Goal: Information Seeking & Learning: Find specific fact

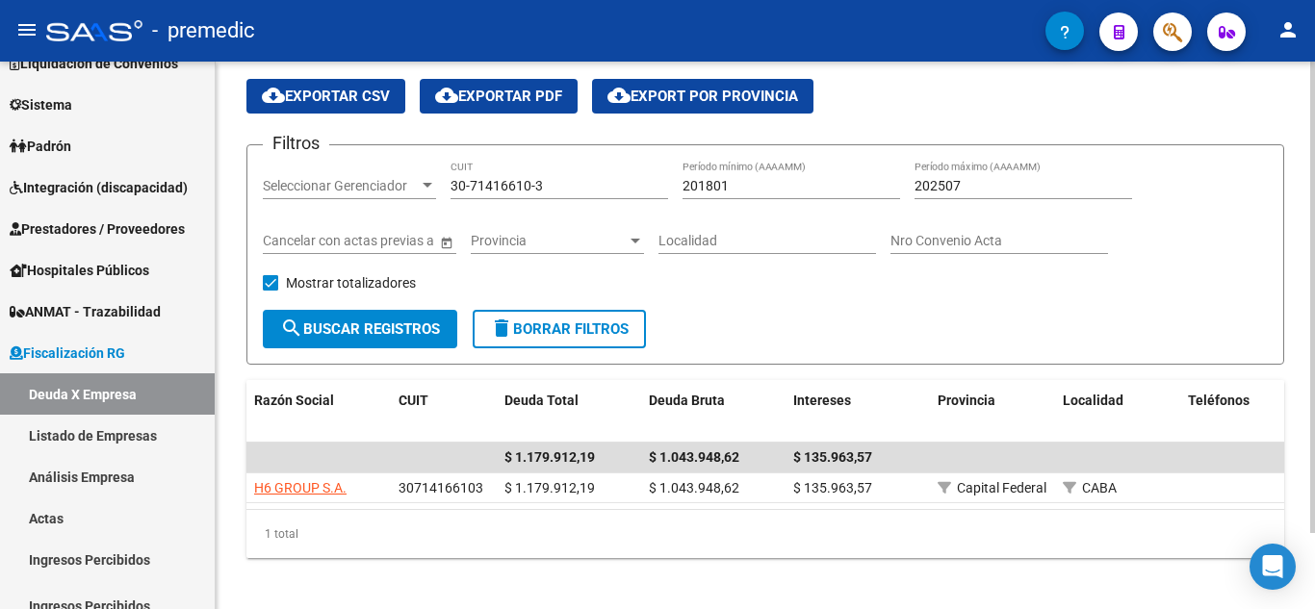
scroll to position [89, 0]
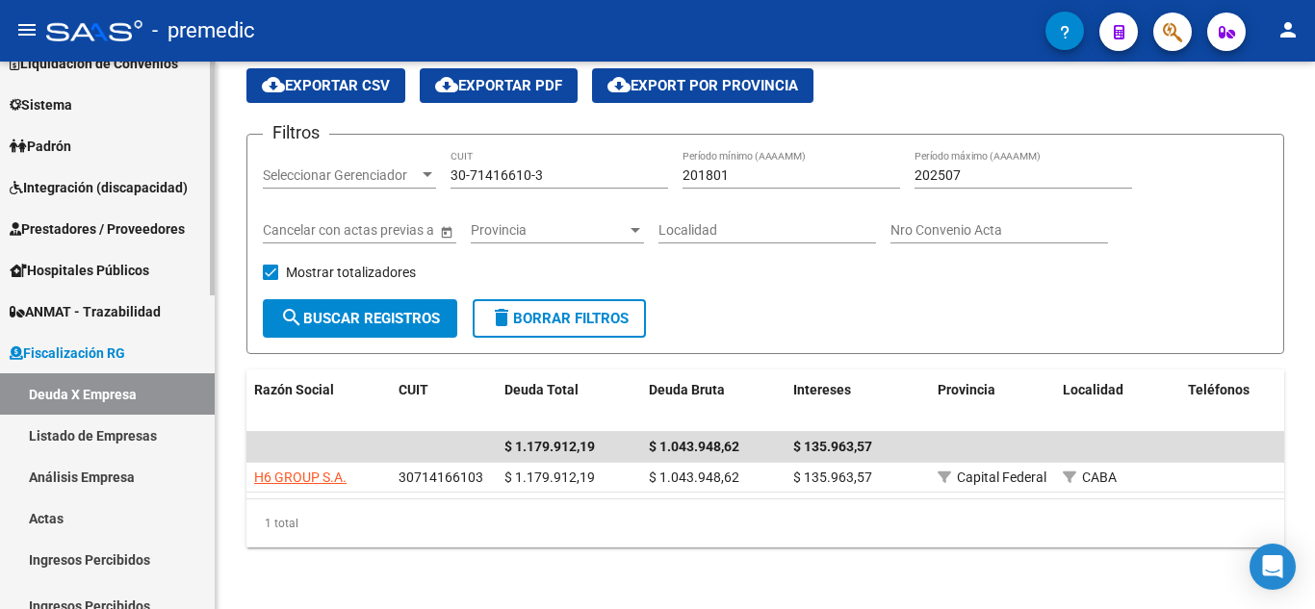
click at [142, 394] on link "Deuda X Empresa" at bounding box center [107, 394] width 215 height 41
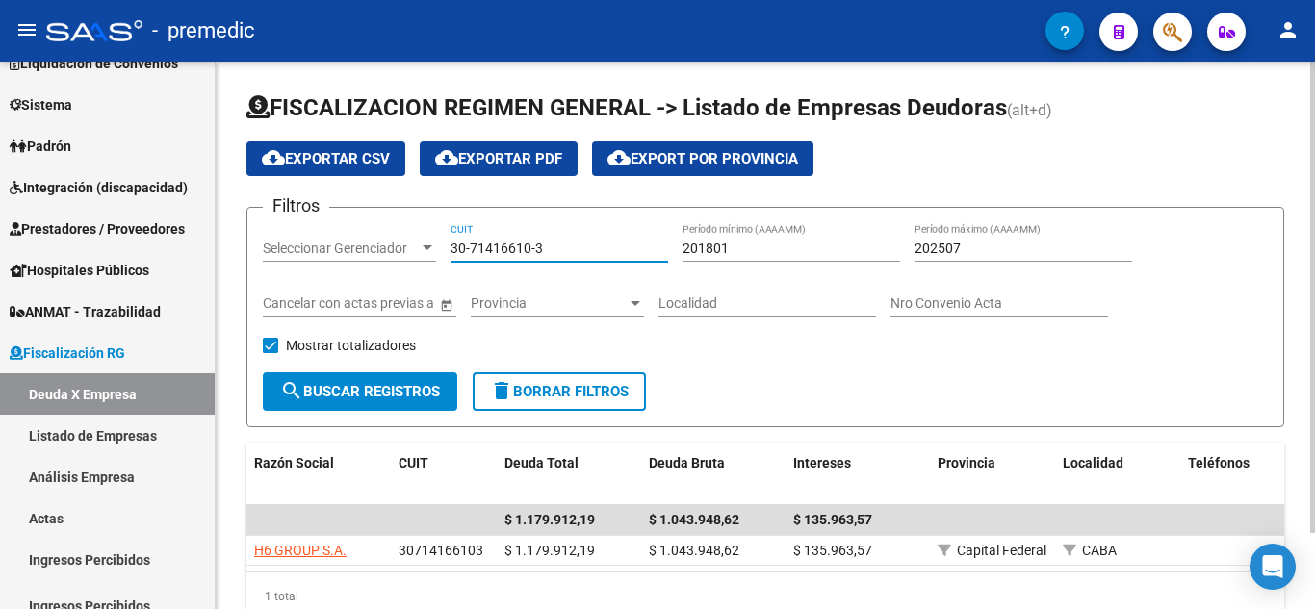
drag, startPoint x: 568, startPoint y: 251, endPoint x: 359, endPoint y: 286, distance: 211.8
click at [360, 286] on div "Filtros Seleccionar Gerenciador Seleccionar Gerenciador 30-71416610-3 CUIT 2018…" at bounding box center [765, 297] width 1005 height 149
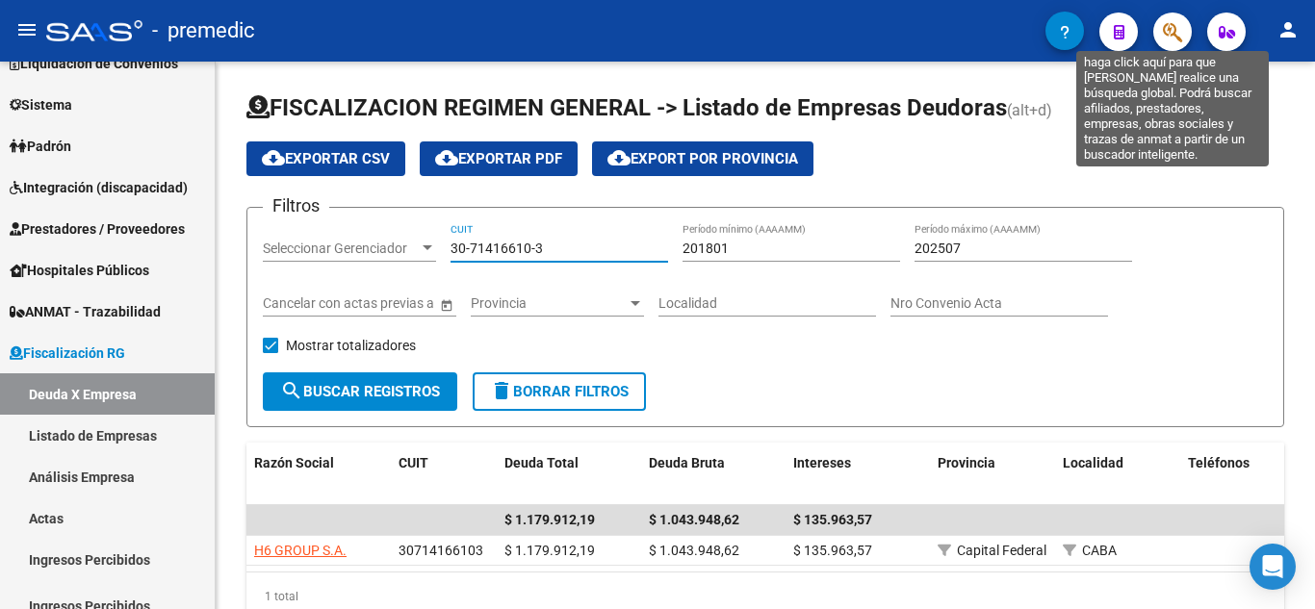
click at [1175, 33] on icon "button" at bounding box center [1172, 32] width 19 height 22
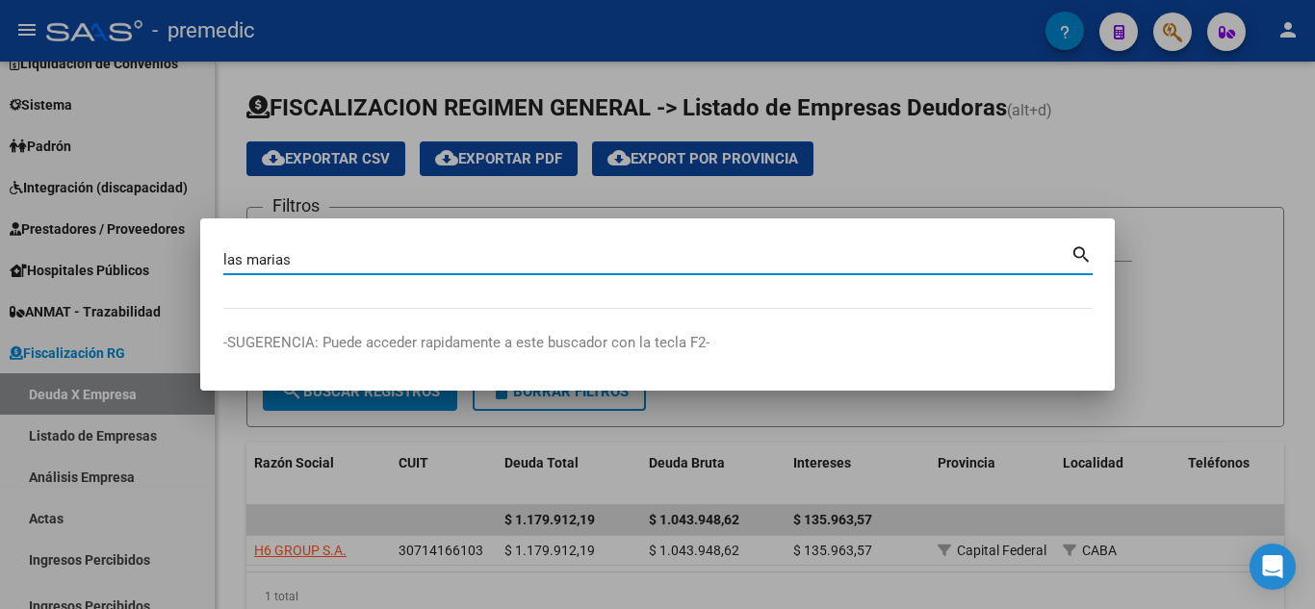
type input "las marias"
click at [1082, 257] on mat-icon "search" at bounding box center [1082, 253] width 22 height 23
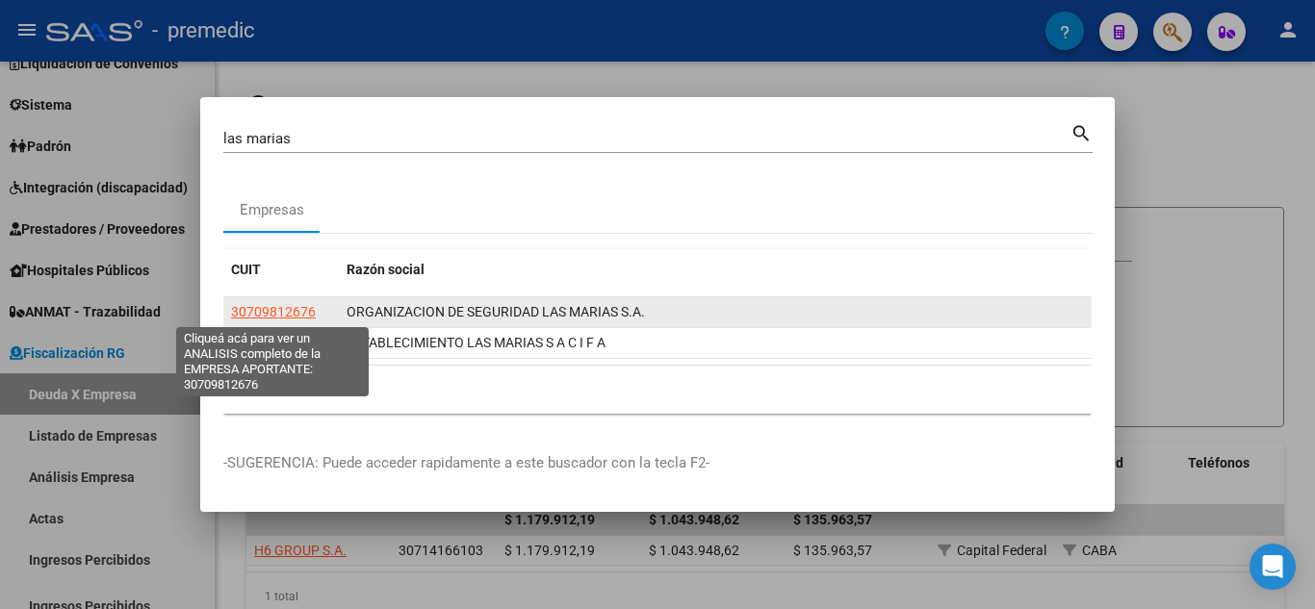
click at [277, 311] on span "30709812676" at bounding box center [273, 311] width 85 height 15
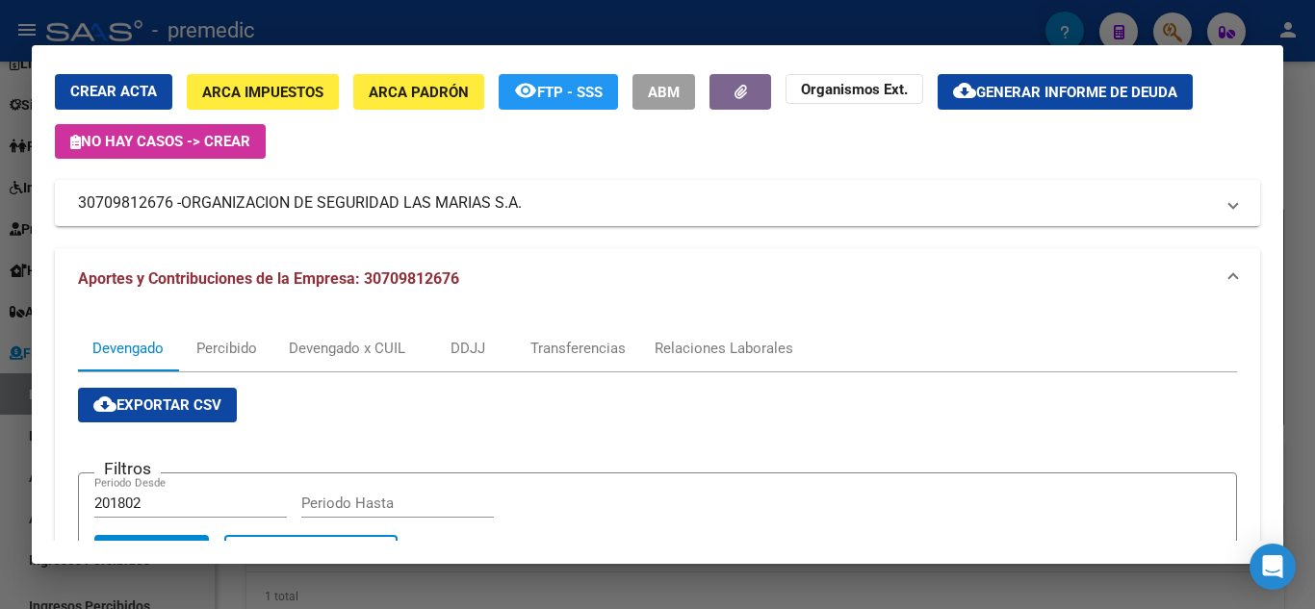
scroll to position [96, 0]
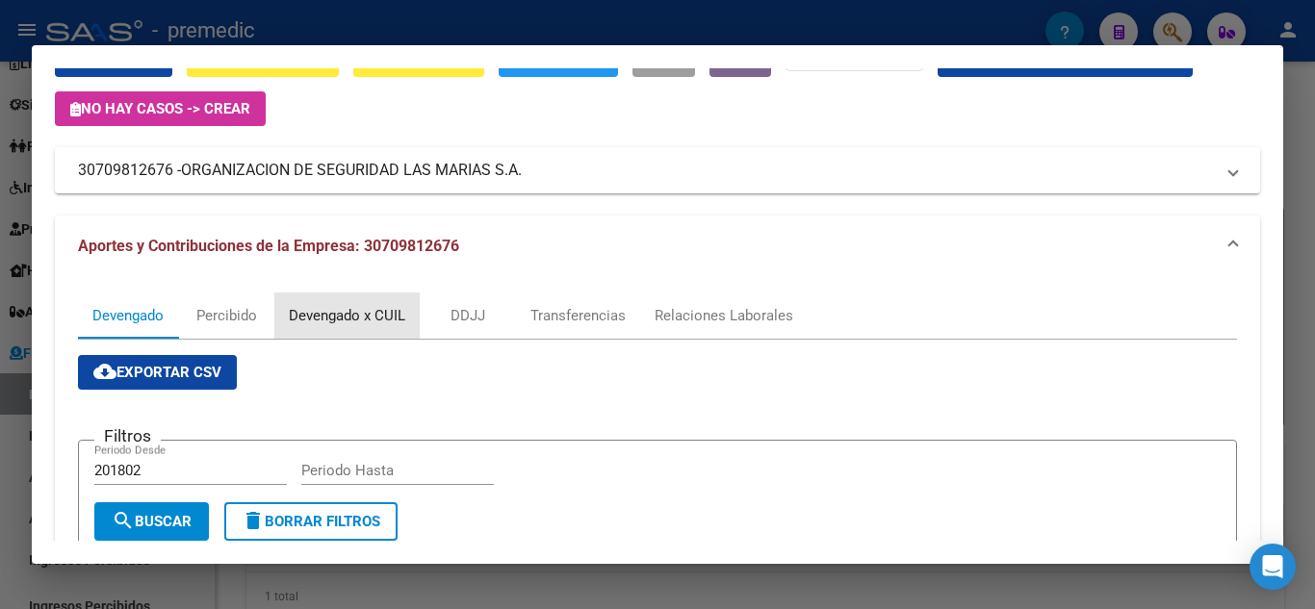
click at [357, 298] on div "Devengado x CUIL" at bounding box center [346, 316] width 145 height 46
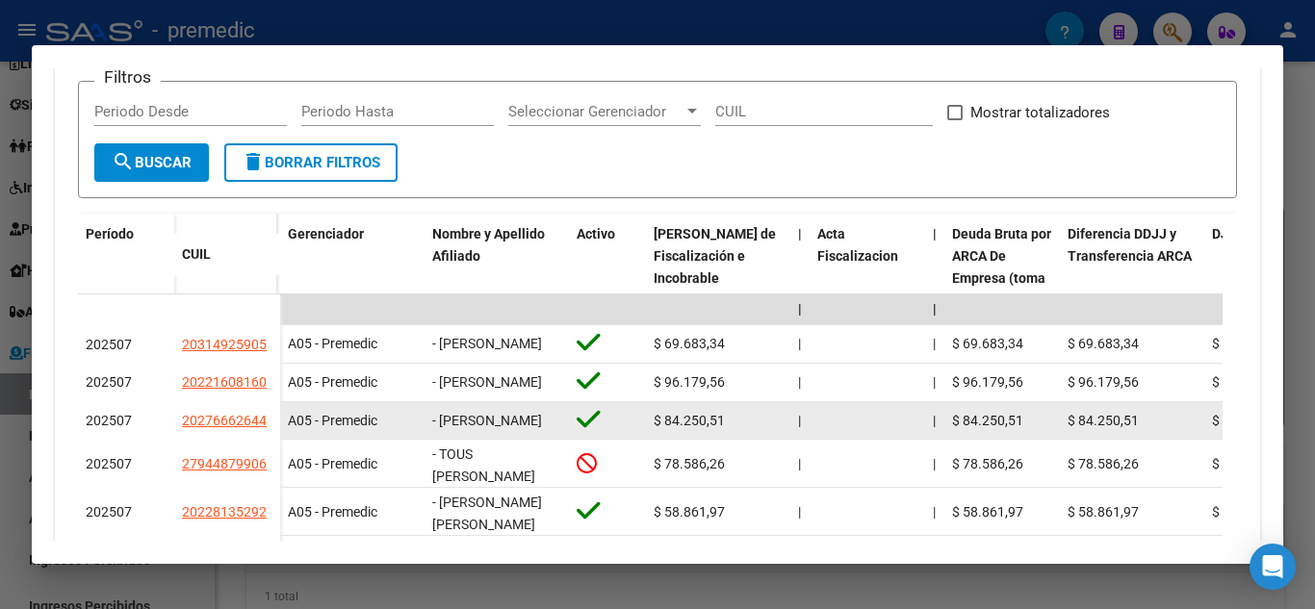
scroll to position [578, 0]
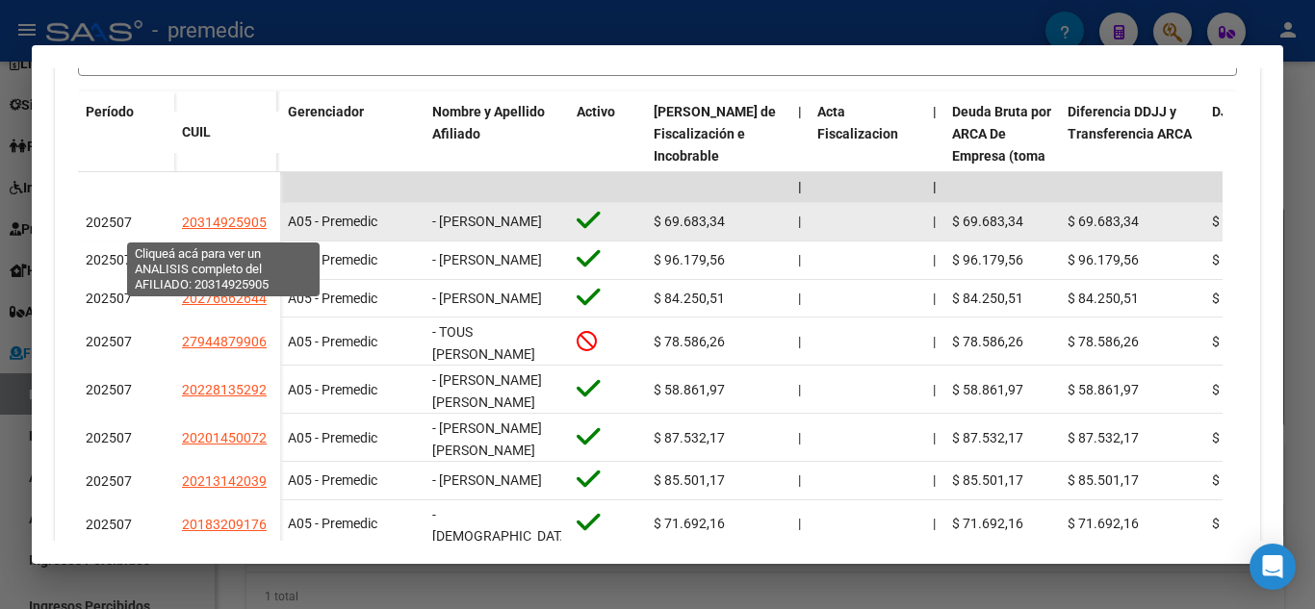
click at [238, 228] on span "20314925905" at bounding box center [224, 222] width 85 height 15
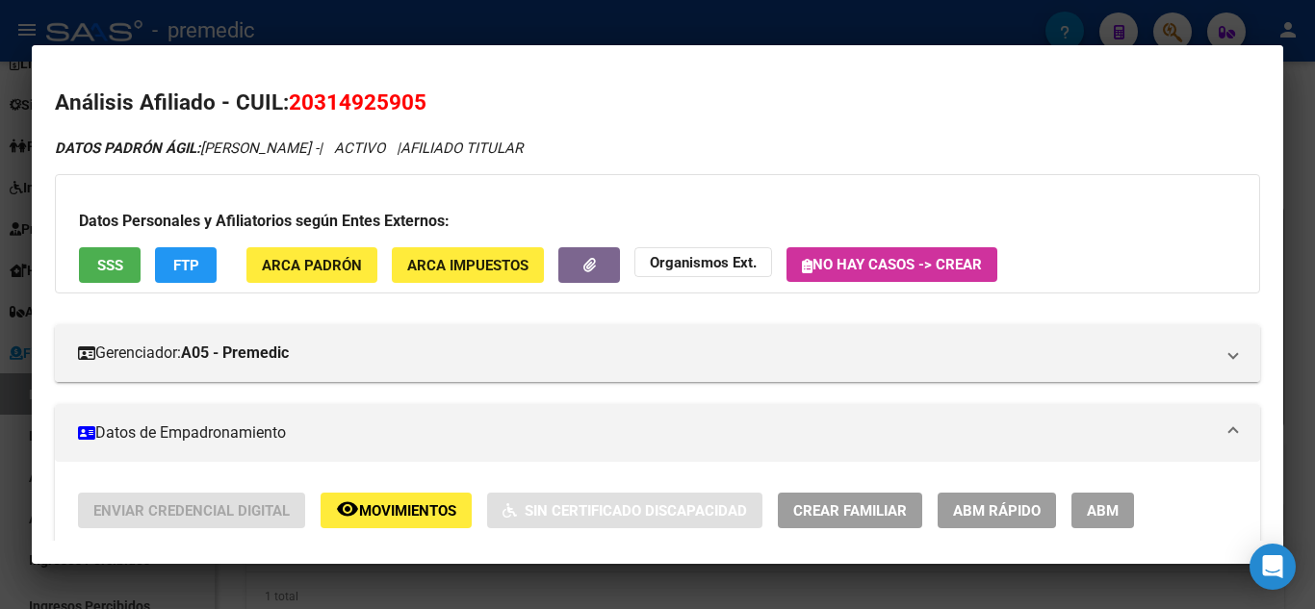
drag, startPoint x: 316, startPoint y: 102, endPoint x: 397, endPoint y: 94, distance: 81.2
click at [410, 104] on span "20314925905" at bounding box center [358, 102] width 138 height 25
copy span "31492590"
click at [1313, 114] on div at bounding box center [657, 304] width 1315 height 609
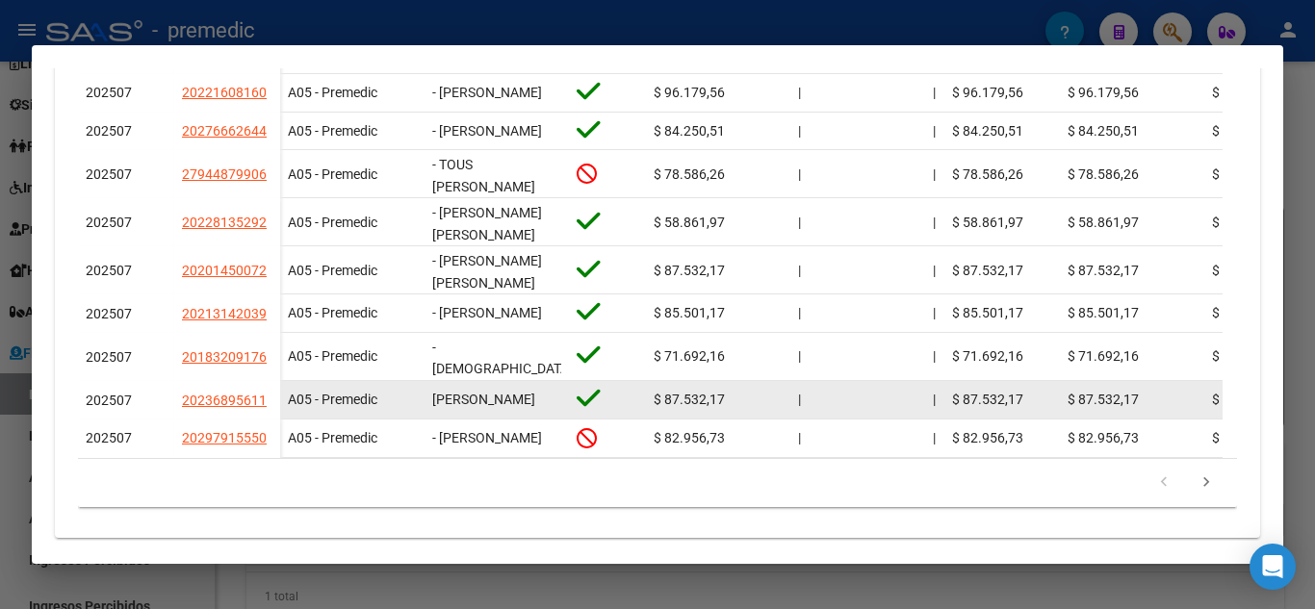
scroll to position [770, 0]
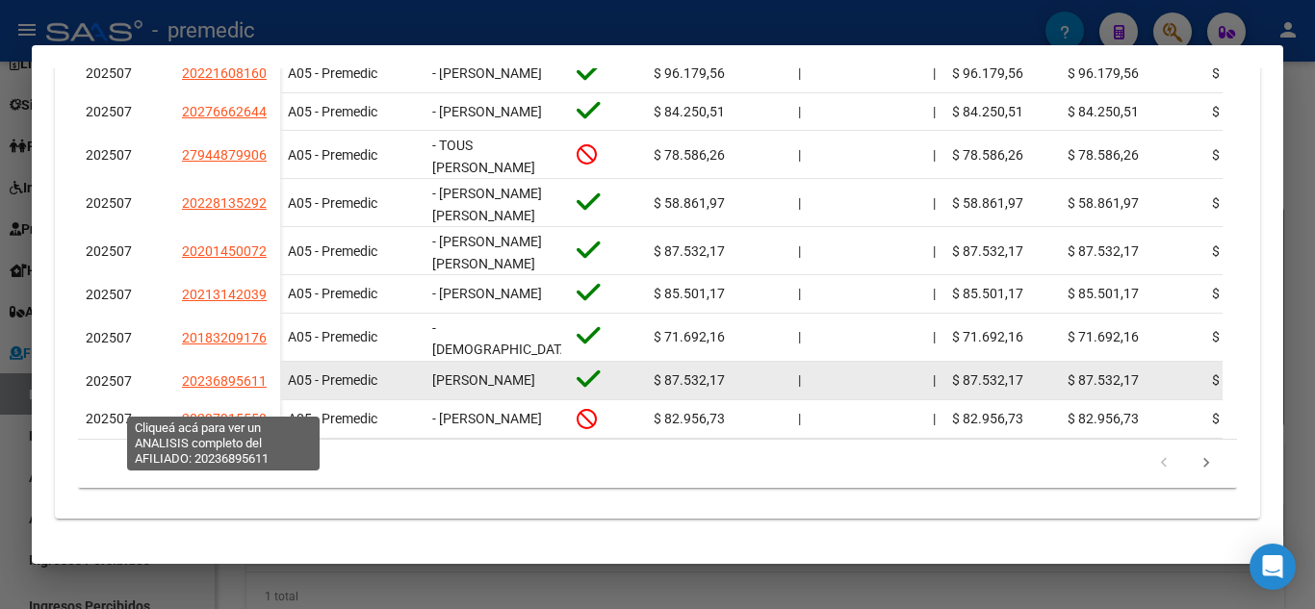
click at [220, 389] on span "20236895611" at bounding box center [224, 381] width 85 height 15
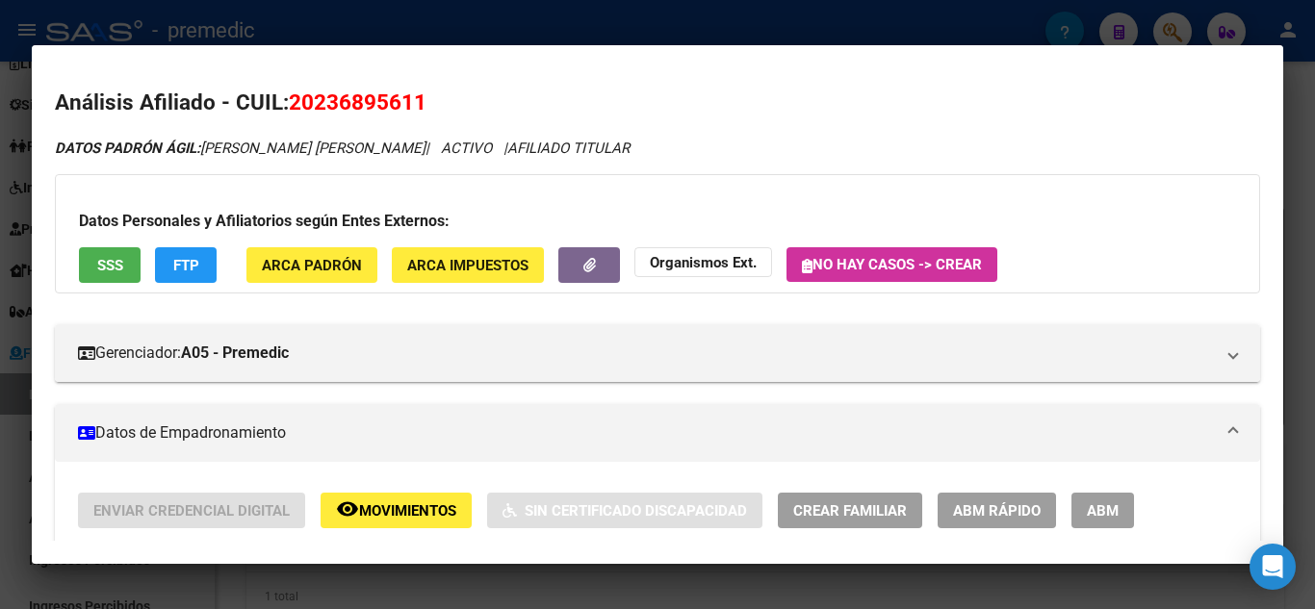
drag, startPoint x: 319, startPoint y: 96, endPoint x: 404, endPoint y: 97, distance: 85.7
click at [404, 97] on span "20236895611" at bounding box center [358, 102] width 138 height 25
copy span "2368956"
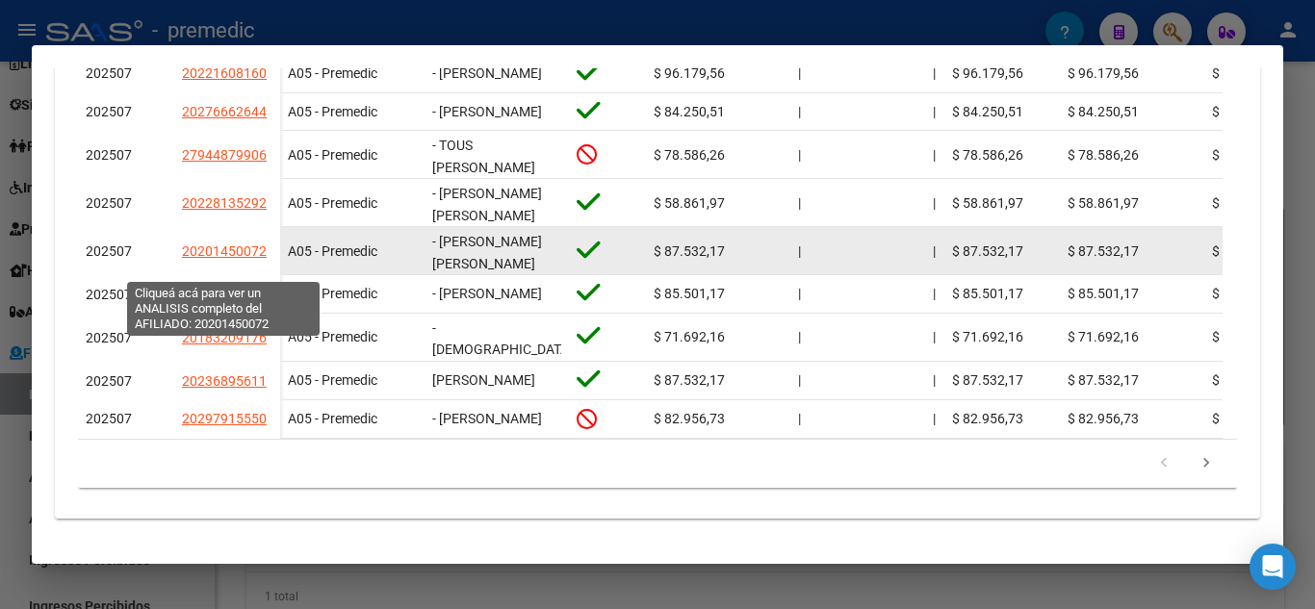
click at [203, 258] on span "20201450072" at bounding box center [224, 251] width 85 height 15
type textarea "20201450072"
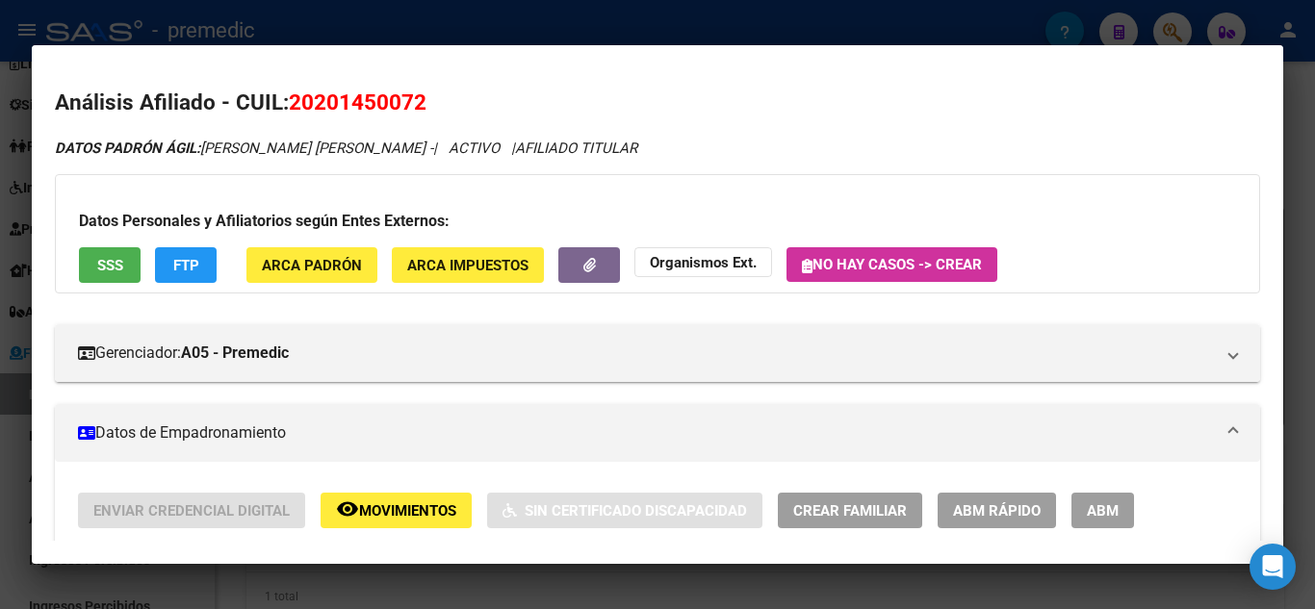
drag, startPoint x: 391, startPoint y: 103, endPoint x: 416, endPoint y: 101, distance: 25.1
click at [416, 101] on span "20201450072" at bounding box center [358, 102] width 138 height 25
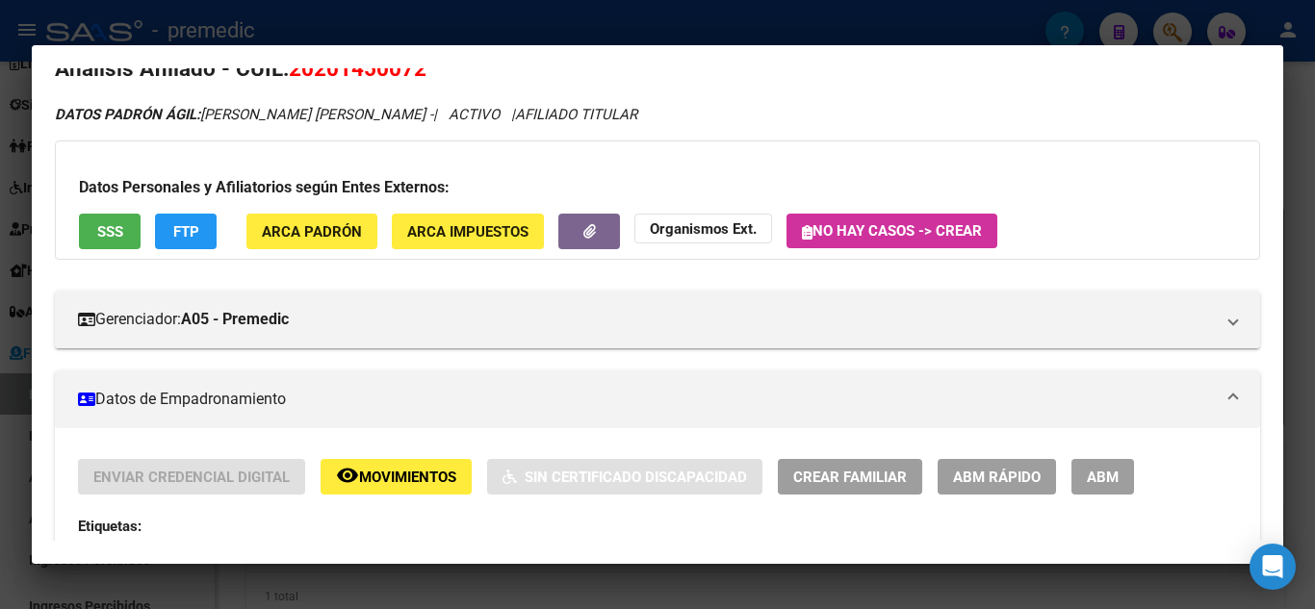
scroll to position [0, 0]
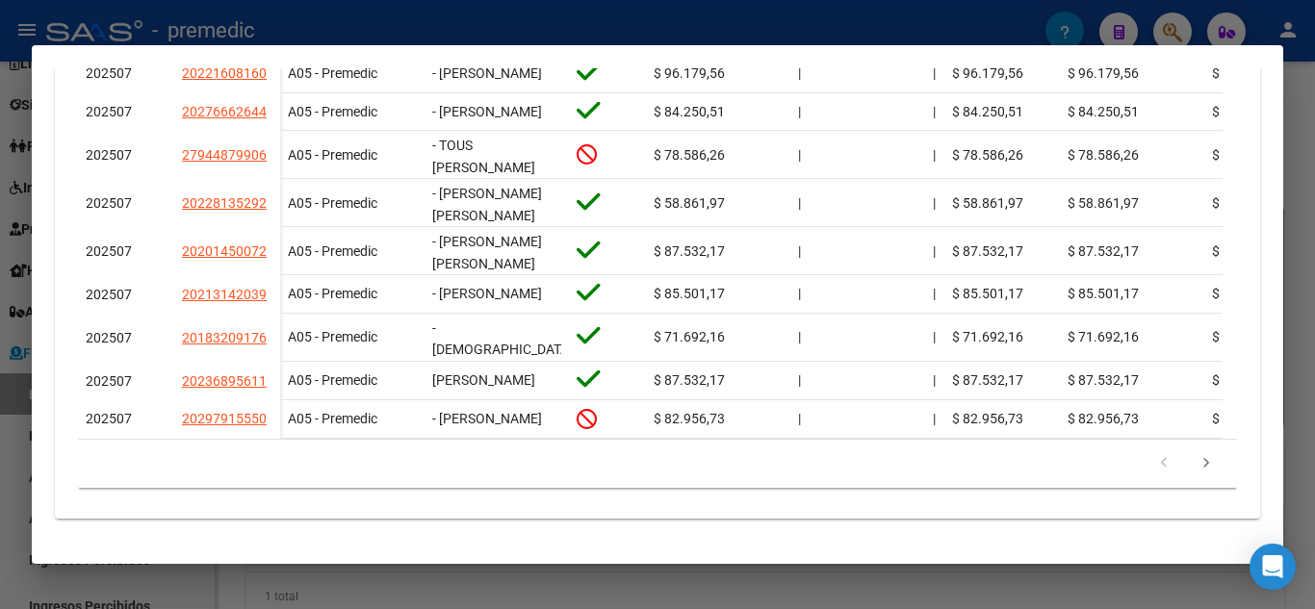
click at [1295, 138] on div at bounding box center [657, 304] width 1315 height 609
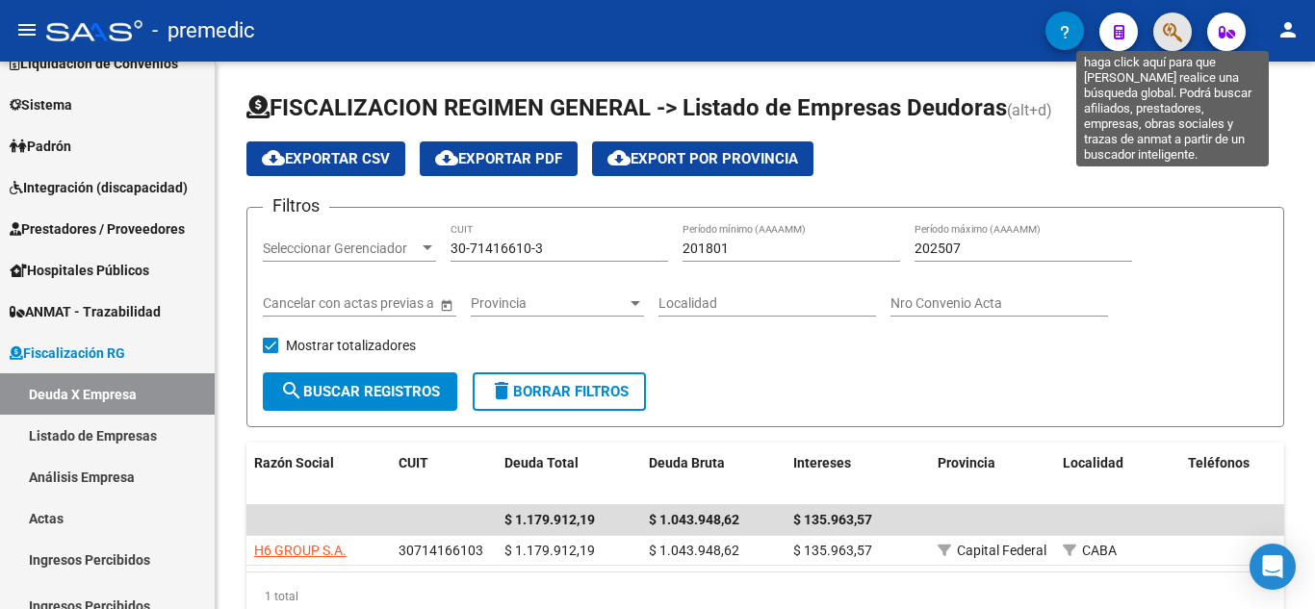
click at [1176, 23] on icon "button" at bounding box center [1172, 32] width 19 height 22
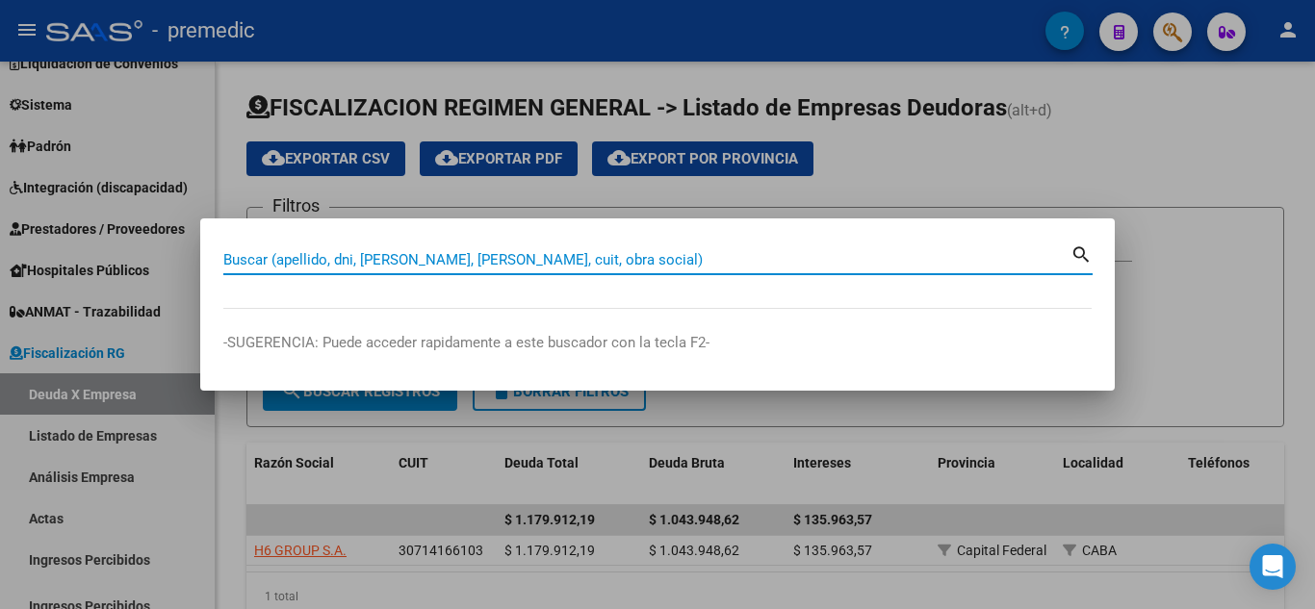
click at [440, 257] on input "Buscar (apellido, dni, [PERSON_NAME], [PERSON_NAME], cuit, obra social)" at bounding box center [646, 259] width 847 height 17
click at [354, 264] on input "Buscar (apellido, dni, [PERSON_NAME], [PERSON_NAME], cuit, obra social)" at bounding box center [646, 259] width 847 height 17
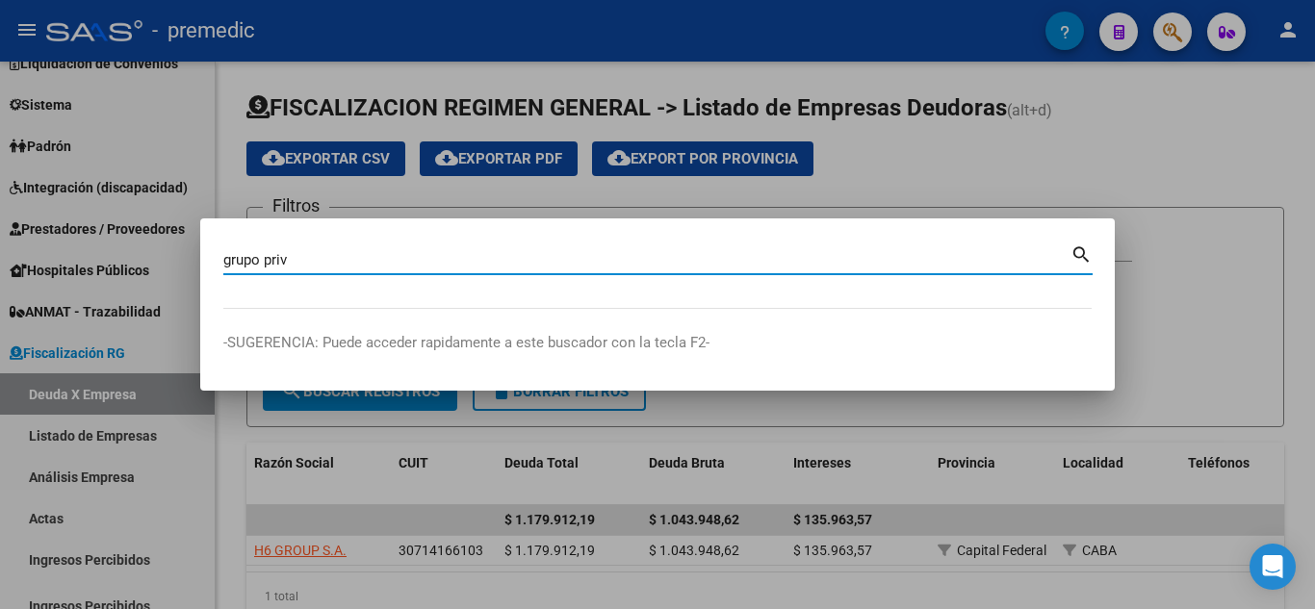
type input "grupo priv"
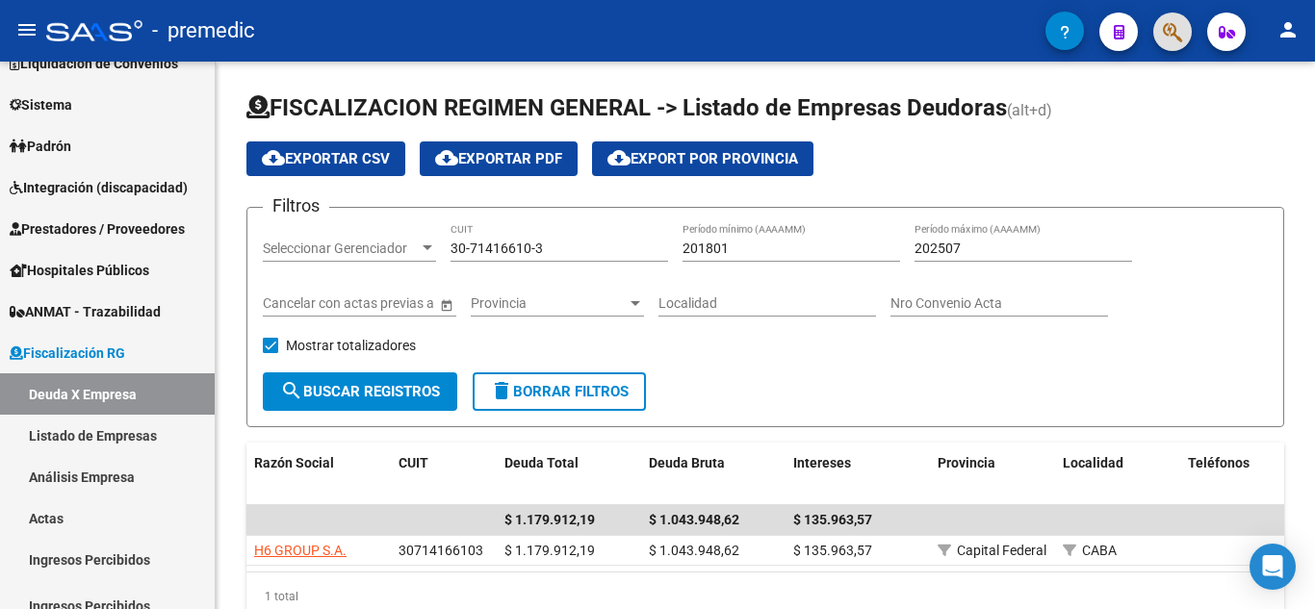
click at [1171, 45] on span "button" at bounding box center [1172, 32] width 19 height 39
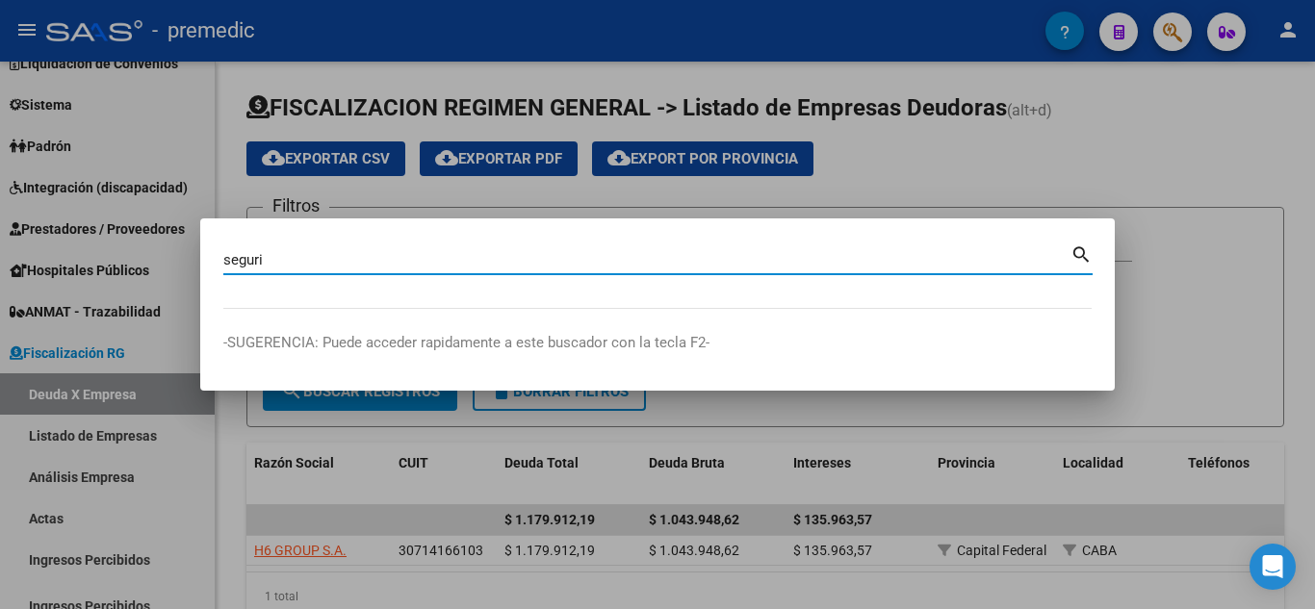
type input "seguri"
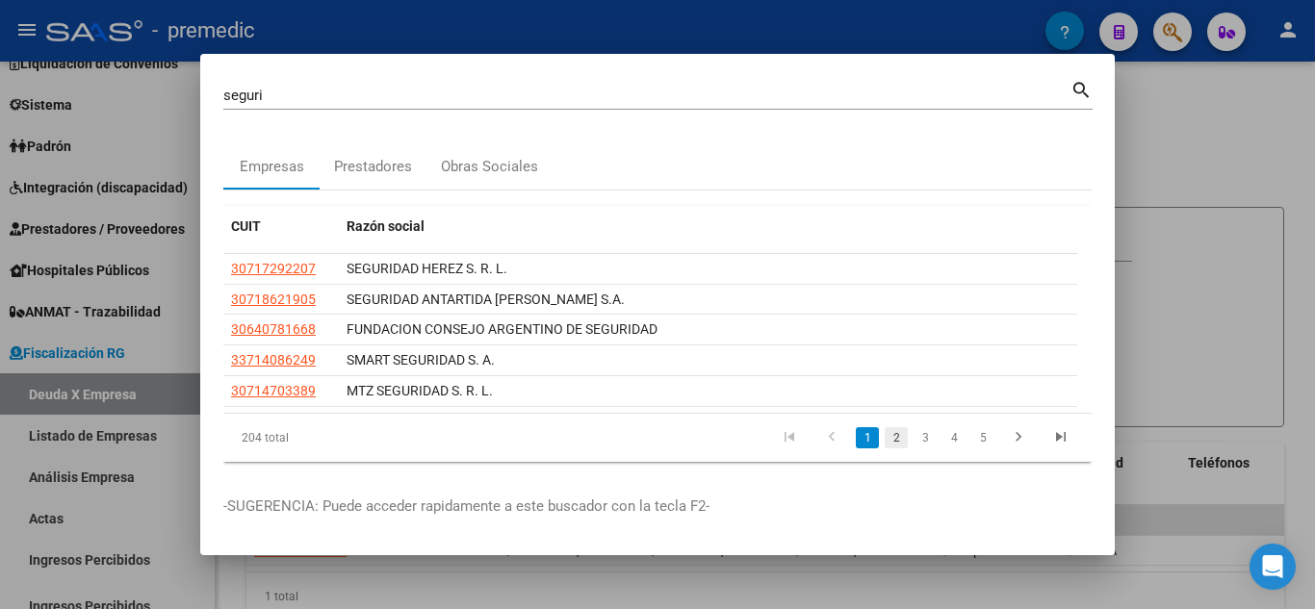
click at [885, 439] on link "2" at bounding box center [896, 437] width 23 height 21
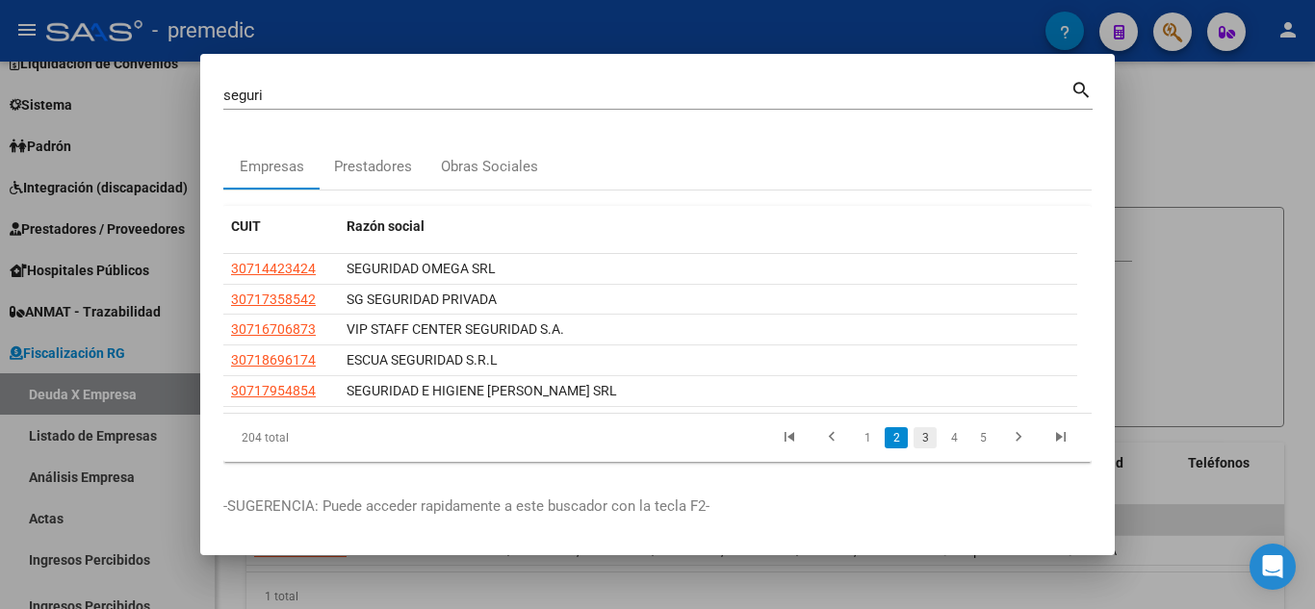
click at [914, 441] on link "3" at bounding box center [925, 437] width 23 height 21
click at [942, 432] on link "4" at bounding box center [953, 437] width 23 height 21
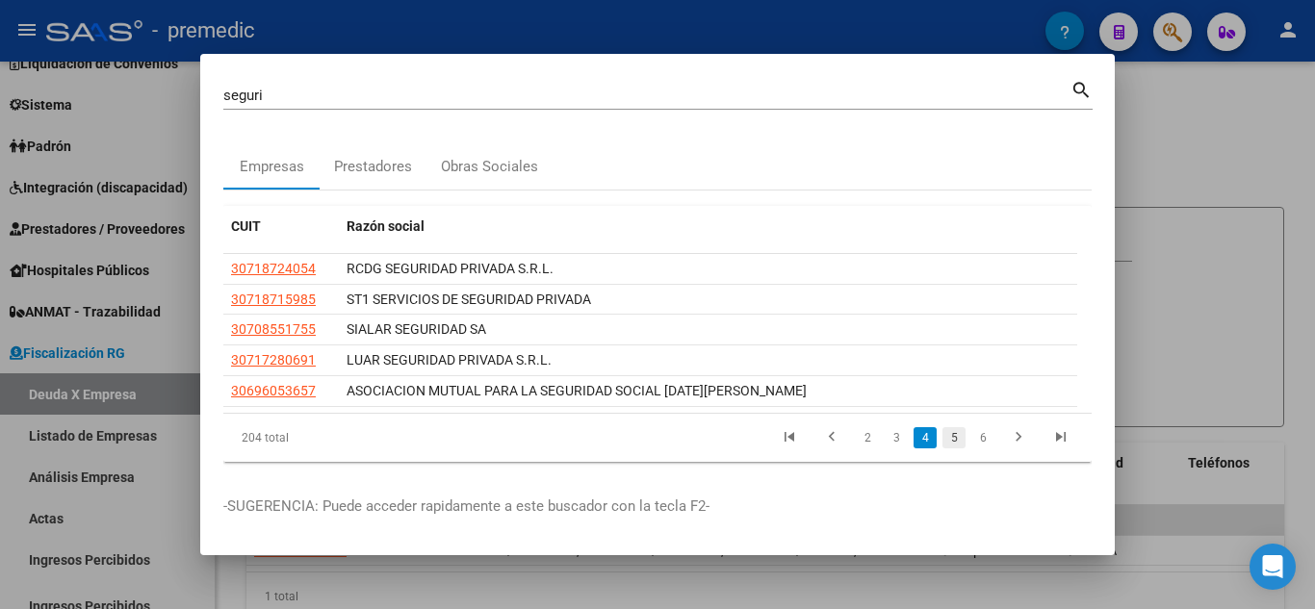
click at [942, 434] on link "5" at bounding box center [953, 437] width 23 height 21
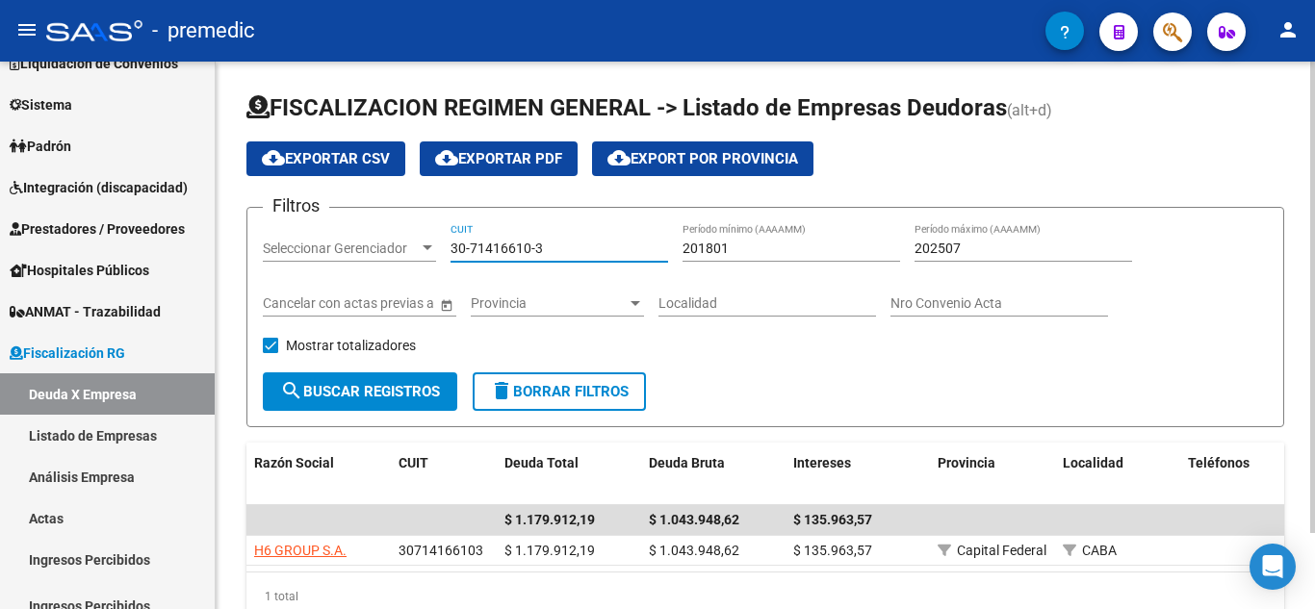
click at [573, 241] on input "30-71416610-3" at bounding box center [560, 249] width 218 height 16
type input "3"
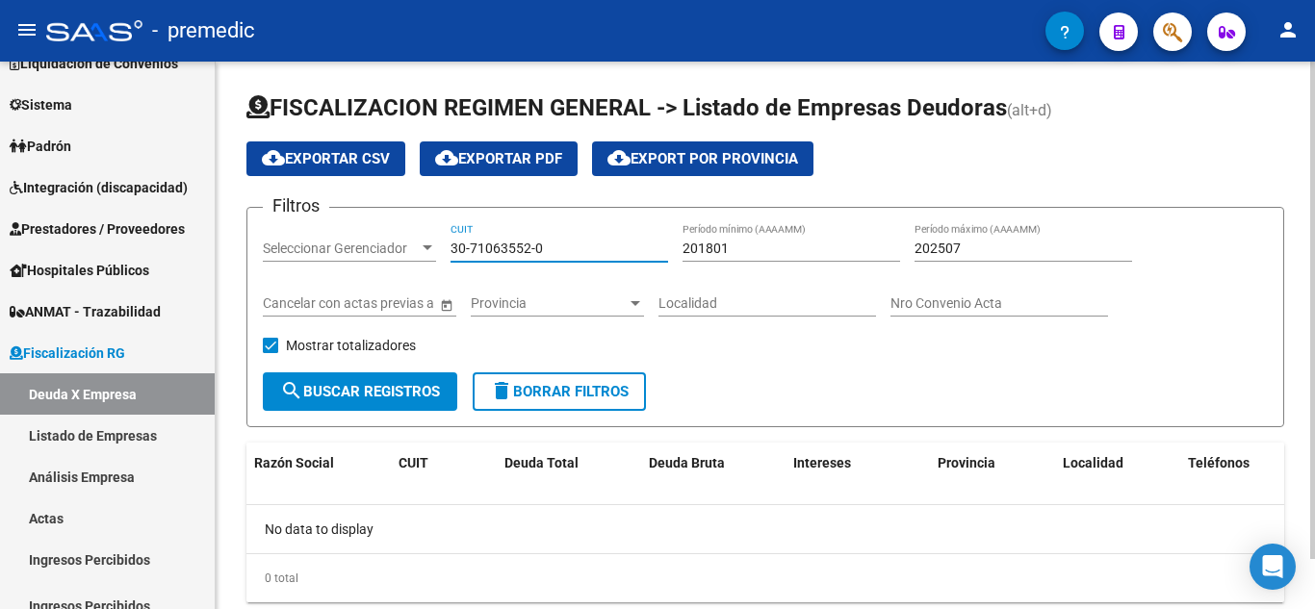
scroll to position [55, 0]
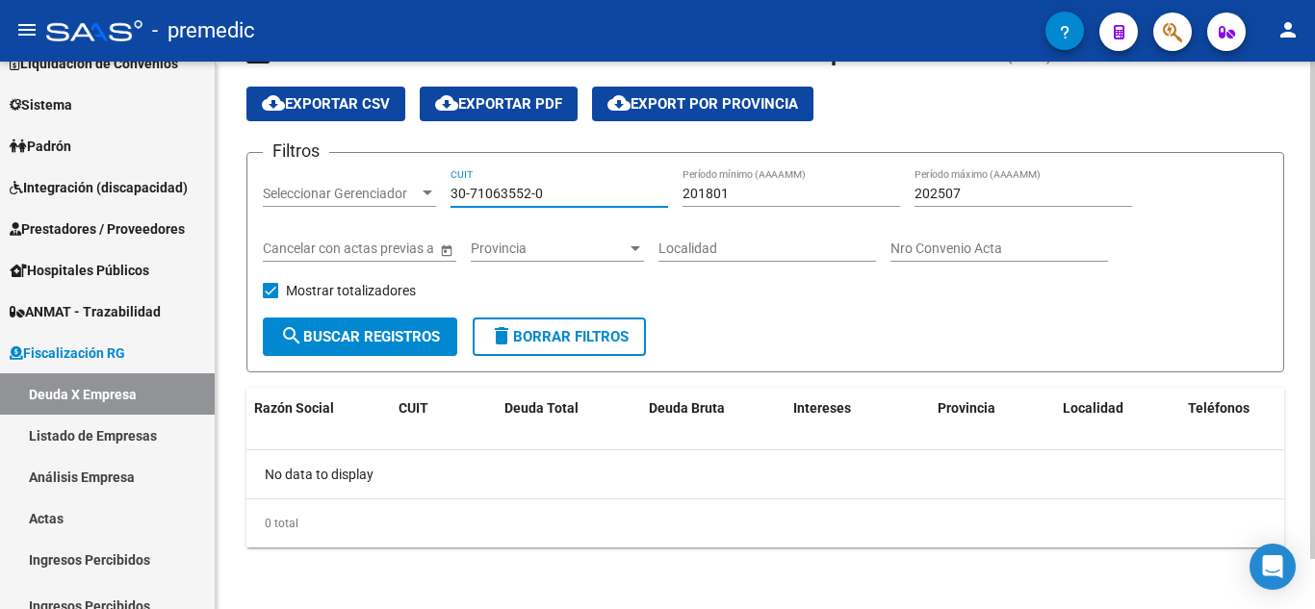
type input "30-71063552-0"
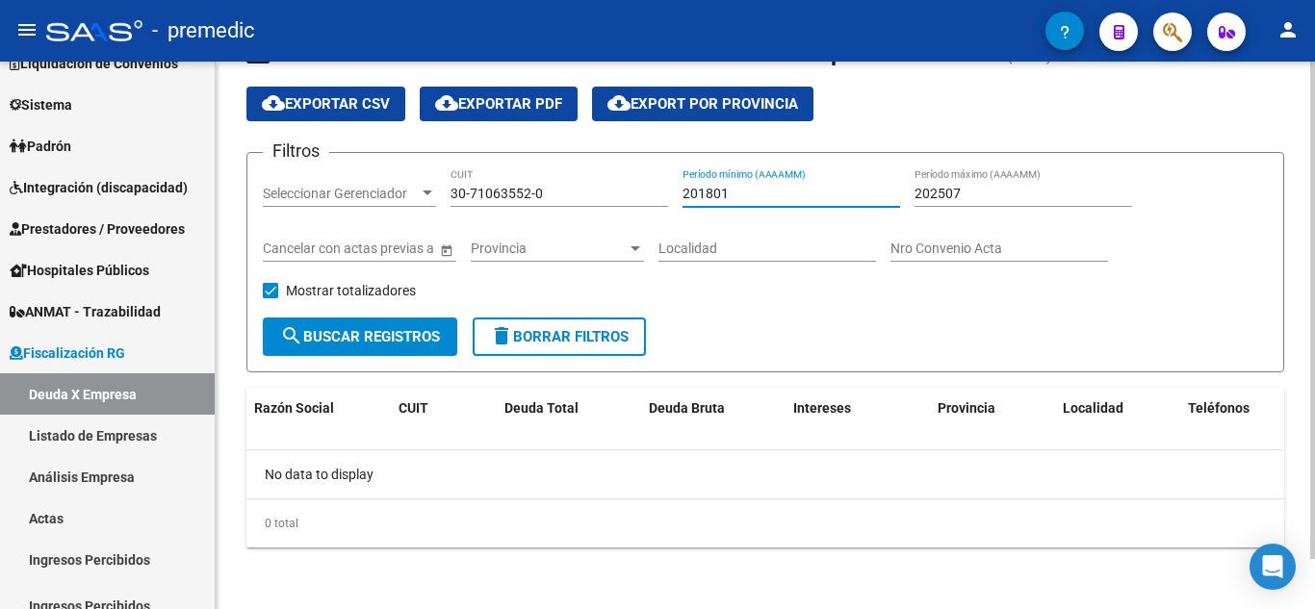
click at [733, 192] on input "201801" at bounding box center [792, 194] width 218 height 16
type input "202501"
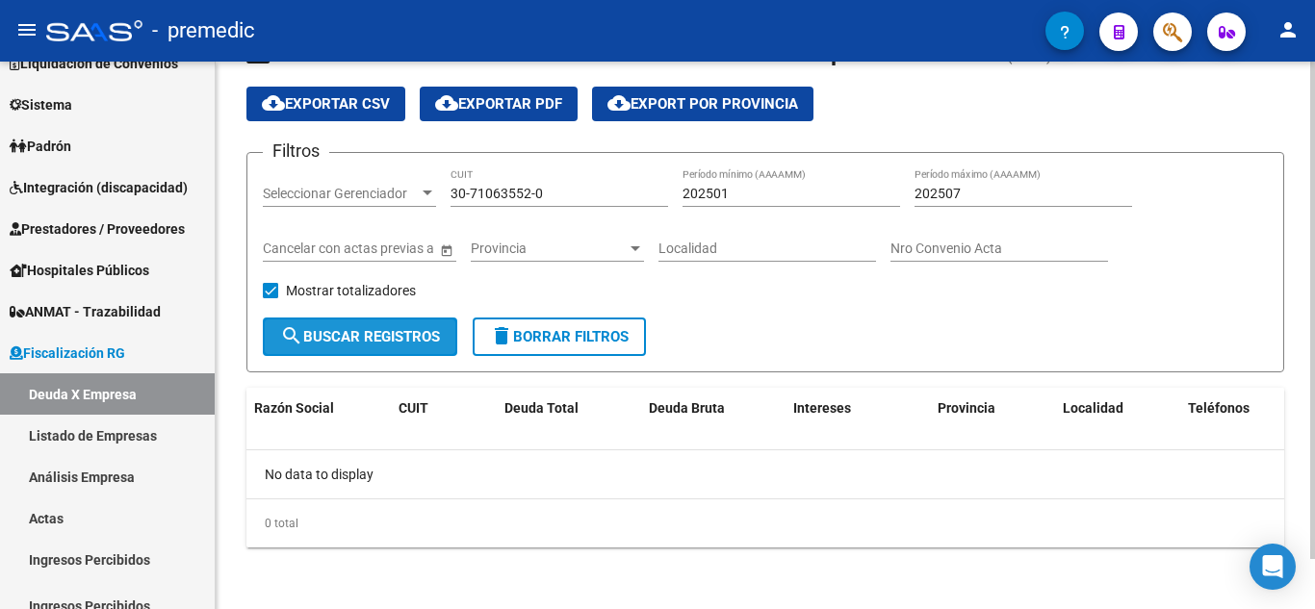
click at [362, 324] on button "search Buscar Registros" at bounding box center [360, 337] width 194 height 39
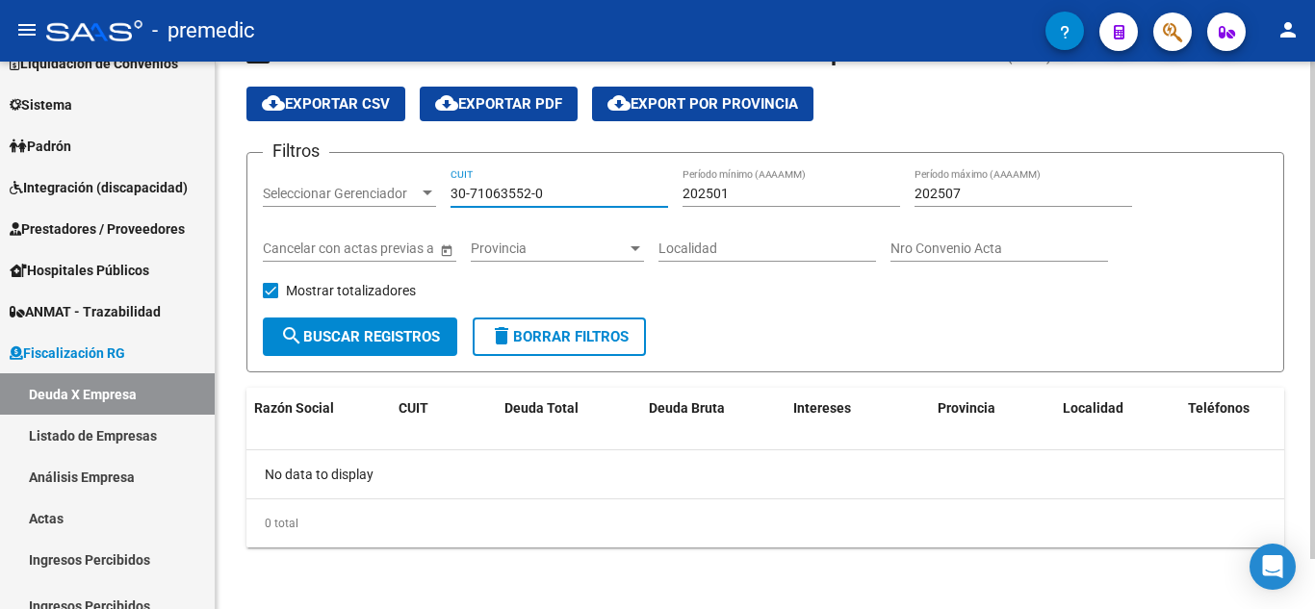
click at [462, 194] on input "30-71063552-0" at bounding box center [560, 194] width 218 height 16
click at [503, 193] on input "30-71063552-0" at bounding box center [560, 194] width 218 height 16
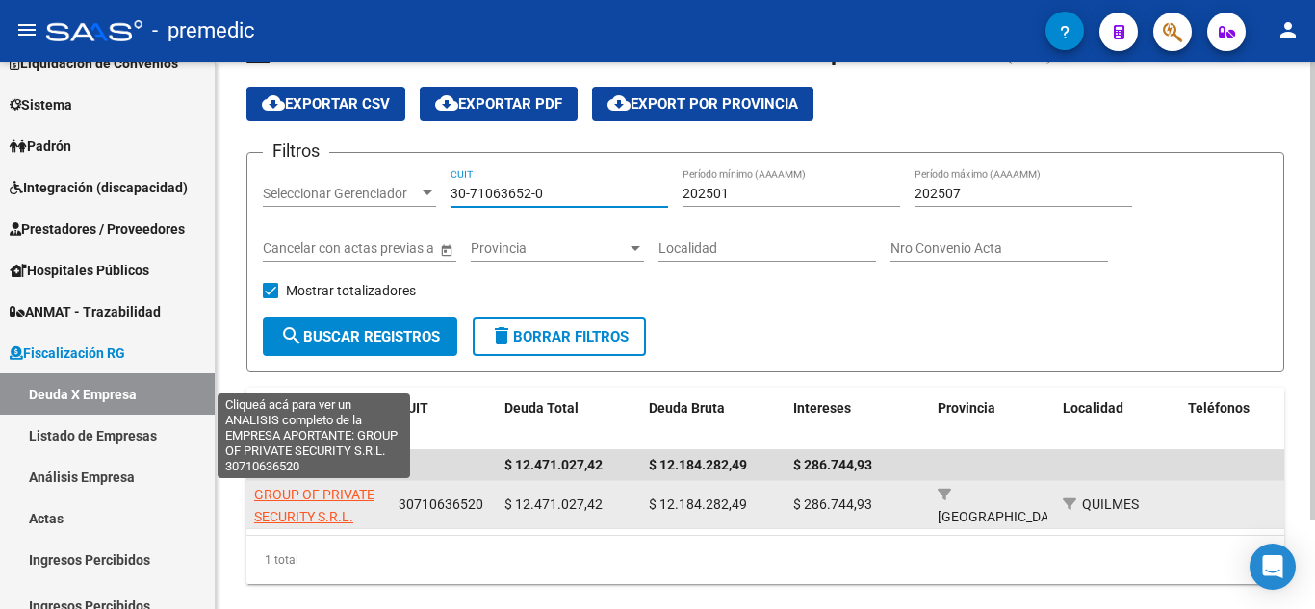
type input "30-71063652-0"
click at [281, 498] on span "GROUP OF PRIVATE SECURITY S.R.L." at bounding box center [314, 506] width 120 height 38
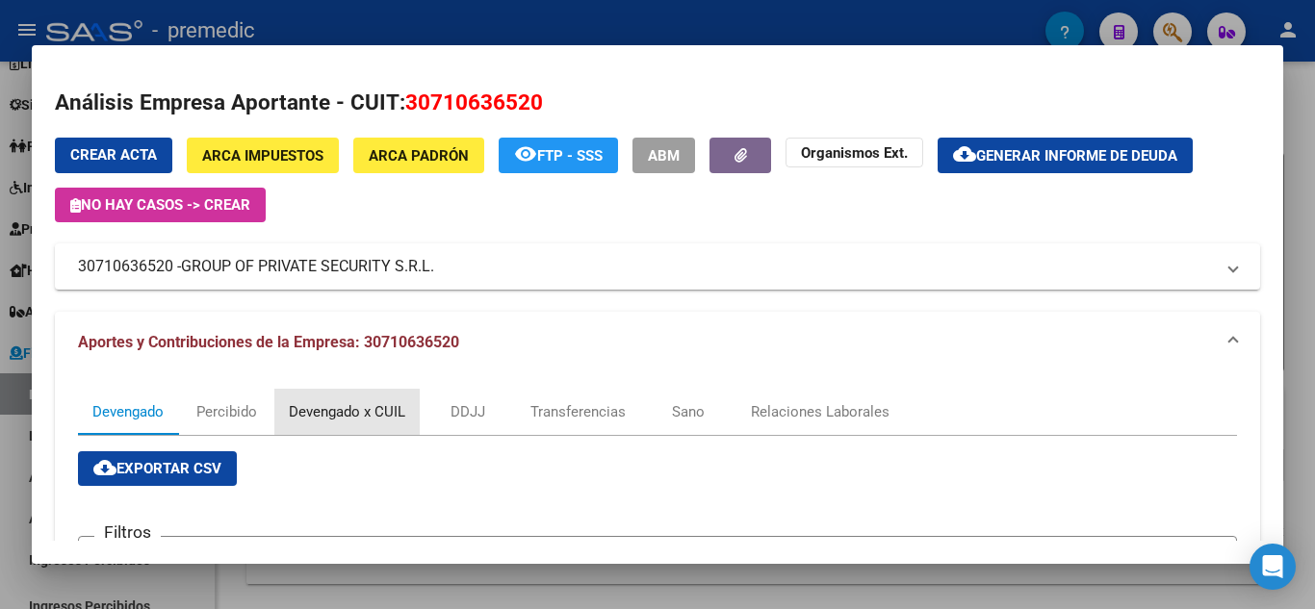
click at [347, 413] on div "Devengado x CUIL" at bounding box center [347, 411] width 116 height 21
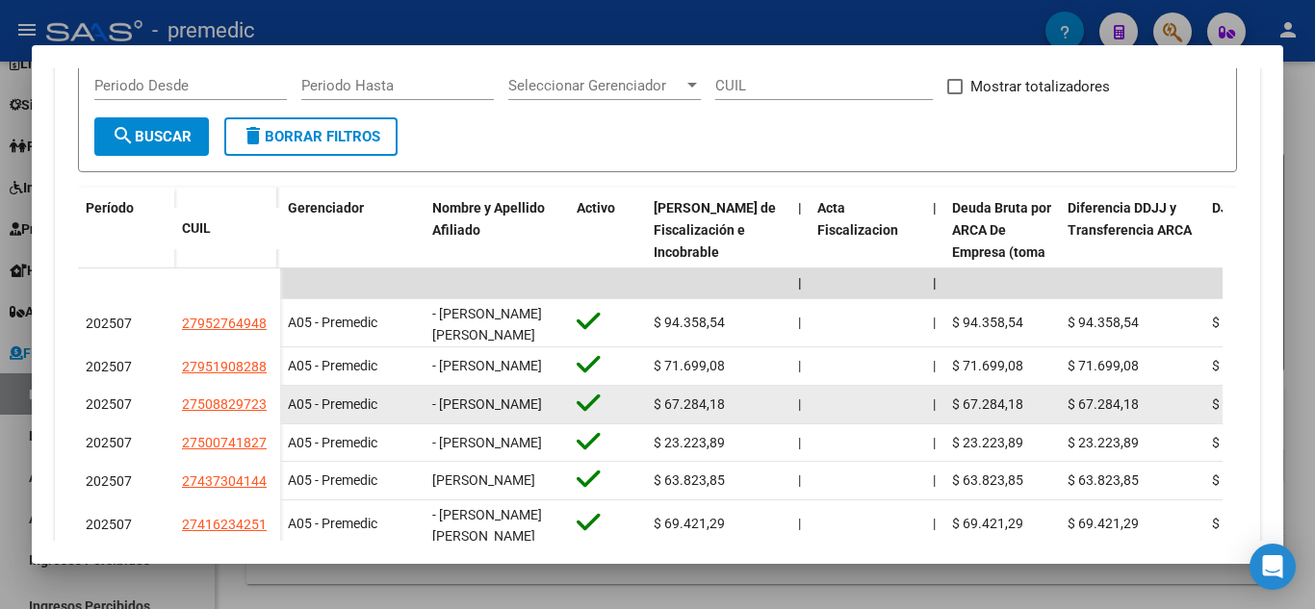
scroll to position [1, 0]
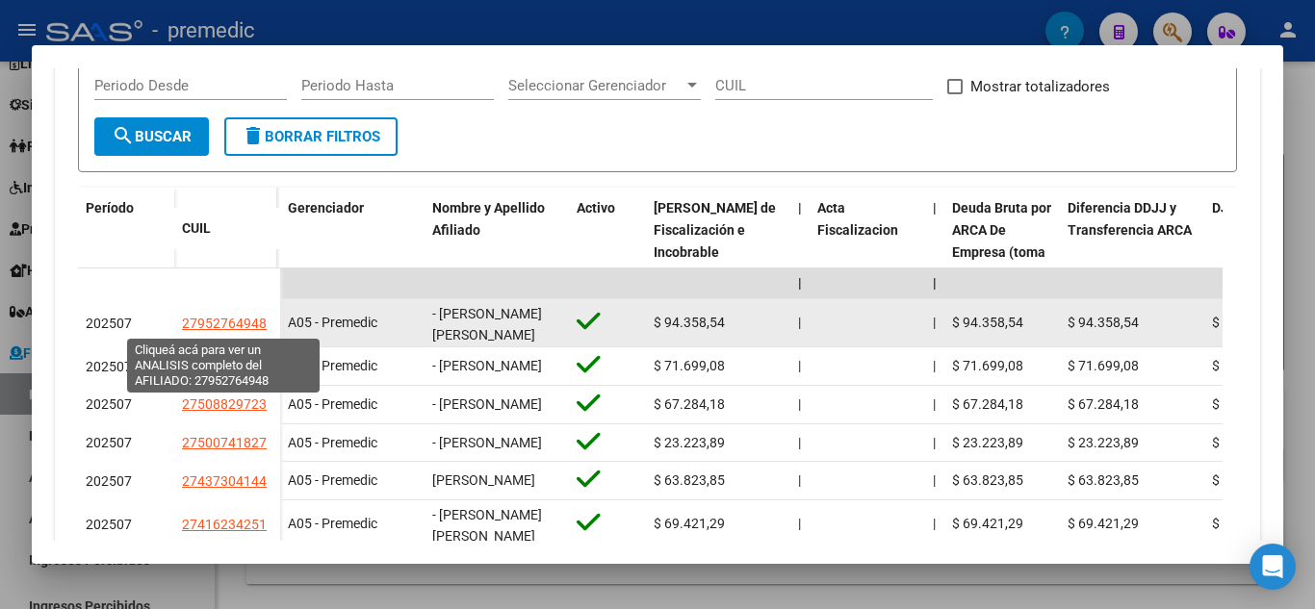
click at [239, 322] on span "27952764948" at bounding box center [224, 323] width 85 height 15
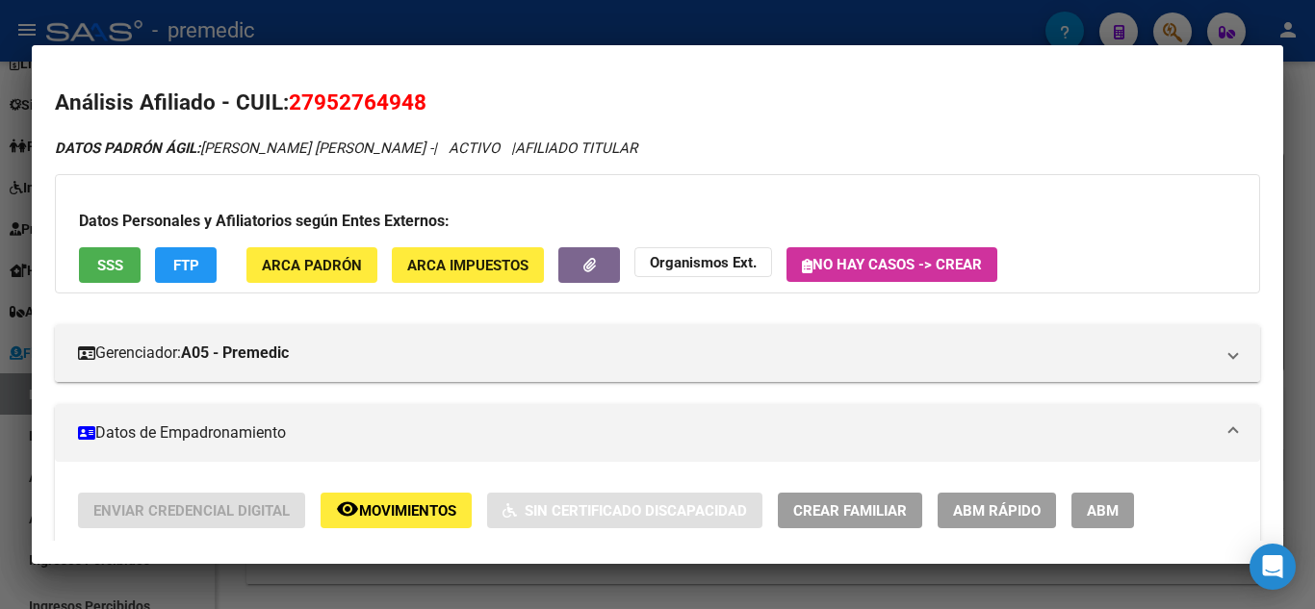
drag, startPoint x: 318, startPoint y: 95, endPoint x: 410, endPoint y: 100, distance: 92.5
click at [410, 100] on span "27952764948" at bounding box center [358, 102] width 138 height 25
copy span "95276494"
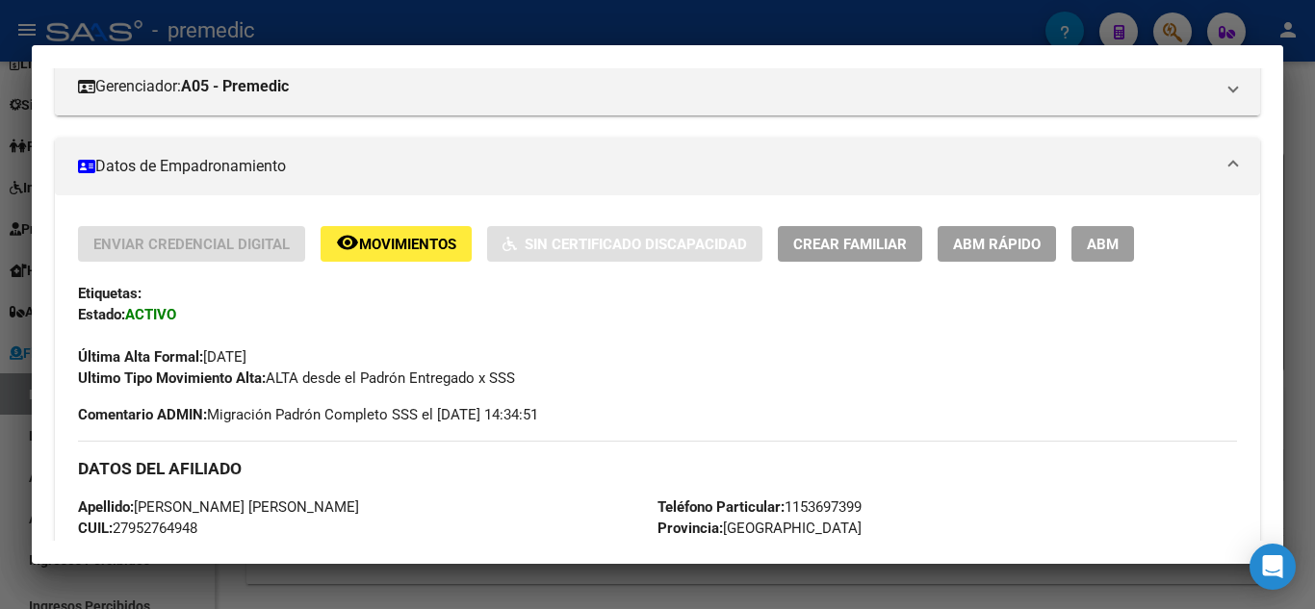
scroll to position [385, 0]
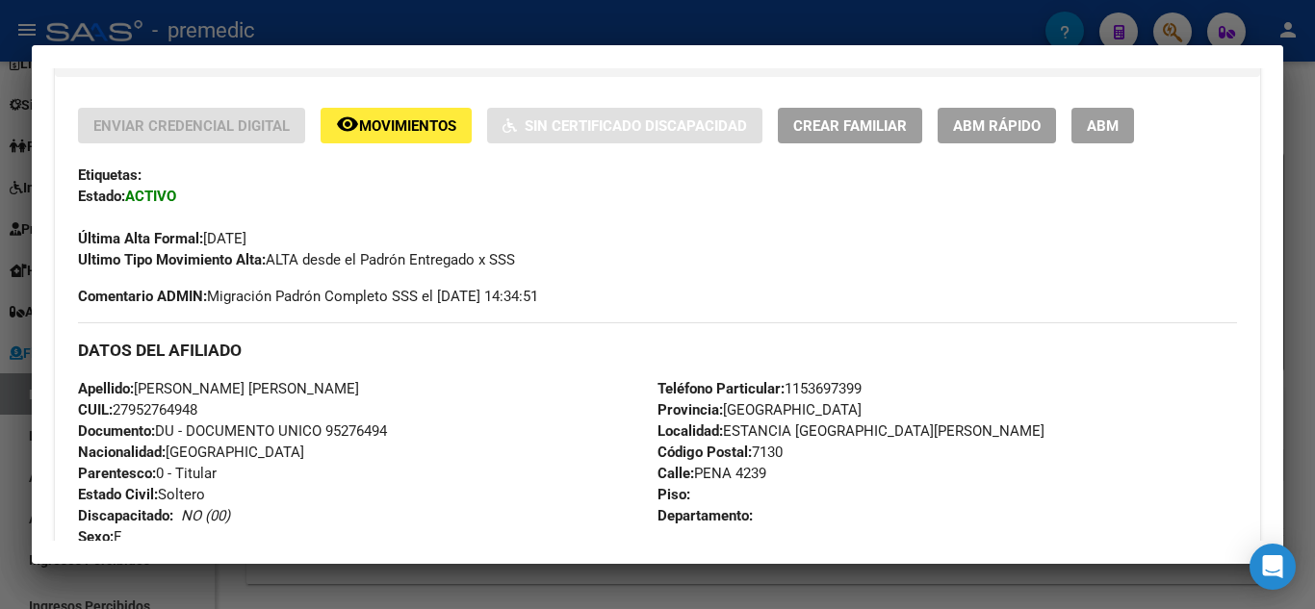
click at [23, 390] on div at bounding box center [657, 304] width 1315 height 609
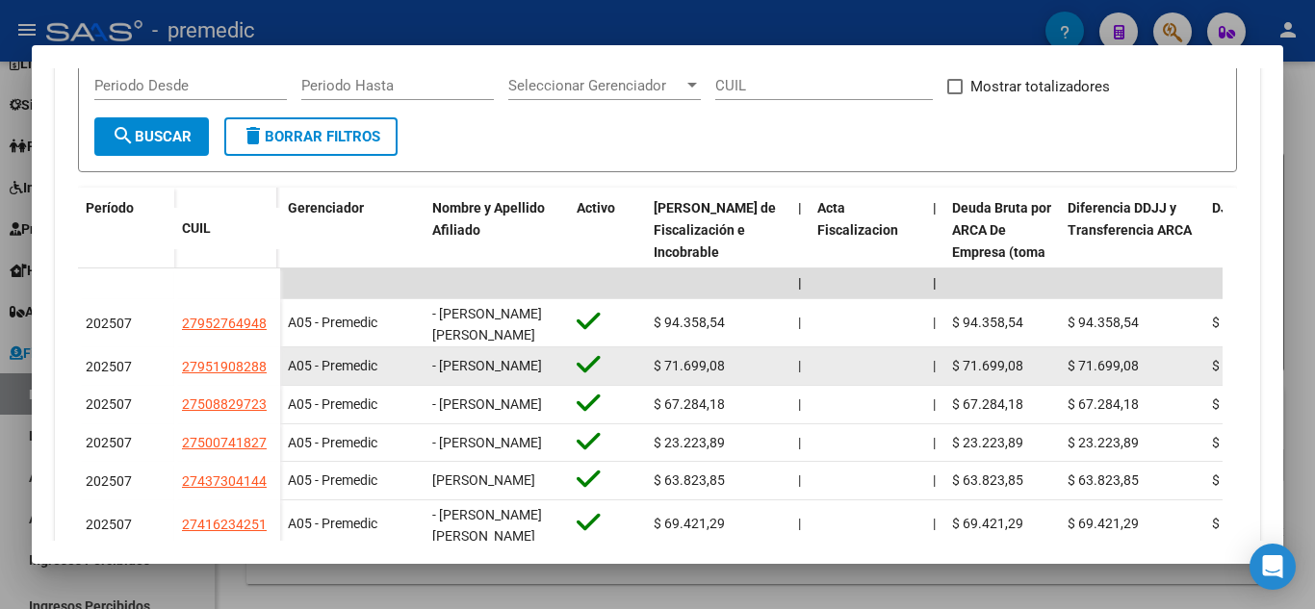
drag, startPoint x: 204, startPoint y: 376, endPoint x: 221, endPoint y: 383, distance: 18.6
click at [221, 383] on datatable-body-cell "27951908288" at bounding box center [227, 367] width 106 height 39
click at [201, 383] on datatable-body-cell "27951908288" at bounding box center [227, 367] width 106 height 39
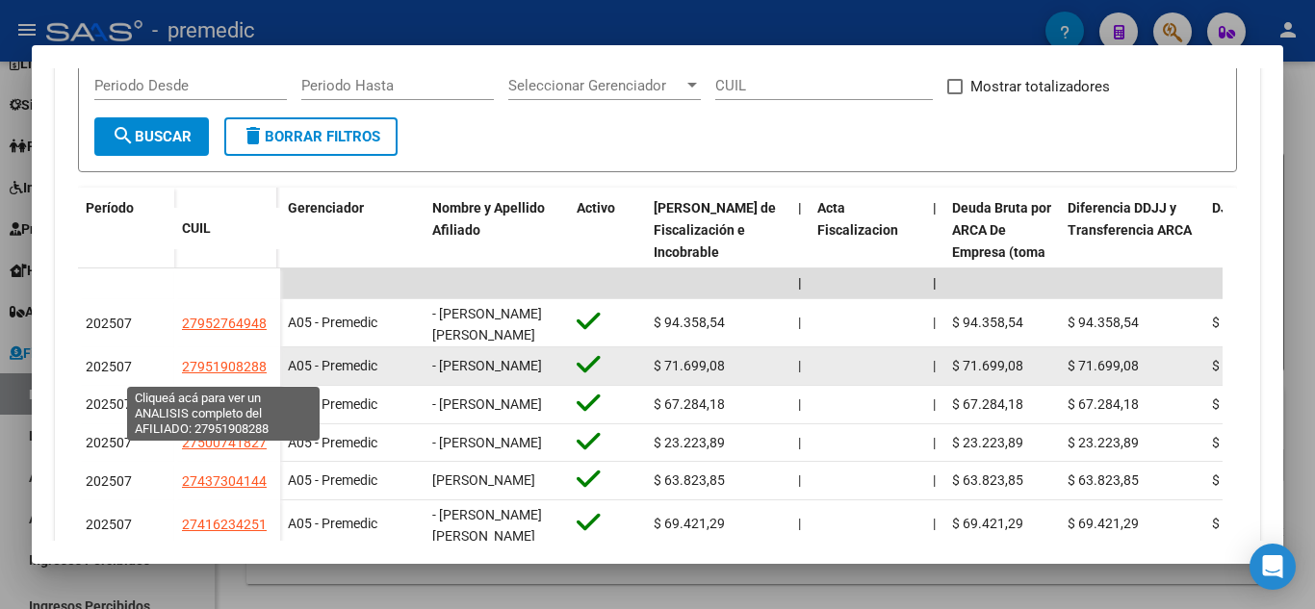
drag, startPoint x: 194, startPoint y: 374, endPoint x: 256, endPoint y: 378, distance: 61.8
click at [256, 374] on span "27951908288" at bounding box center [224, 366] width 85 height 15
copy span "95190828"
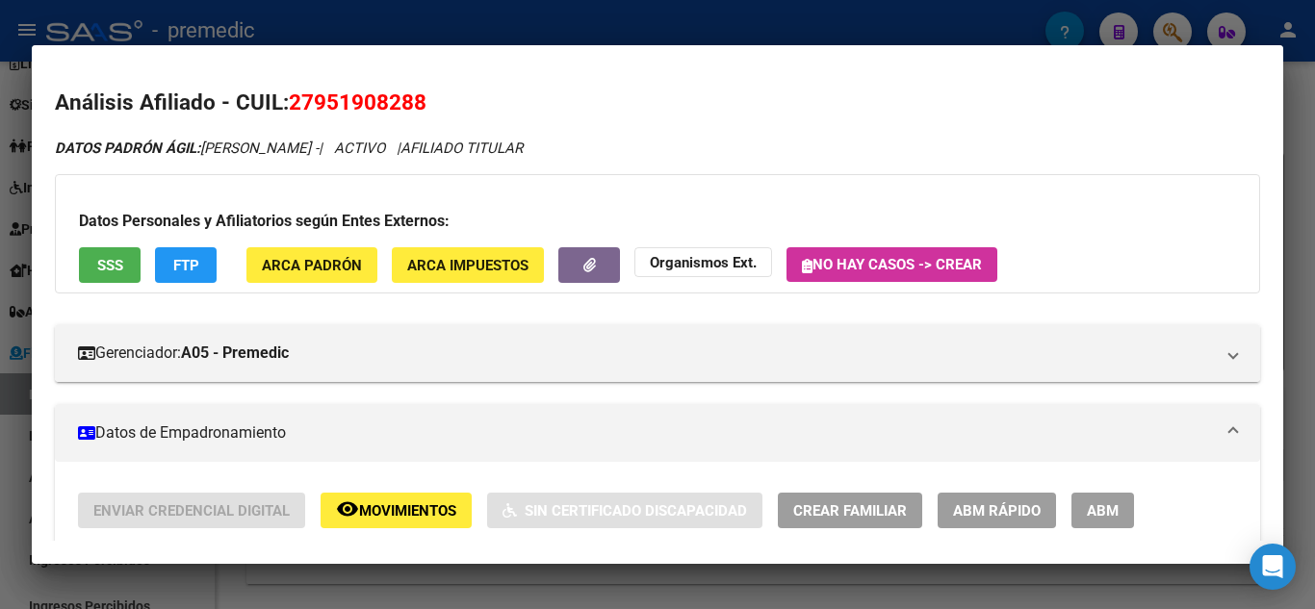
drag, startPoint x: 312, startPoint y: 100, endPoint x: 414, endPoint y: 116, distance: 103.2
click at [414, 115] on span "27951908288" at bounding box center [358, 102] width 138 height 25
copy span "95190828"
click at [221, 577] on div "Análisis Empresa Aportante - CUIT: 30710636520 Crear Acta ARCA Impuestos ARCA P…" at bounding box center [657, 304] width 1315 height 609
drag, startPoint x: 576, startPoint y: 97, endPoint x: 274, endPoint y: 90, distance: 301.4
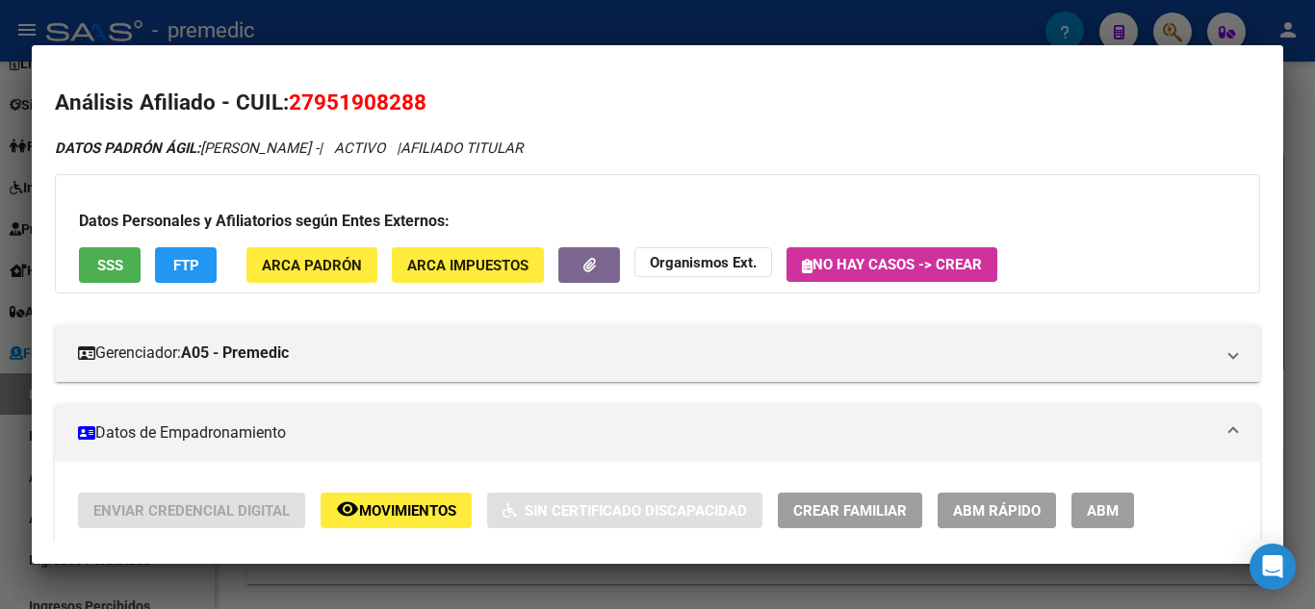
click at [573, 97] on h2 "Análisis Afiliado - CUIL: 27951908288" at bounding box center [657, 103] width 1205 height 33
click at [527, 93] on h2 "Análisis Afiliado - CUIL: 27951908288" at bounding box center [657, 103] width 1205 height 33
click at [505, 89] on h2 "Análisis Afiliado - CUIL: 27951908288" at bounding box center [657, 103] width 1205 height 33
drag, startPoint x: 318, startPoint y: 98, endPoint x: 413, endPoint y: 104, distance: 95.5
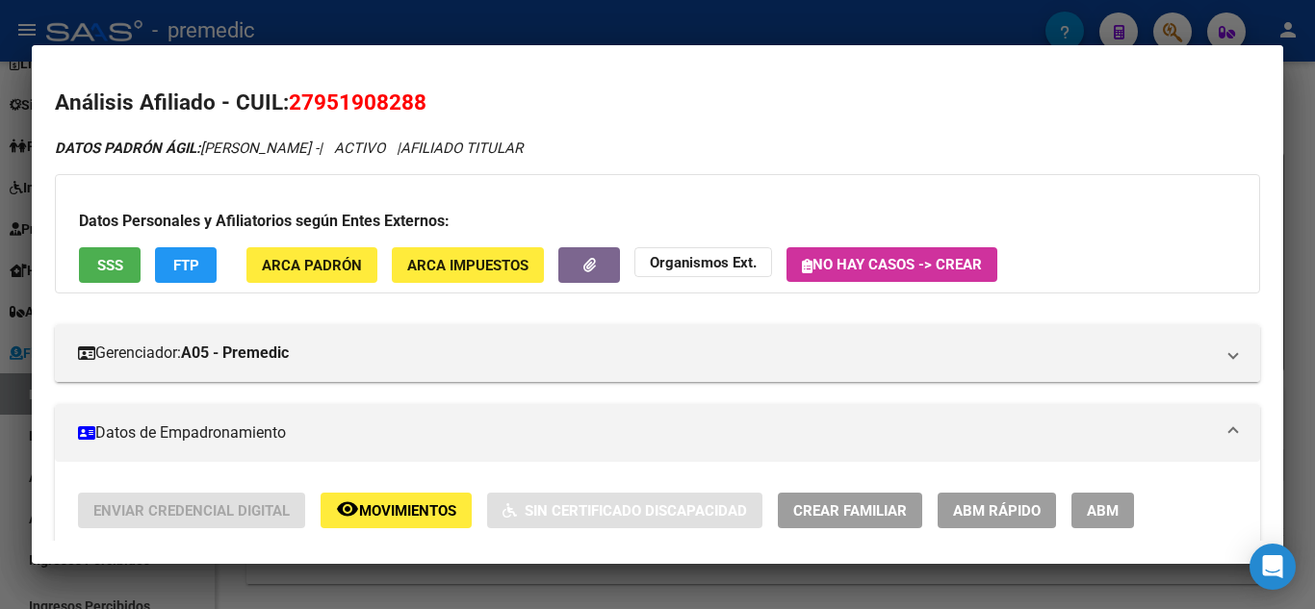
click at [413, 104] on span "27951908288" at bounding box center [358, 102] width 138 height 25
copy span "95190828"
drag, startPoint x: 11, startPoint y: 455, endPoint x: 135, endPoint y: 439, distance: 125.3
click at [13, 455] on div at bounding box center [657, 304] width 1315 height 609
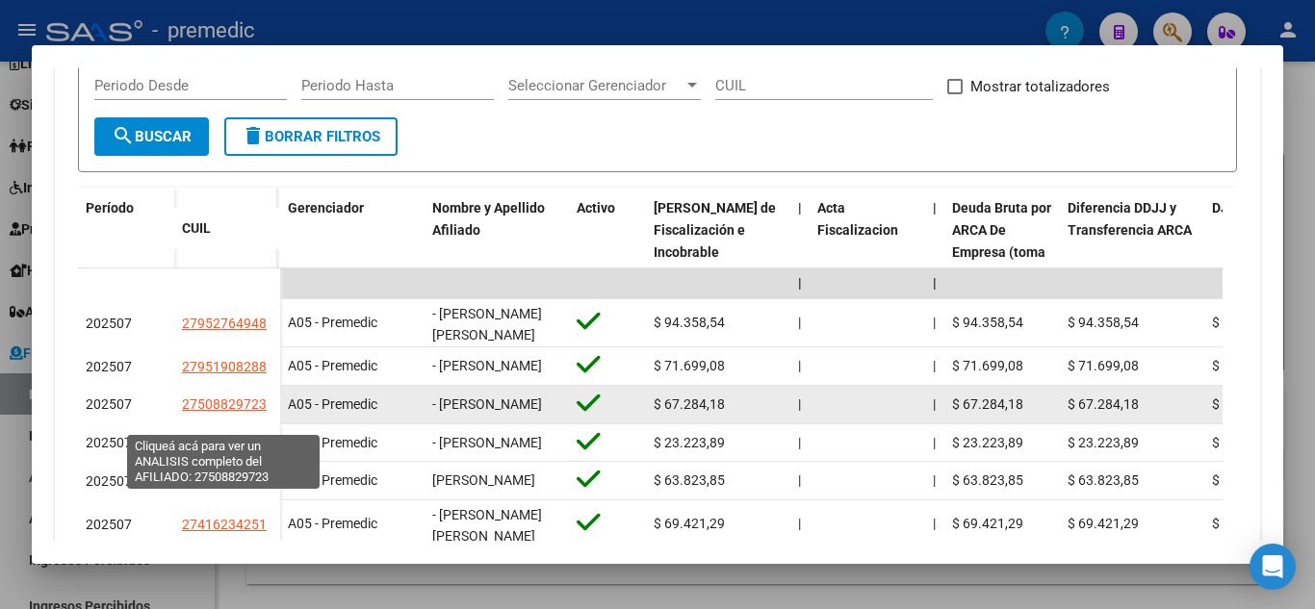
click at [203, 412] on span "27508829723" at bounding box center [224, 404] width 85 height 15
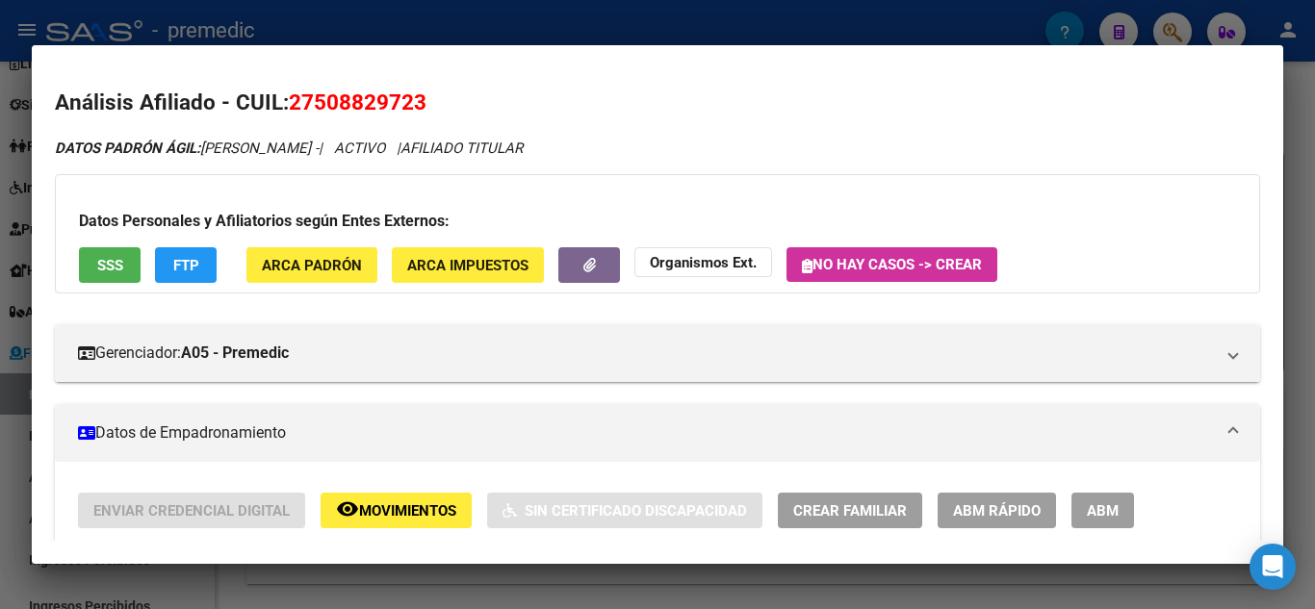
drag, startPoint x: 316, startPoint y: 105, endPoint x: 410, endPoint y: 116, distance: 94.9
click at [410, 115] on span "27508829723" at bounding box center [358, 102] width 138 height 25
copy span "50882972"
click at [14, 215] on div at bounding box center [657, 304] width 1315 height 609
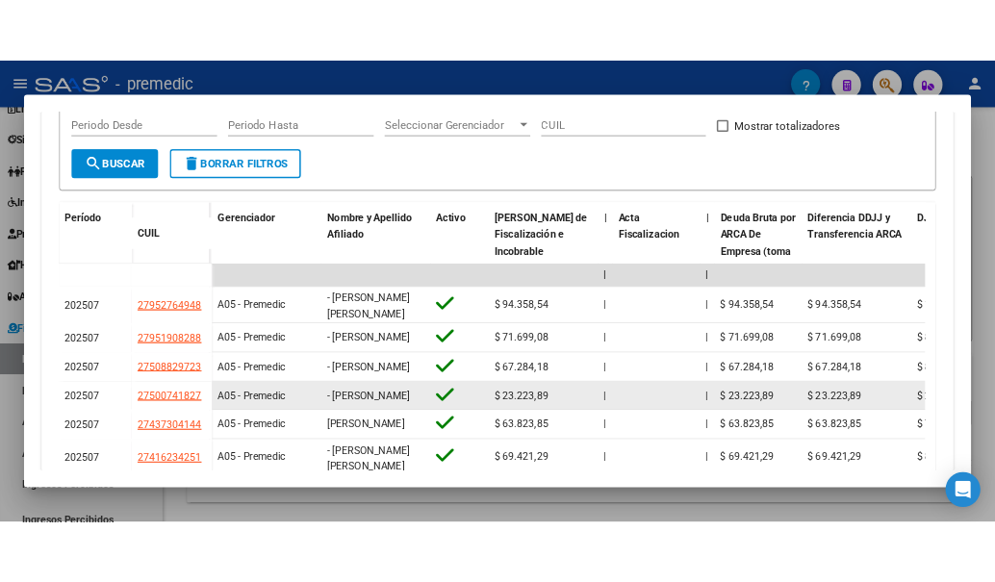
scroll to position [3, 0]
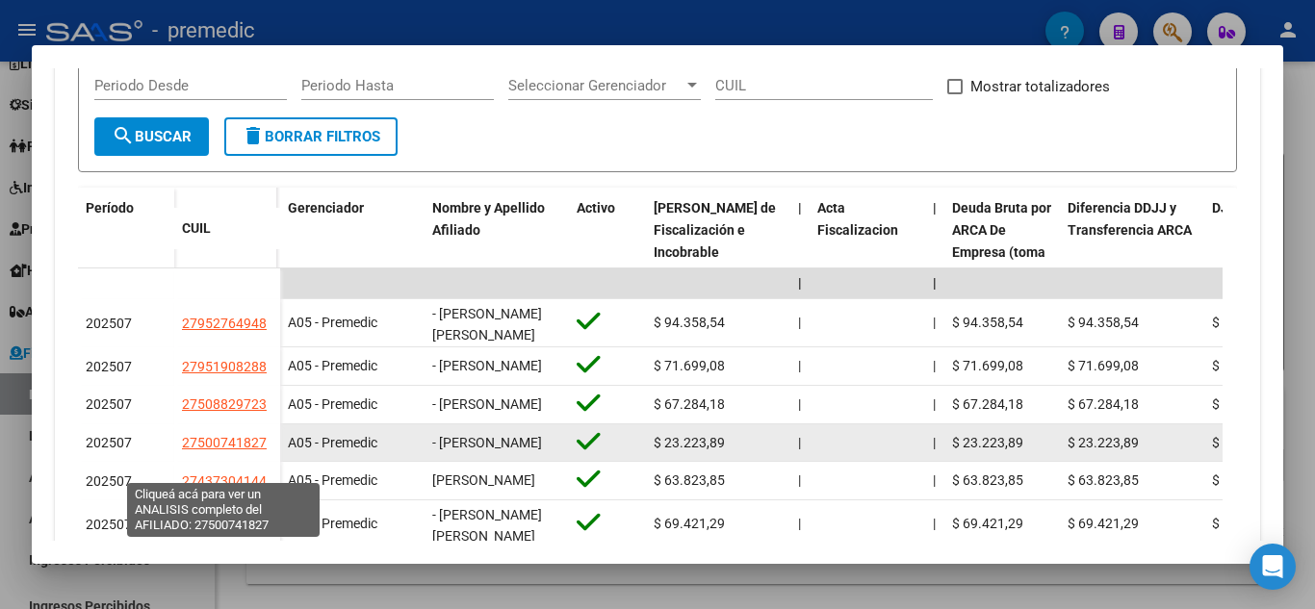
click at [198, 451] on span "27500741827" at bounding box center [224, 442] width 85 height 15
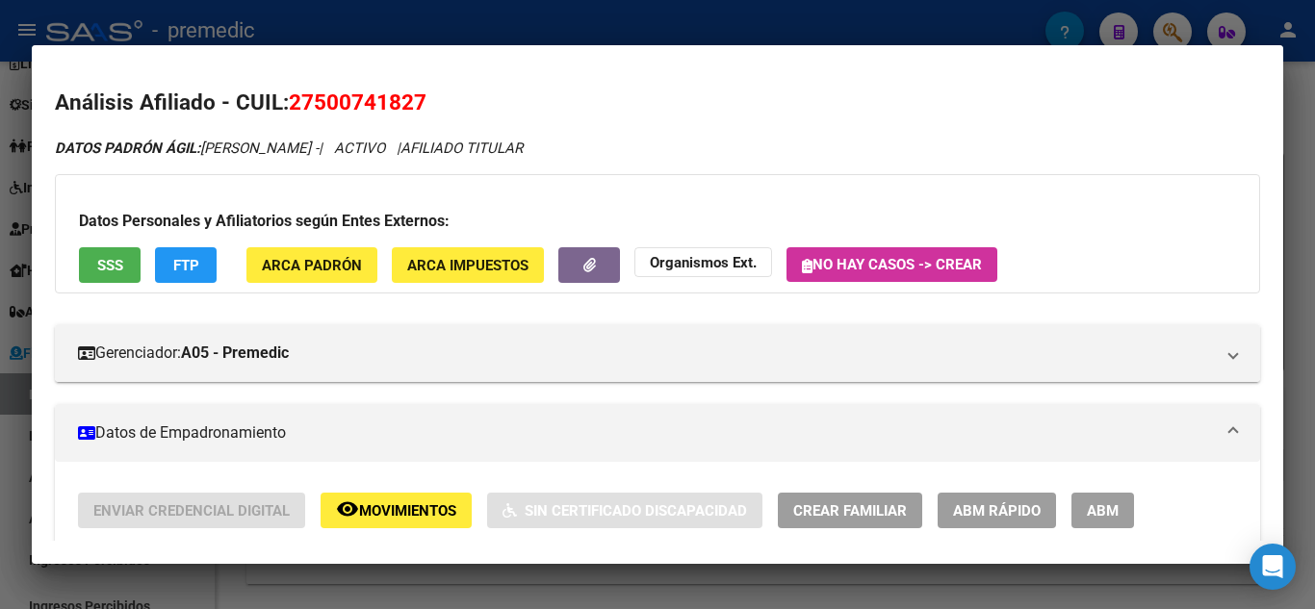
drag, startPoint x: 313, startPoint y: 97, endPoint x: 414, endPoint y: 110, distance: 101.9
click at [414, 110] on span "27500741827" at bounding box center [358, 102] width 138 height 25
copy span "50074182"
click at [0, 429] on div at bounding box center [657, 304] width 1315 height 609
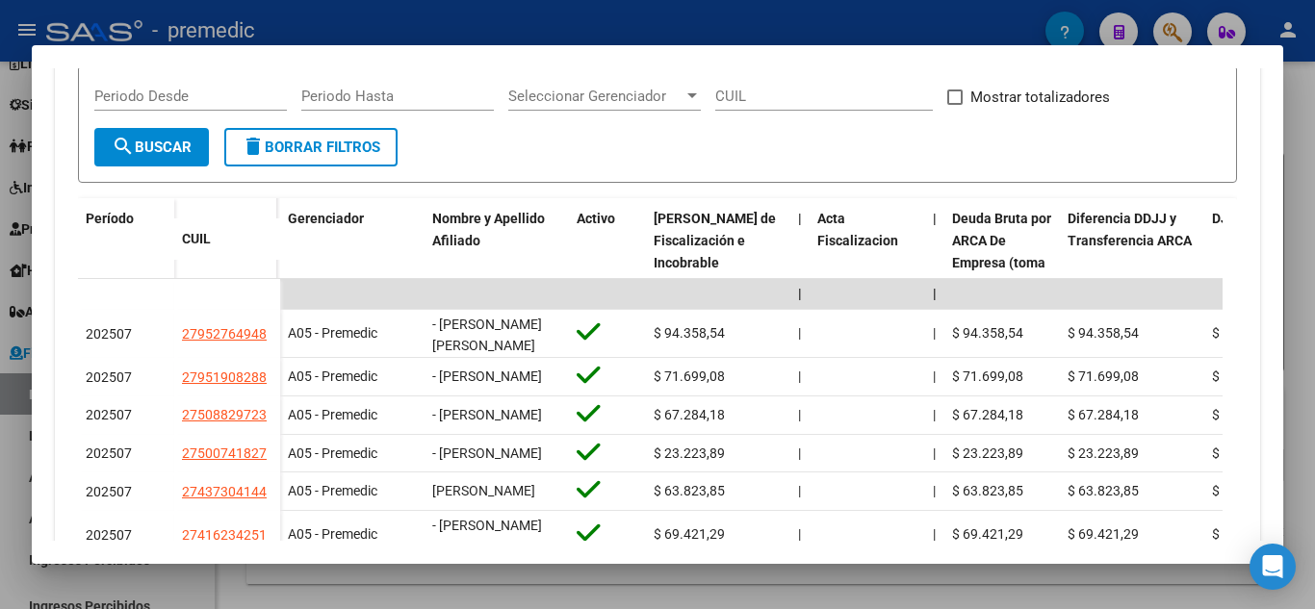
scroll to position [481, 0]
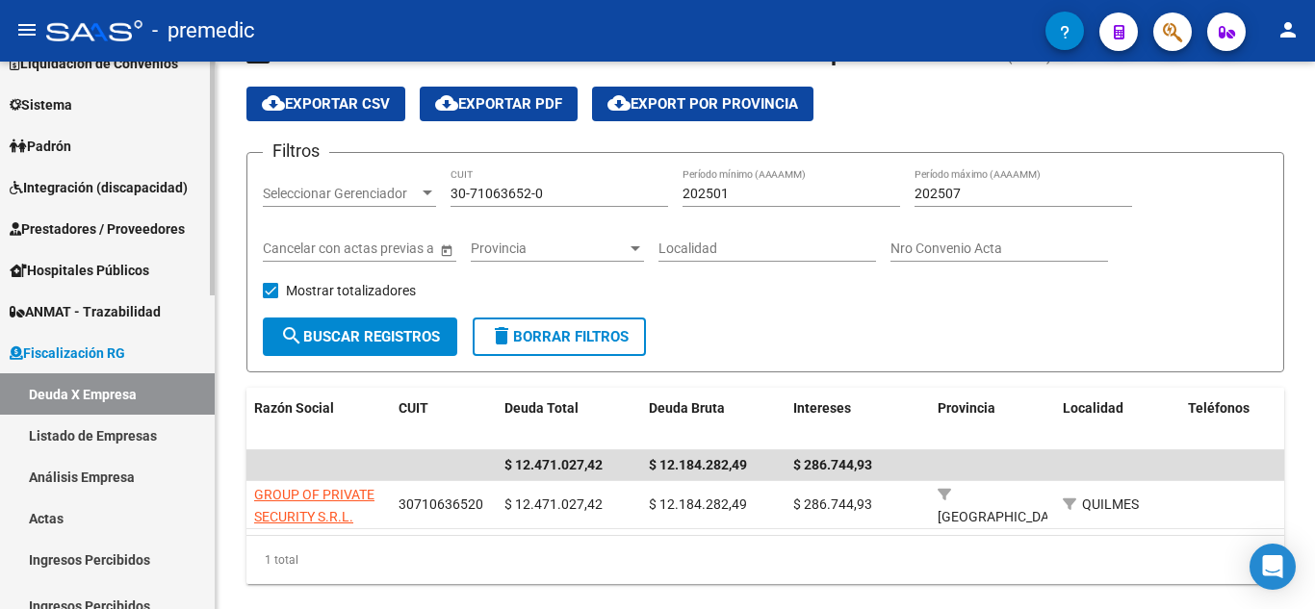
click at [166, 394] on link "Deuda X Empresa" at bounding box center [107, 394] width 215 height 41
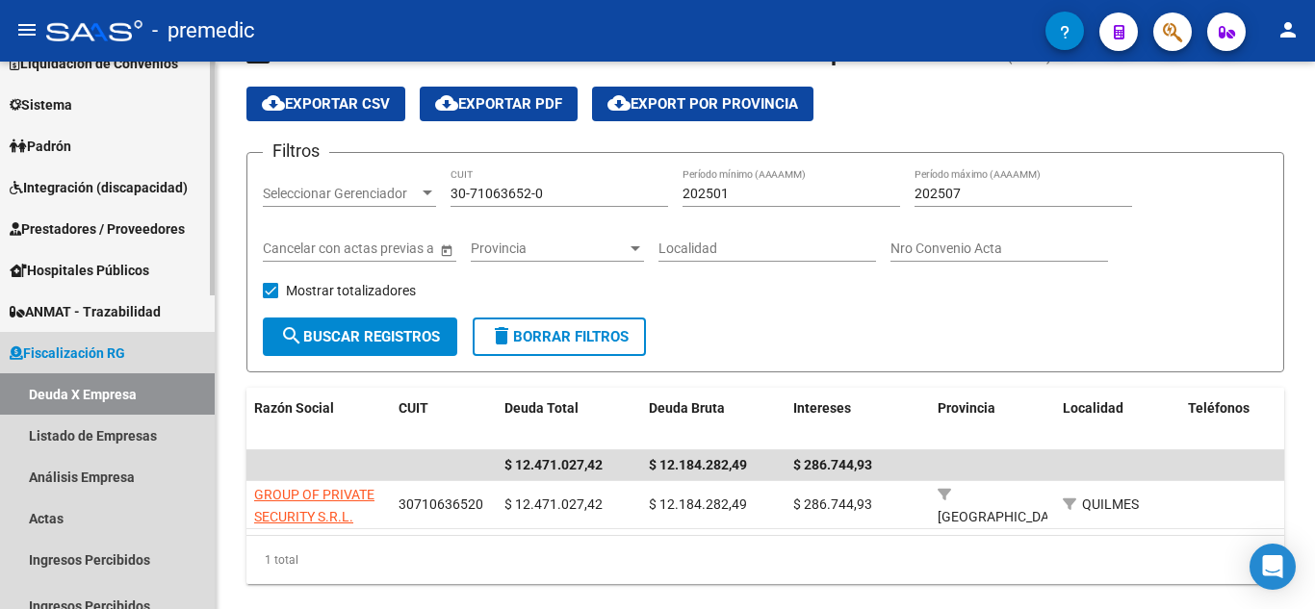
click at [138, 343] on link "Fiscalización RG" at bounding box center [107, 352] width 215 height 41
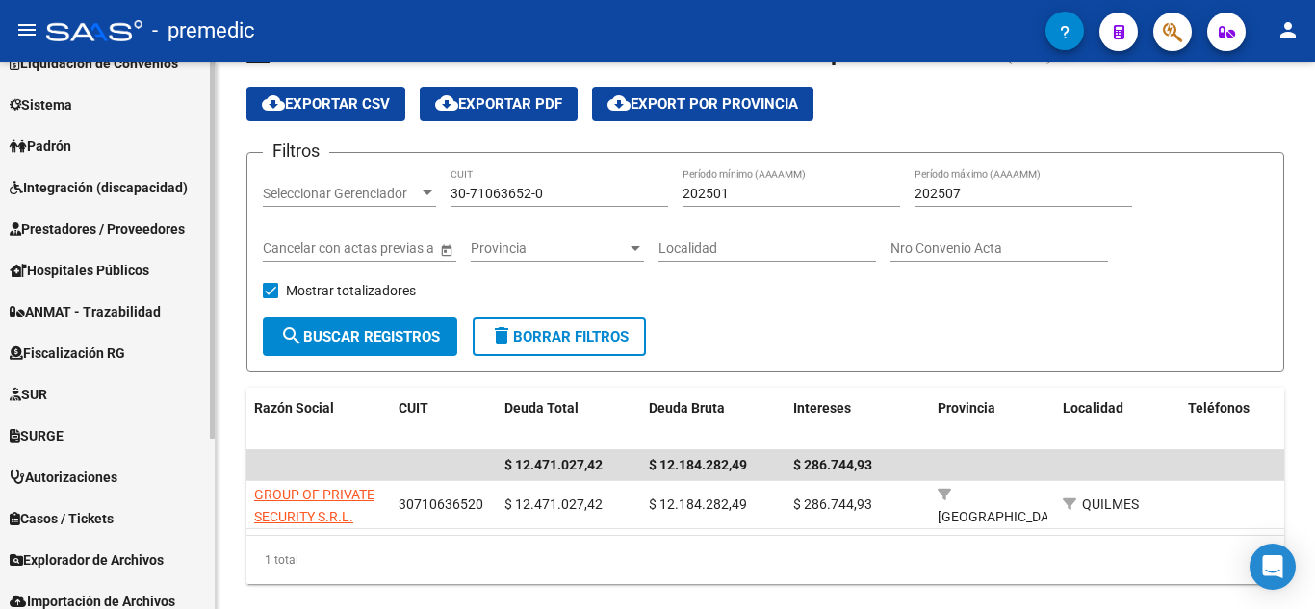
click at [125, 357] on span "Fiscalización RG" at bounding box center [68, 353] width 116 height 21
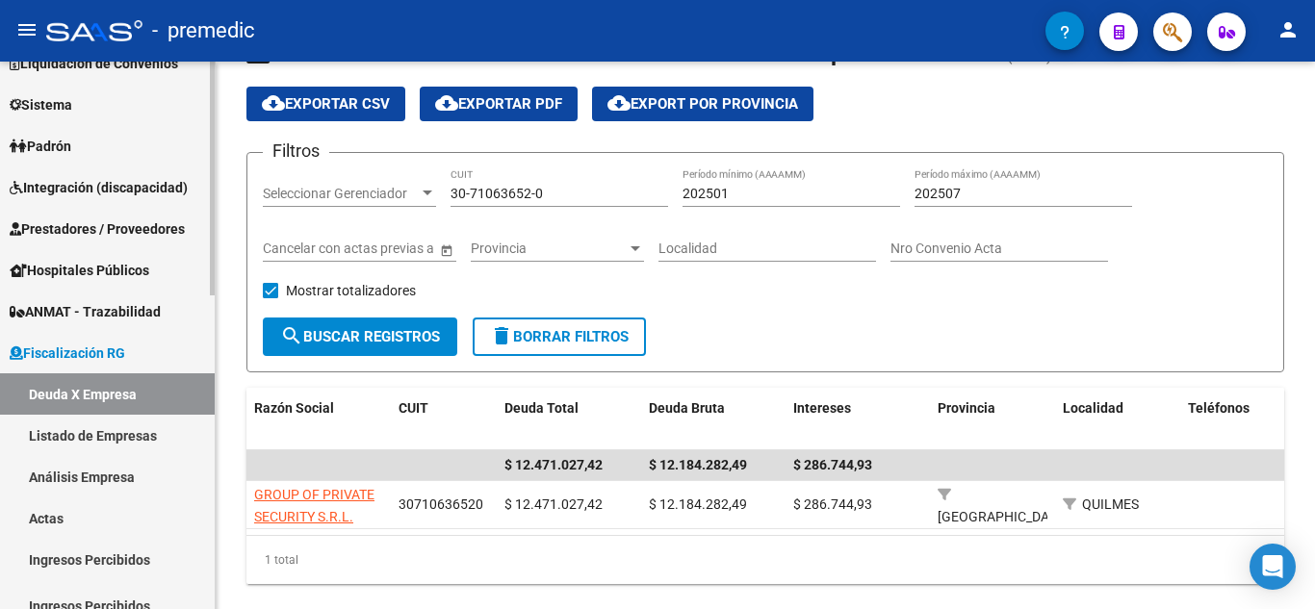
click at [111, 426] on link "Listado de Empresas" at bounding box center [107, 435] width 215 height 41
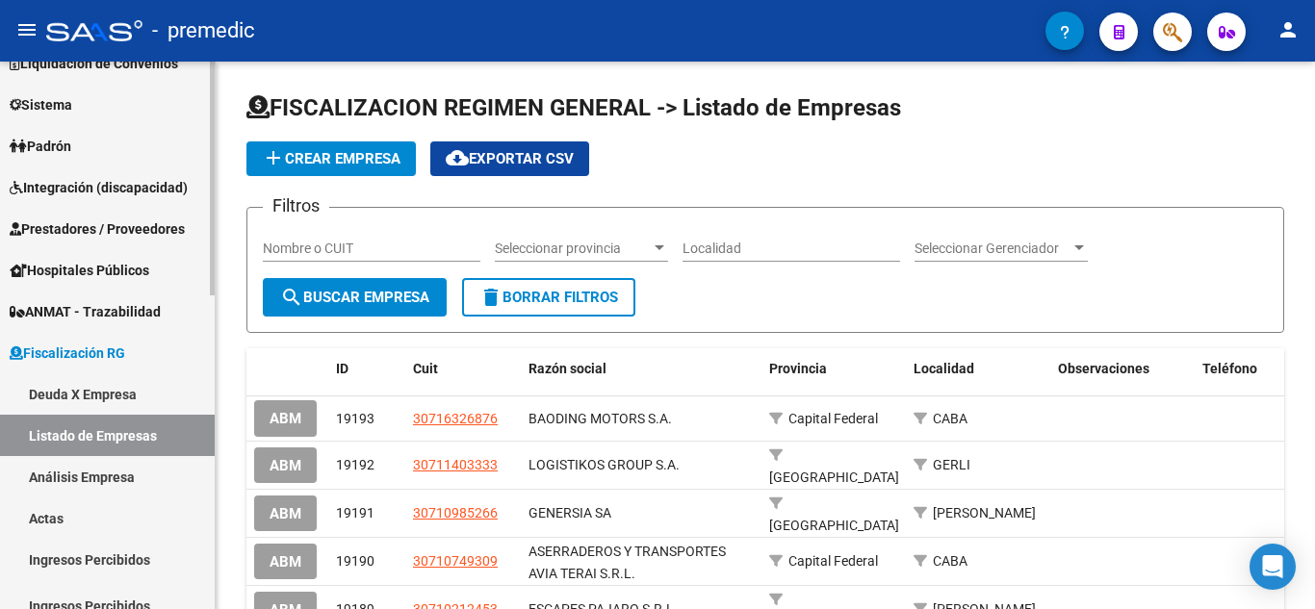
click at [132, 388] on link "Deuda X Empresa" at bounding box center [107, 394] width 215 height 41
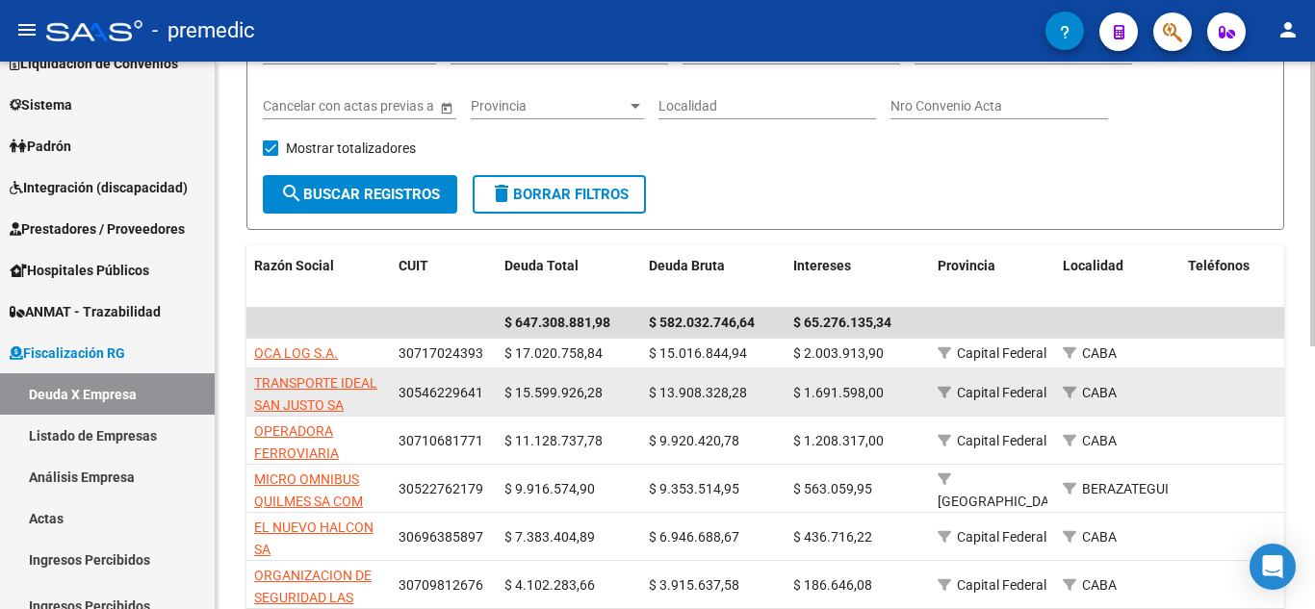
scroll to position [204, 0]
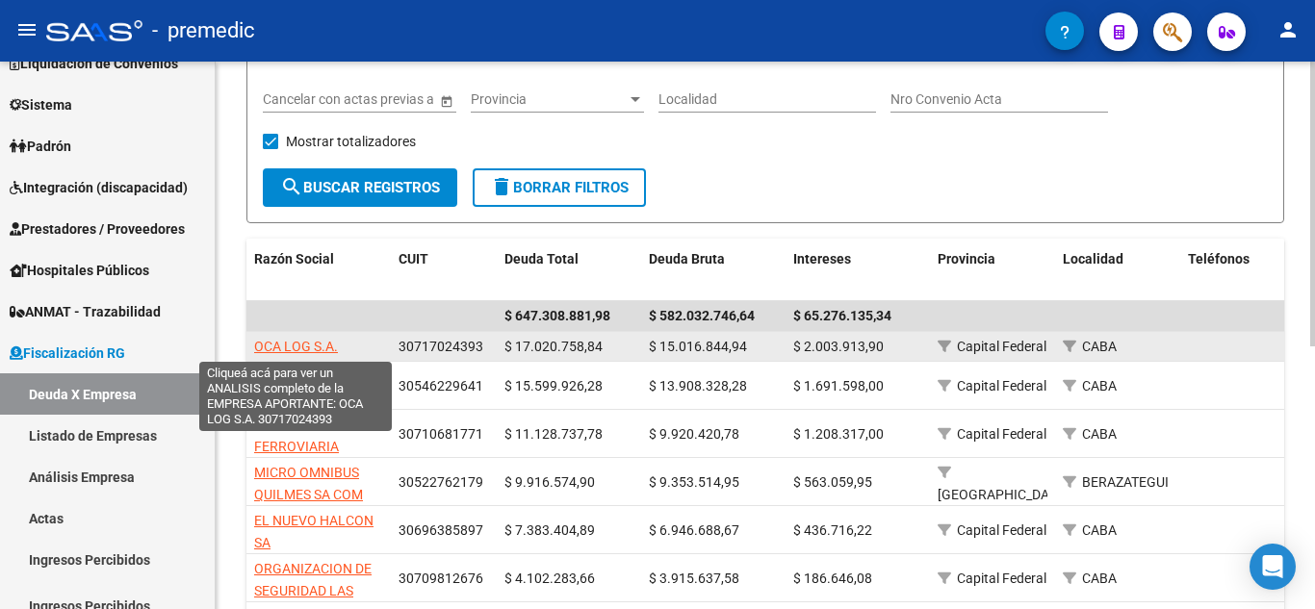
click at [305, 343] on span "OCA LOG S.A." at bounding box center [296, 346] width 84 height 15
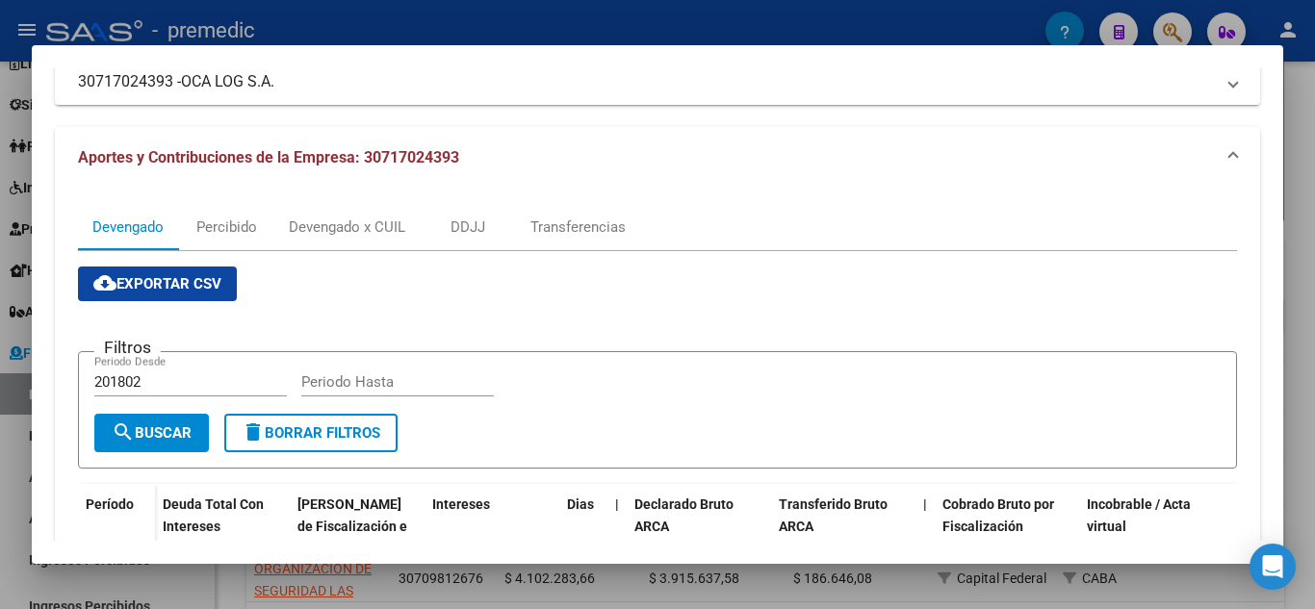
scroll to position [193, 0]
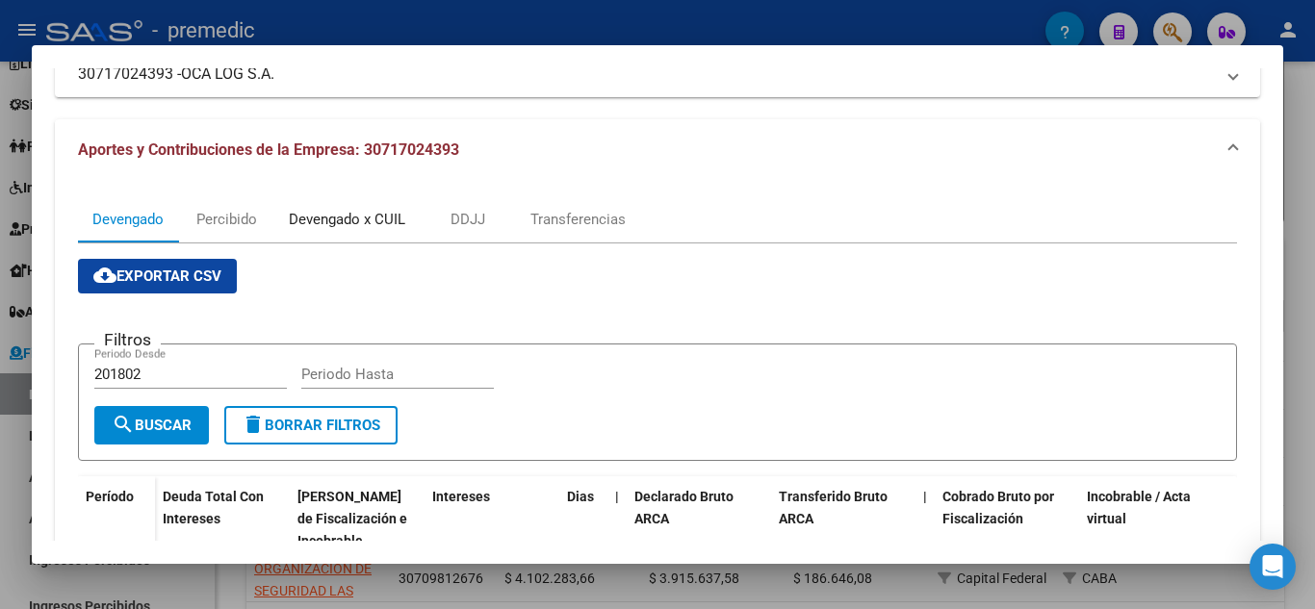
click at [323, 229] on div "Devengado x CUIL" at bounding box center [347, 219] width 116 height 21
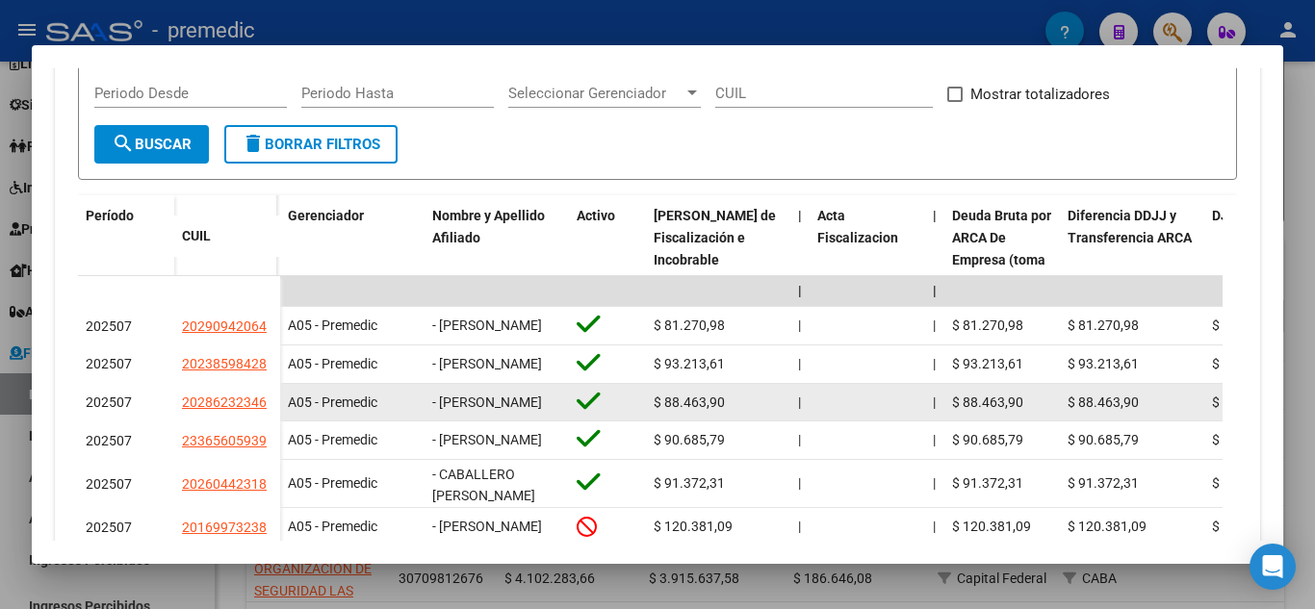
scroll to position [481, 0]
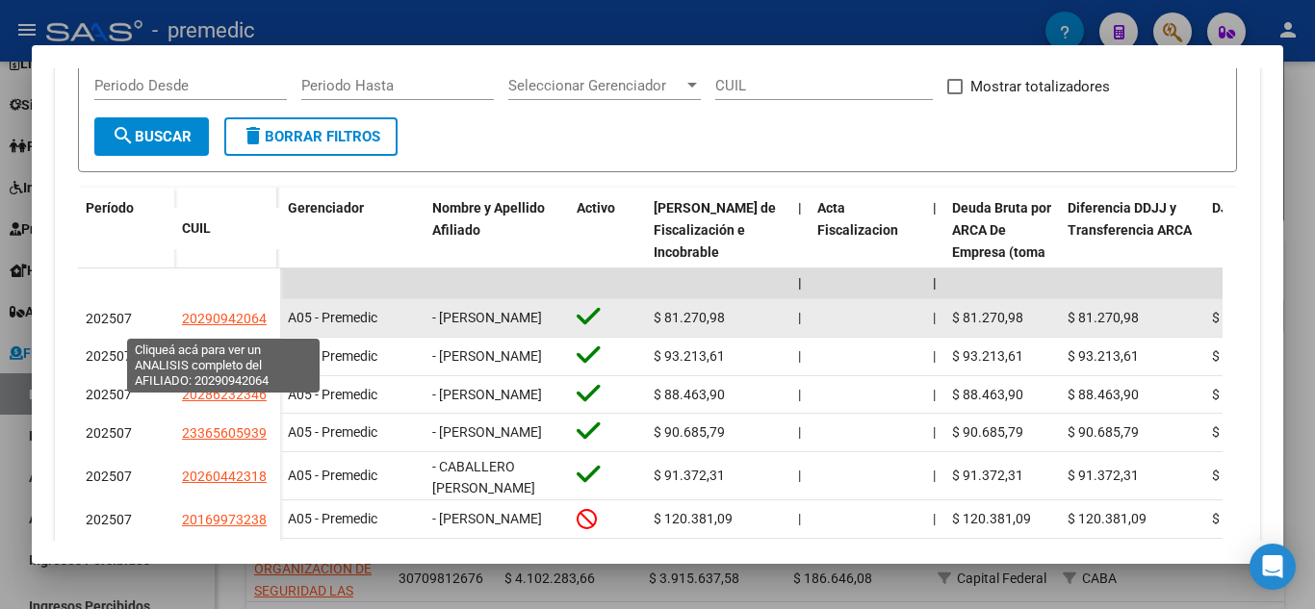
click at [238, 316] on span "20290942064" at bounding box center [224, 318] width 85 height 15
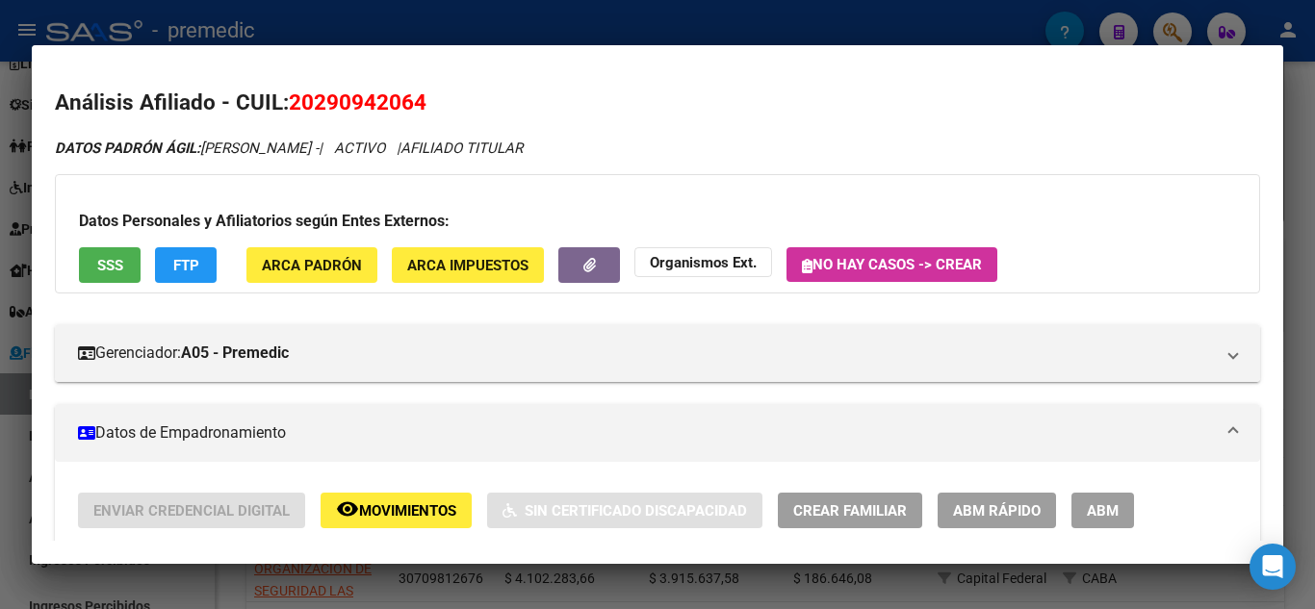
drag, startPoint x: 336, startPoint y: 106, endPoint x: 416, endPoint y: 106, distance: 79.9
click at [416, 106] on span "20290942064" at bounding box center [358, 102] width 138 height 25
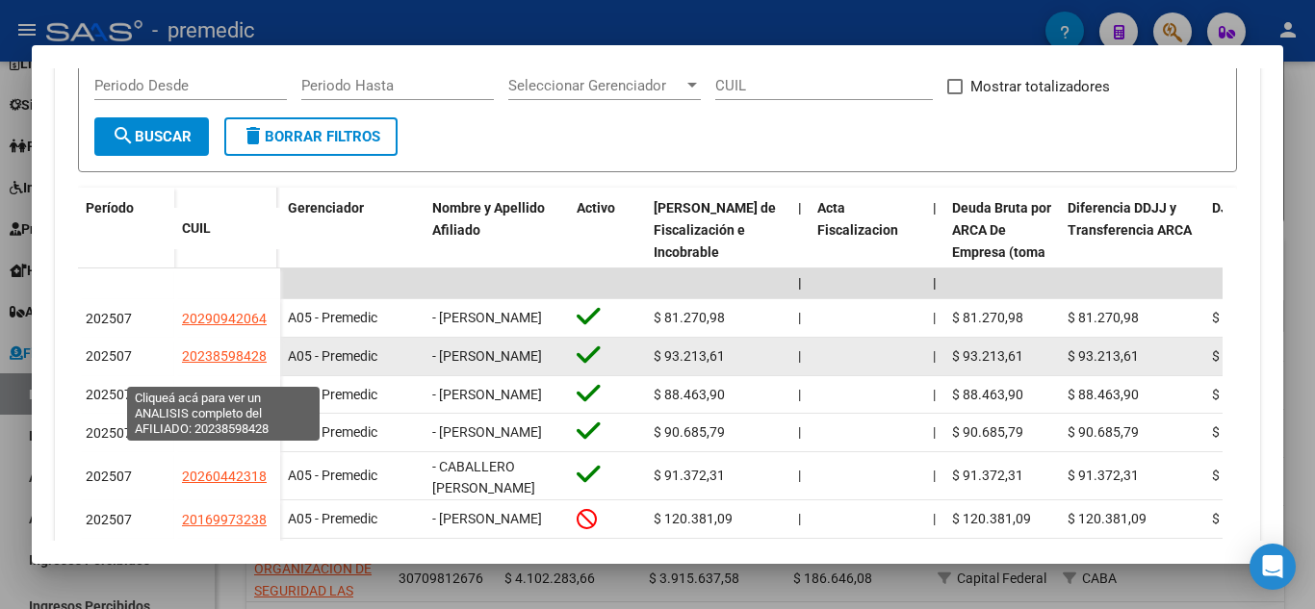
click at [202, 362] on span "20238598428" at bounding box center [224, 355] width 85 height 15
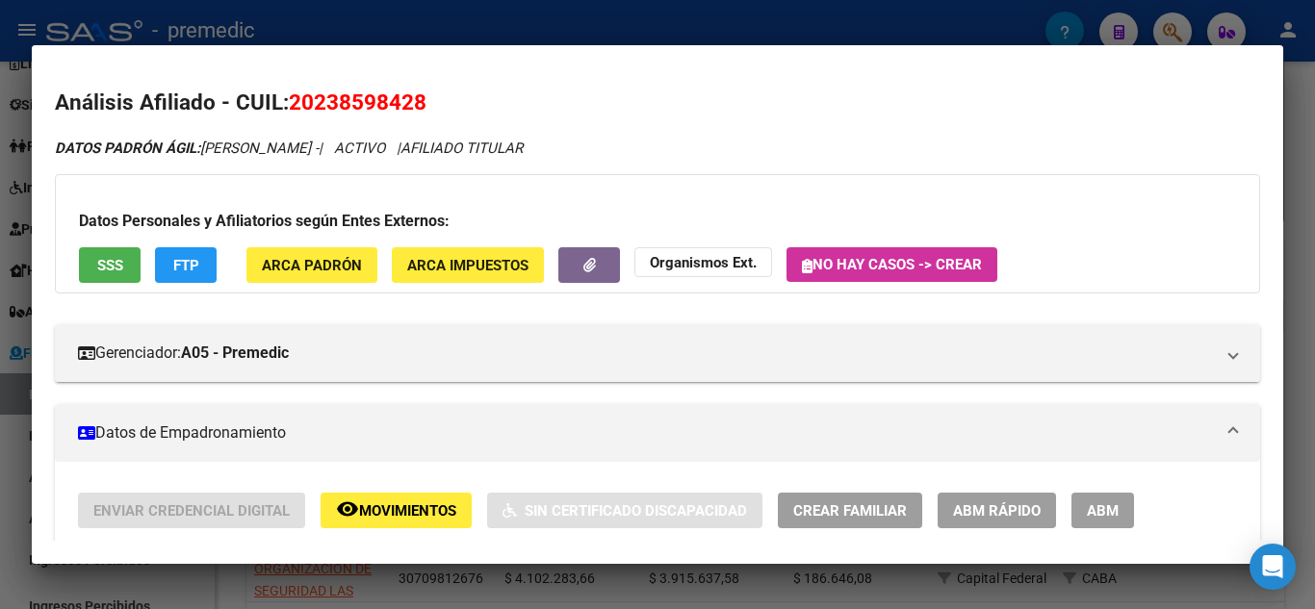
drag, startPoint x: 318, startPoint y: 90, endPoint x: 398, endPoint y: 102, distance: 80.7
click at [398, 102] on span "20238598428" at bounding box center [358, 102] width 138 height 25
copy span "2385984"
click at [318, 100] on span "20238598428" at bounding box center [358, 102] width 138 height 25
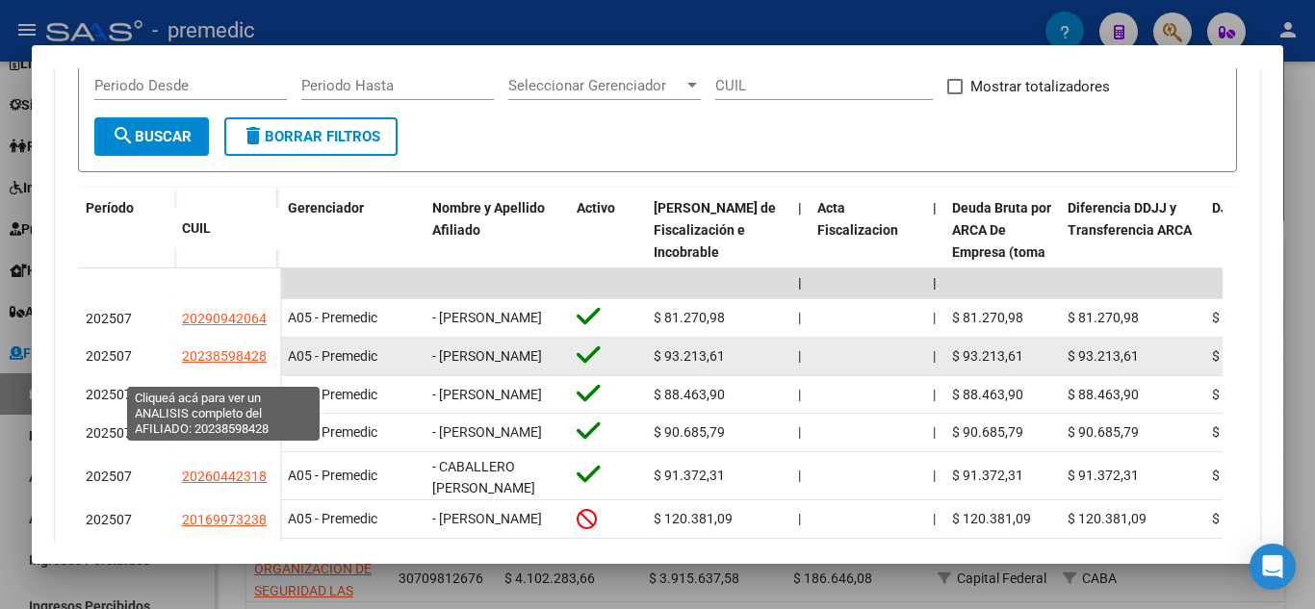
click at [225, 364] on span "20238598428" at bounding box center [224, 355] width 85 height 15
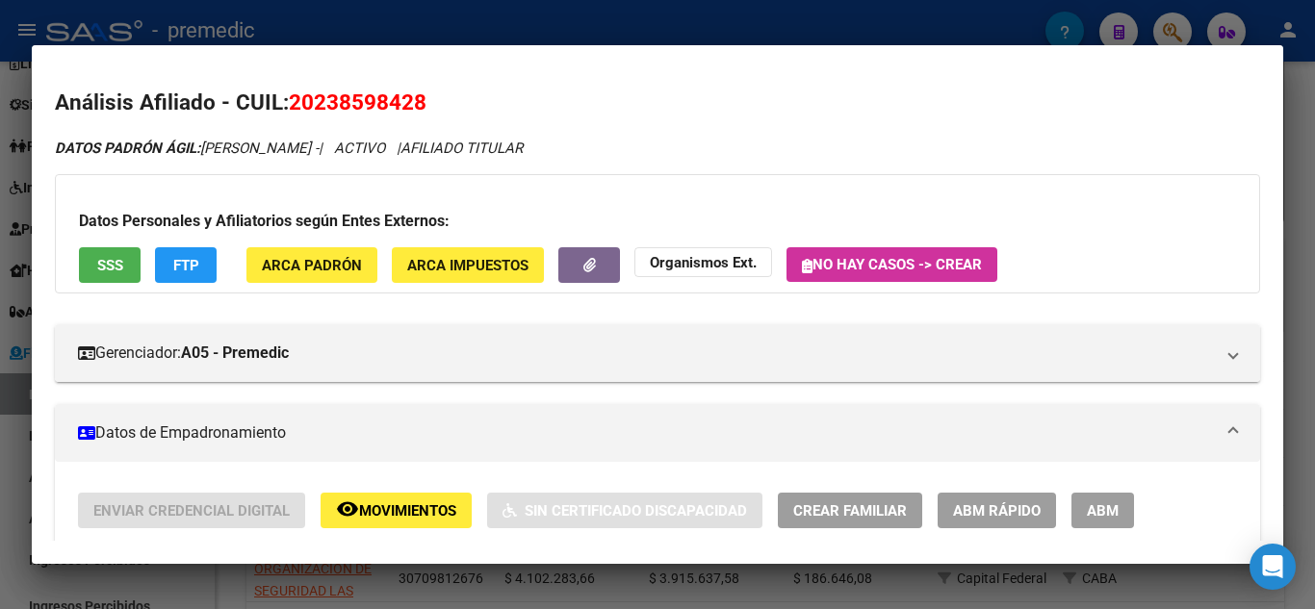
drag, startPoint x: 316, startPoint y: 103, endPoint x: 421, endPoint y: 111, distance: 105.2
click at [421, 111] on span "20238598428" at bounding box center [358, 102] width 138 height 25
click at [416, 110] on span "20238598428" at bounding box center [358, 102] width 138 height 25
drag, startPoint x: 316, startPoint y: 92, endPoint x: 412, endPoint y: 93, distance: 96.3
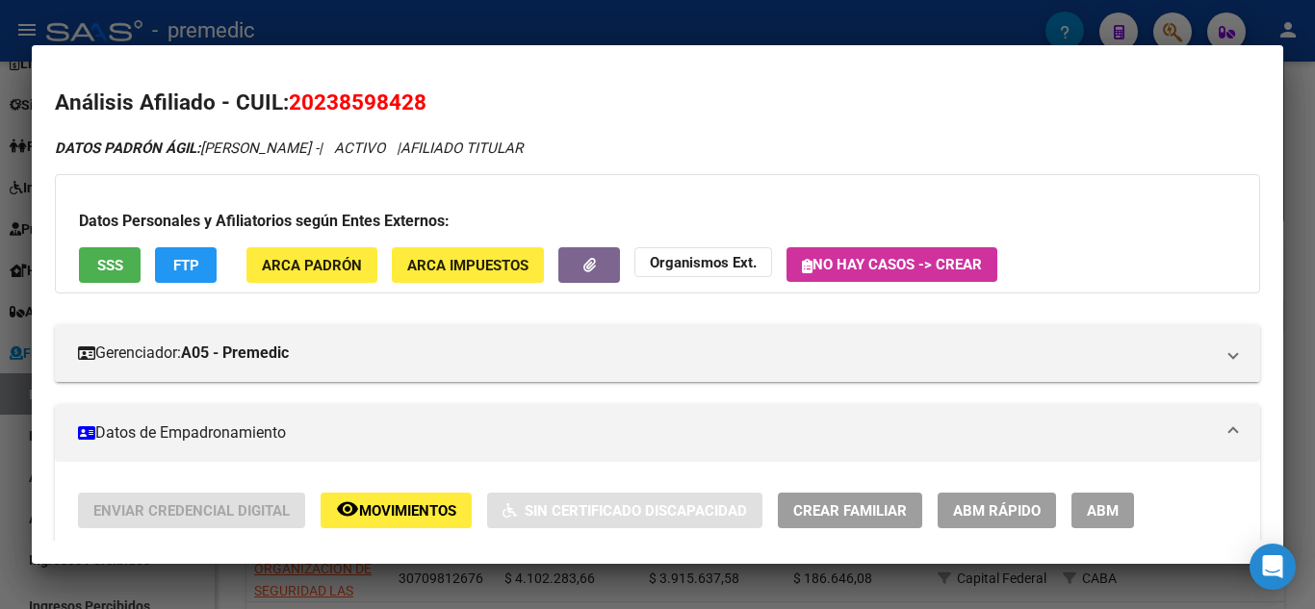
click at [412, 93] on span "20238598428" at bounding box center [358, 102] width 138 height 25
copy span "23859842"
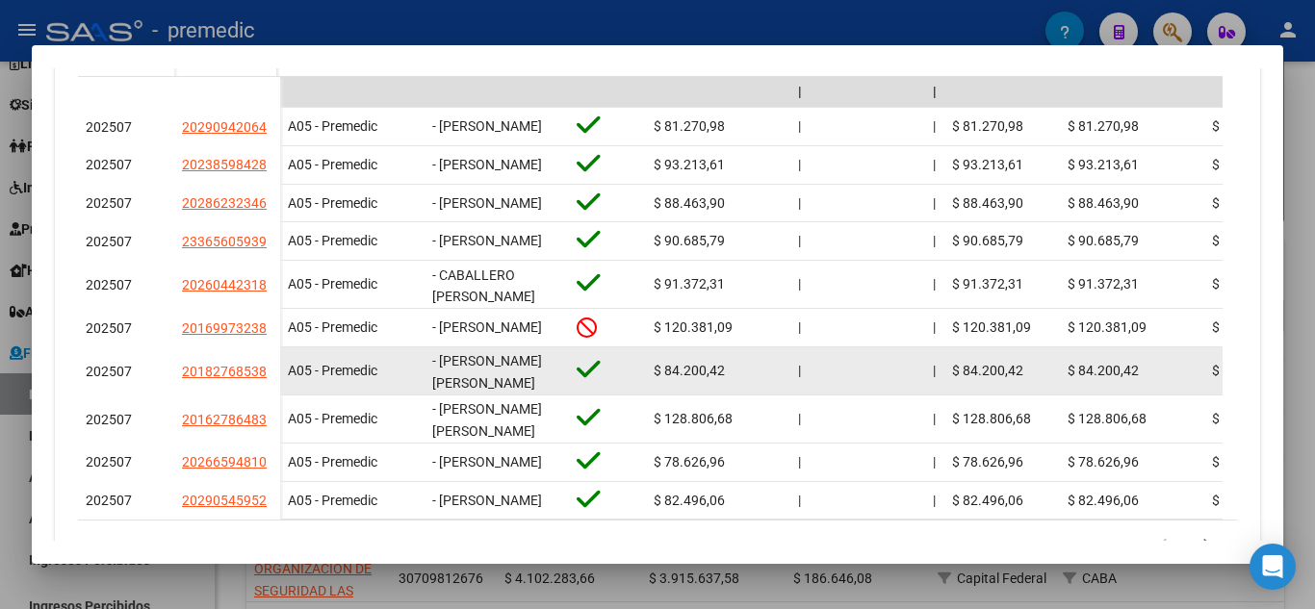
scroll to position [674, 0]
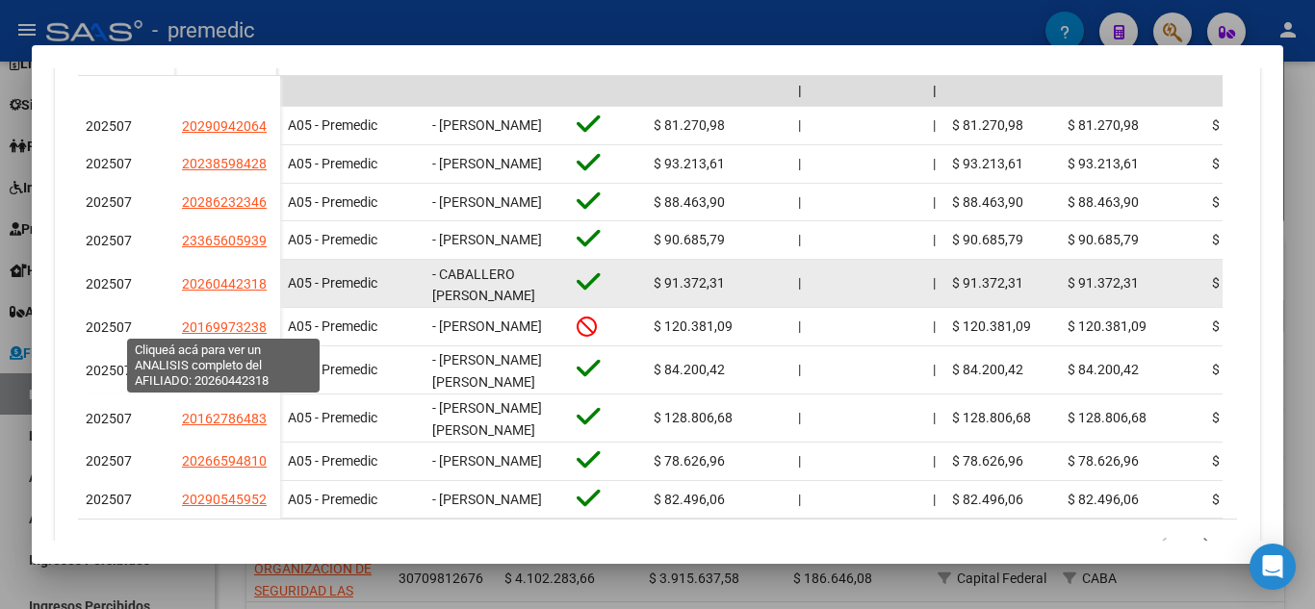
click at [233, 292] on span "20260442318" at bounding box center [224, 283] width 85 height 15
type textarea "20260442318"
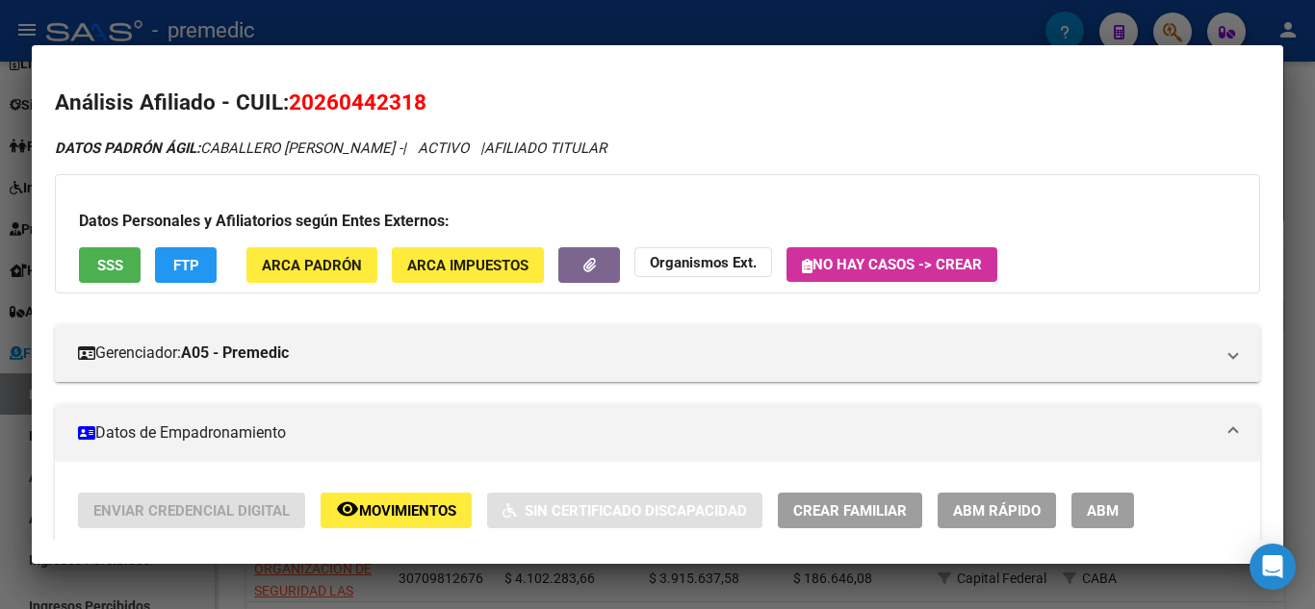
drag, startPoint x: 367, startPoint y: 102, endPoint x: 411, endPoint y: 102, distance: 44.3
click at [413, 102] on span "20260442318" at bounding box center [358, 102] width 138 height 25
click at [1308, 142] on div at bounding box center [657, 304] width 1315 height 609
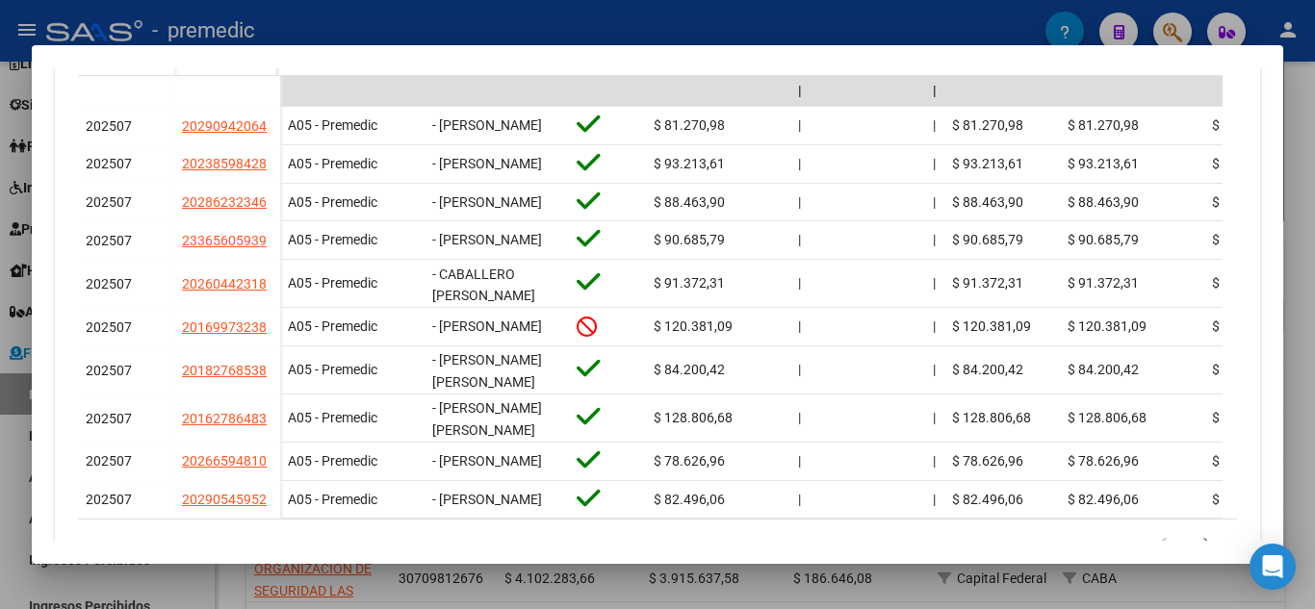
click at [1304, 162] on div at bounding box center [657, 304] width 1315 height 609
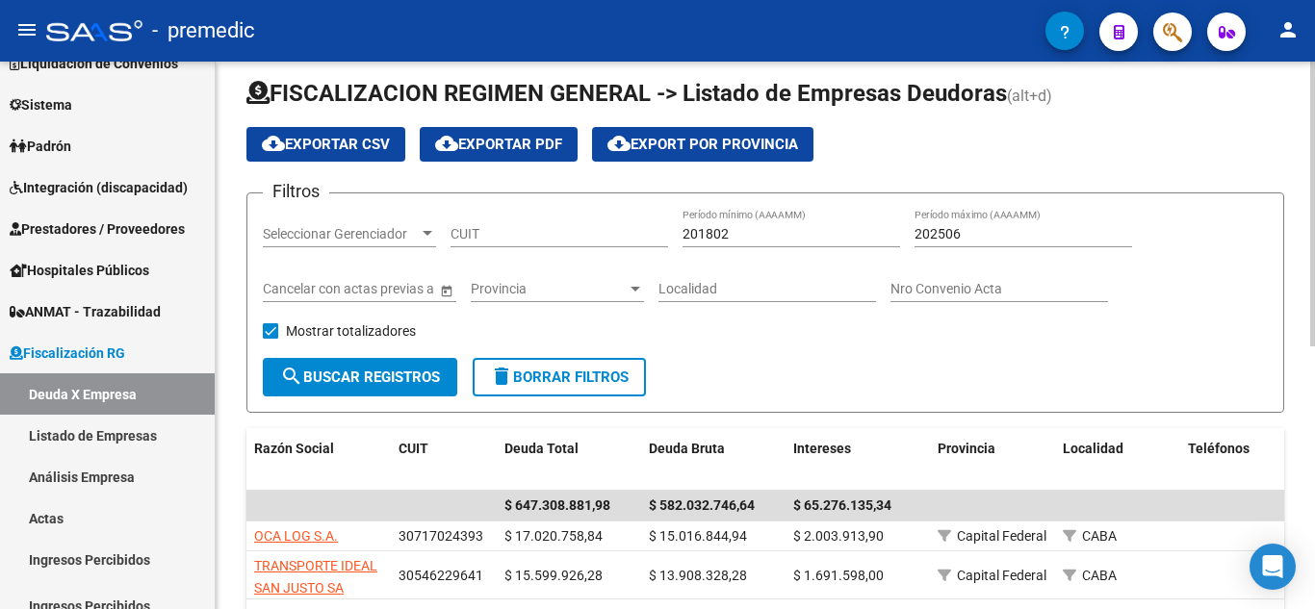
scroll to position [0, 0]
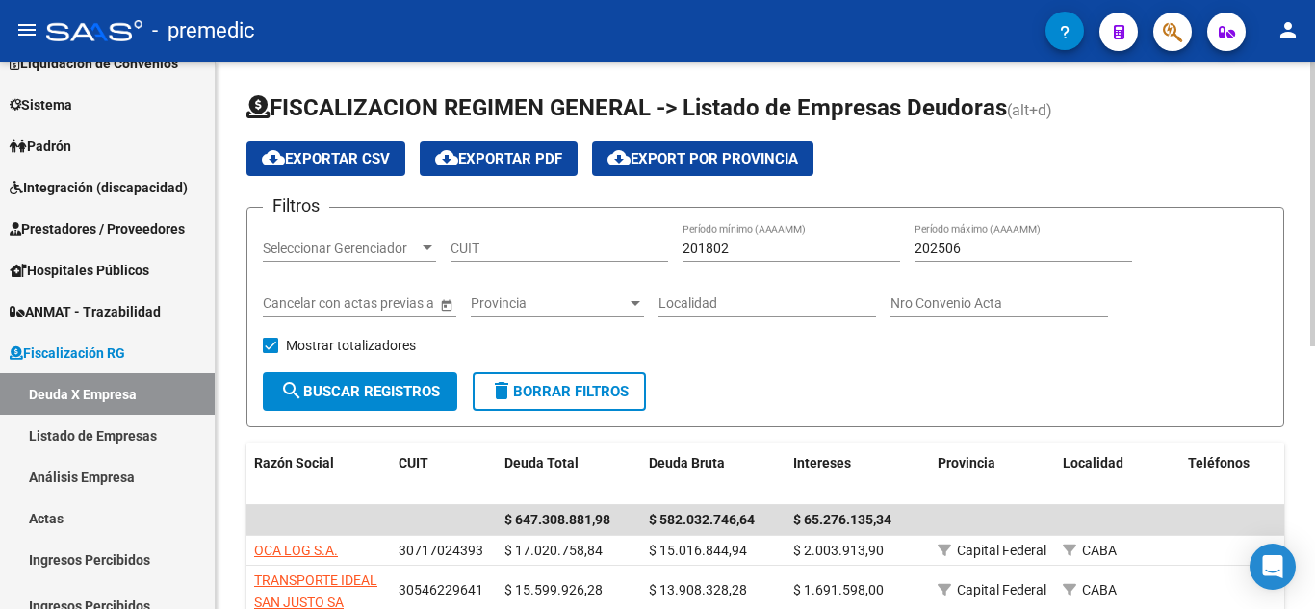
click at [532, 235] on div "CUIT" at bounding box center [560, 242] width 218 height 39
paste input "30-70800768-0"
type input "30-70800768-0"
click at [349, 385] on span "search Buscar Registros" at bounding box center [360, 391] width 160 height 17
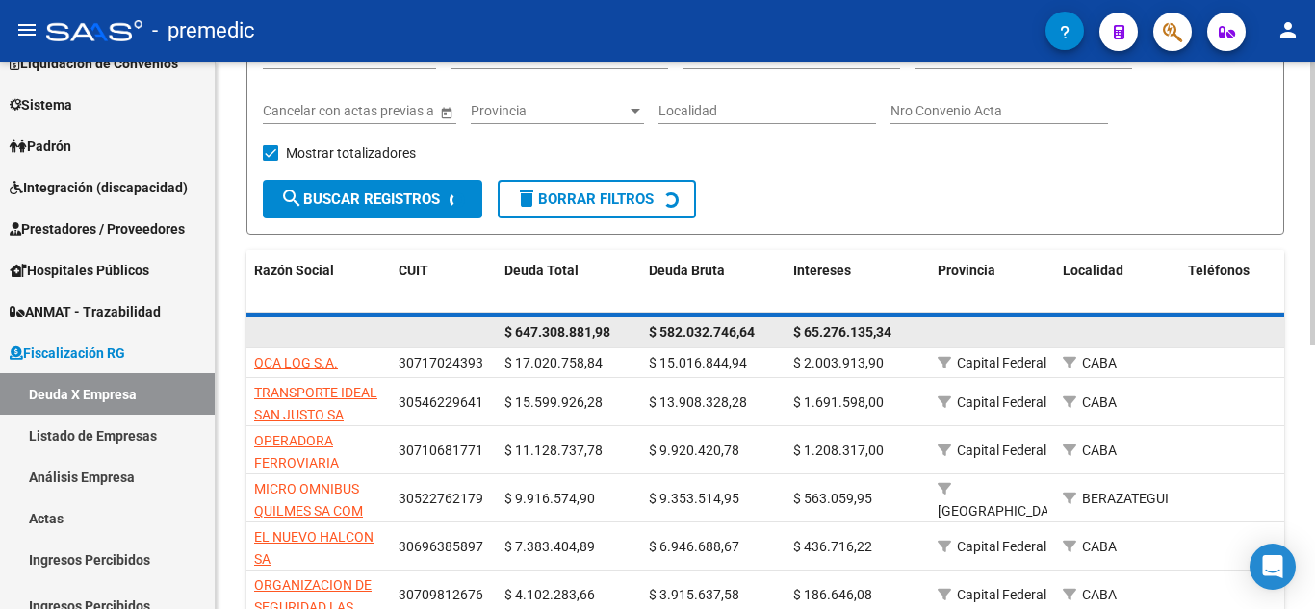
scroll to position [89, 0]
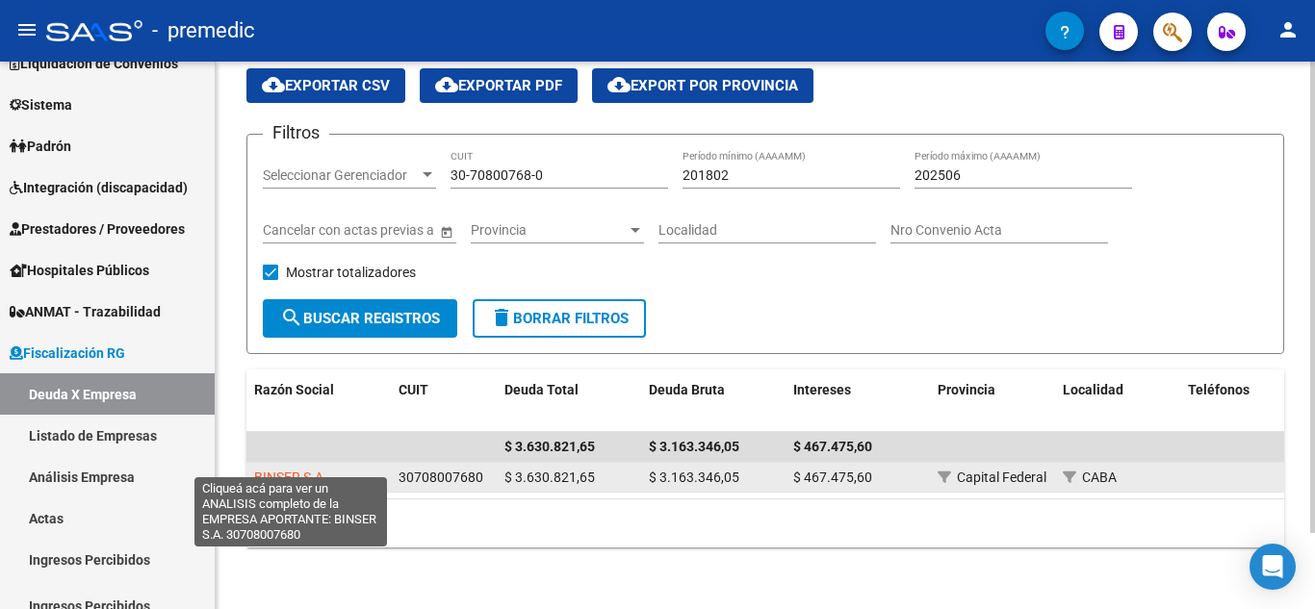
click at [301, 470] on span "BINSER S.A." at bounding box center [290, 477] width 73 height 15
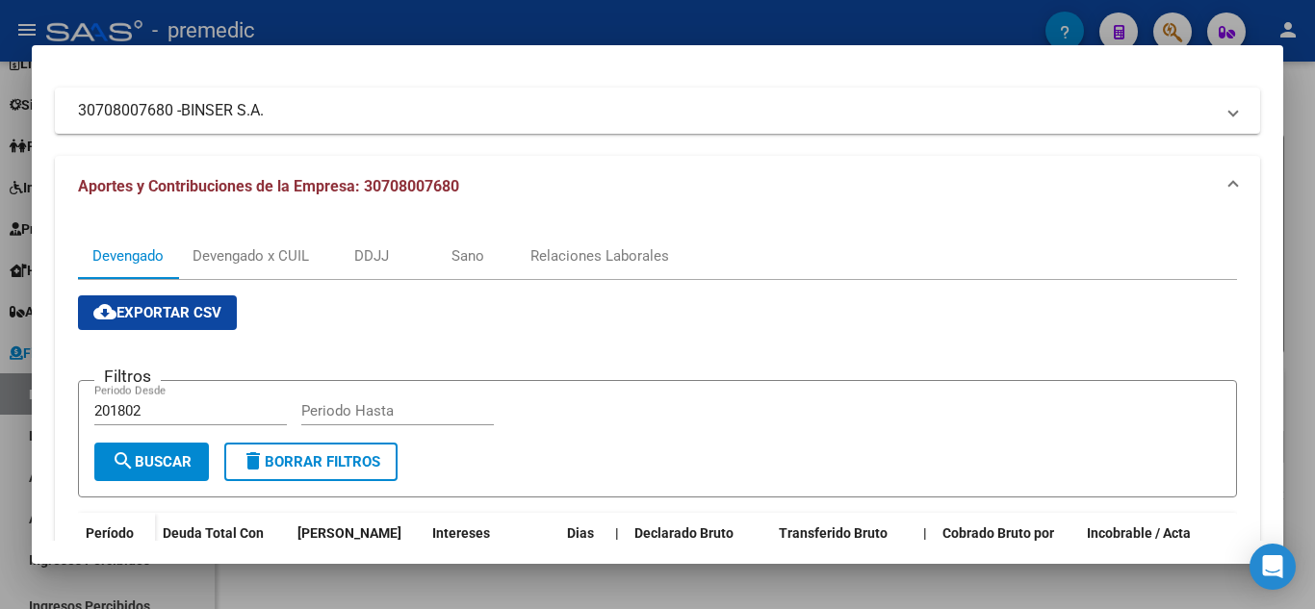
scroll to position [193, 0]
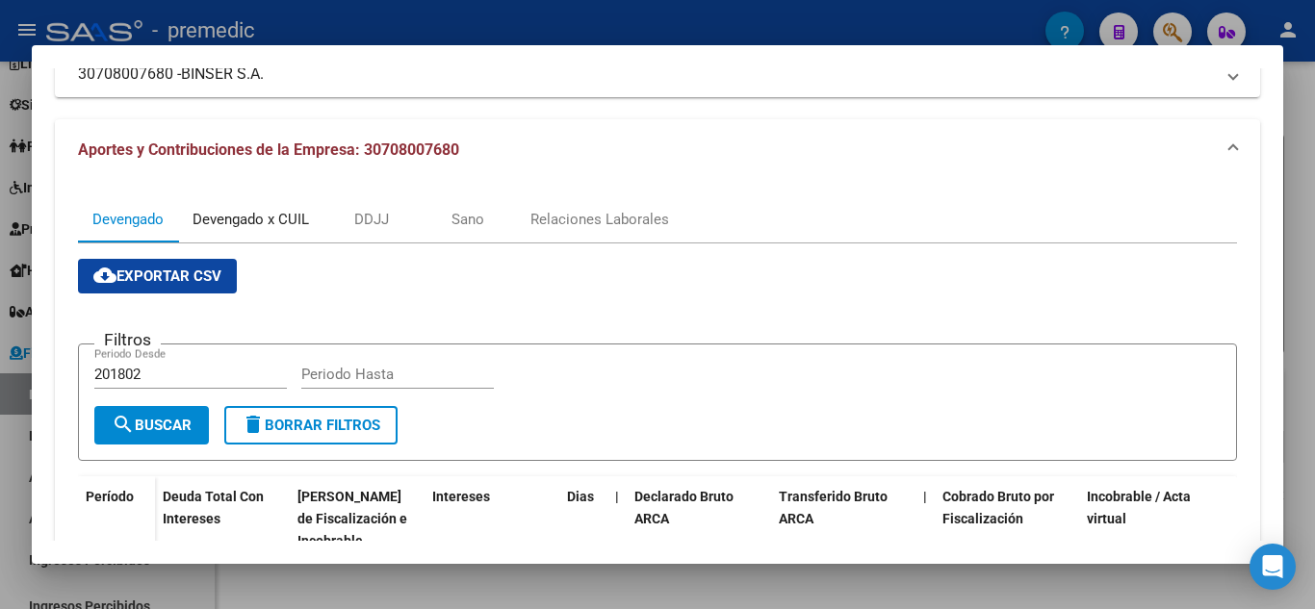
click at [248, 225] on div "Devengado x CUIL" at bounding box center [251, 219] width 116 height 21
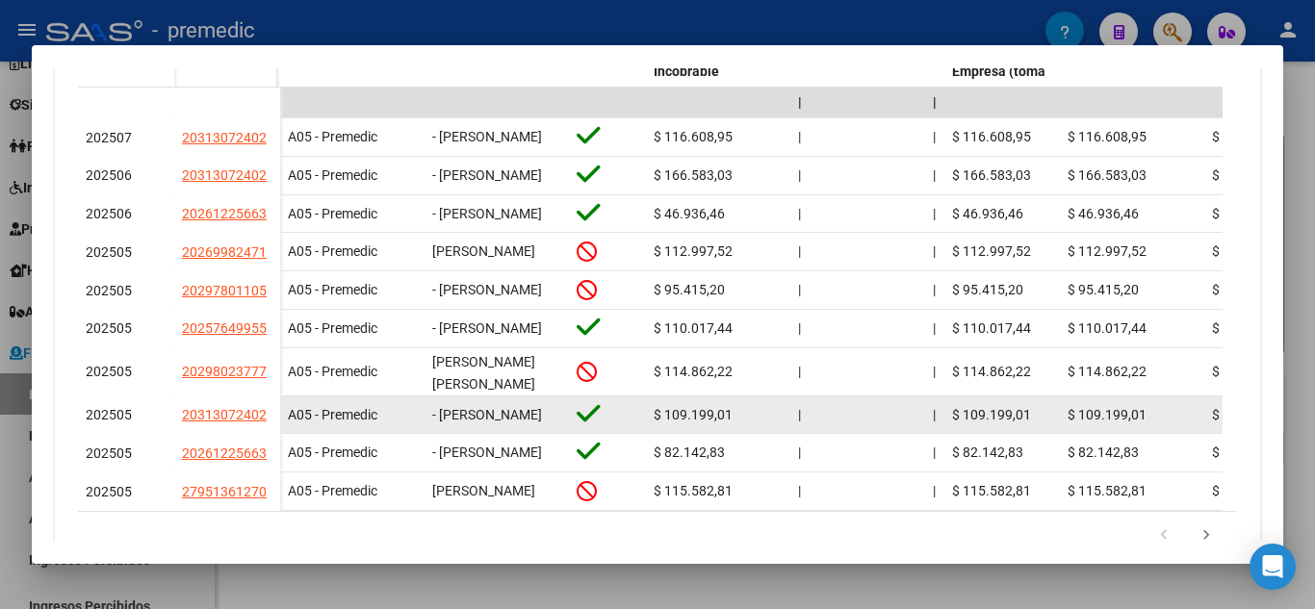
scroll to position [706, 0]
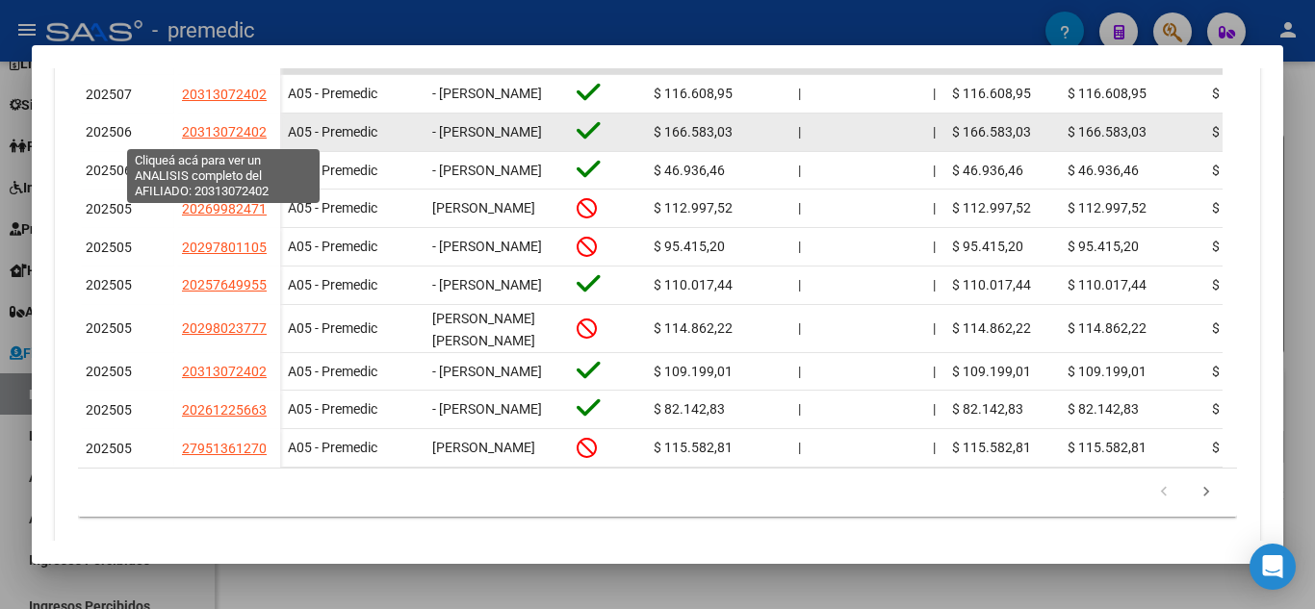
click at [239, 132] on span "20313072402" at bounding box center [224, 131] width 85 height 15
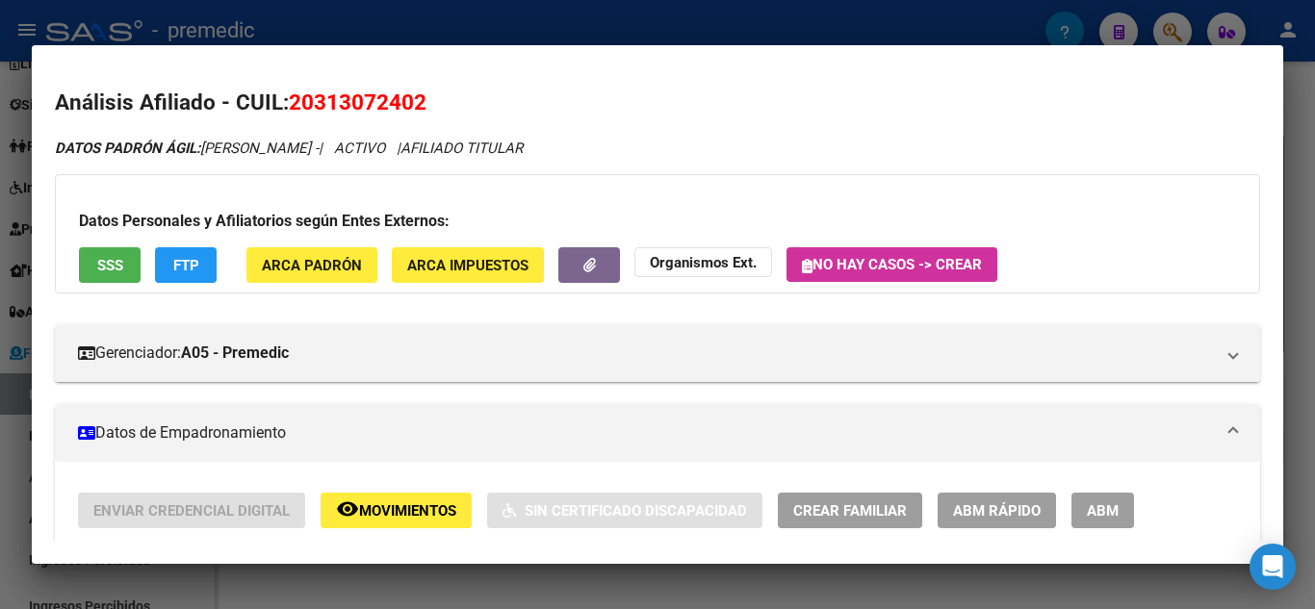
drag, startPoint x: 327, startPoint y: 101, endPoint x: 410, endPoint y: 107, distance: 83.0
click at [411, 106] on span "20313072402" at bounding box center [358, 102] width 138 height 25
click at [1286, 137] on div at bounding box center [657, 304] width 1315 height 609
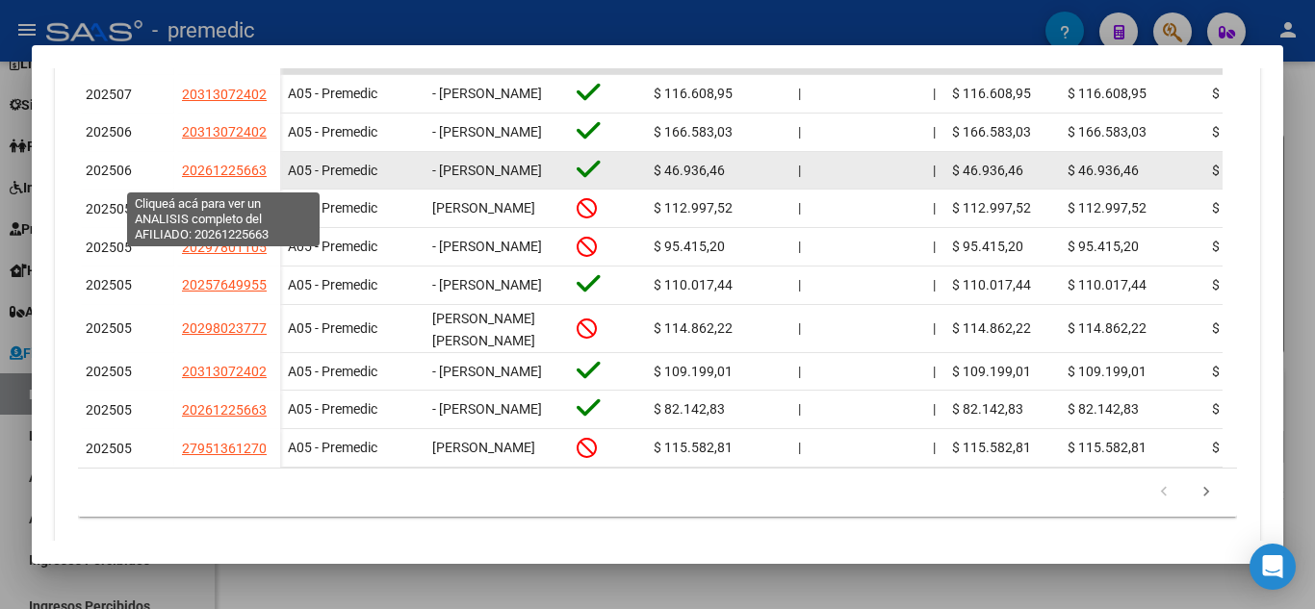
click at [212, 176] on span "20261225663" at bounding box center [224, 170] width 85 height 15
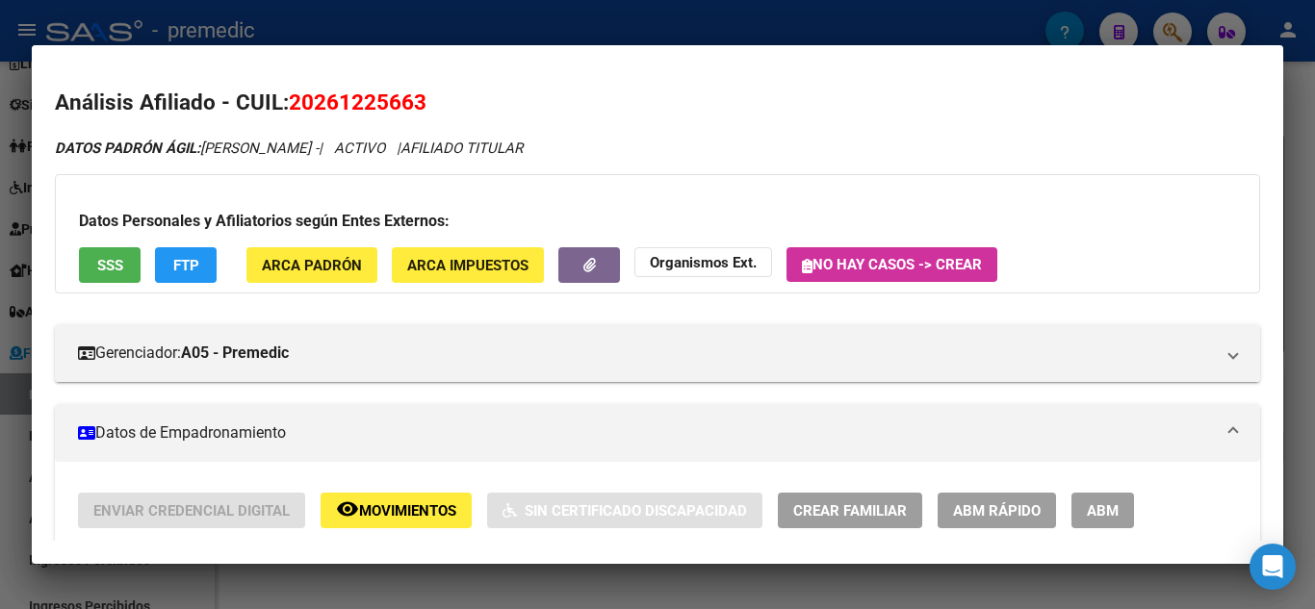
drag, startPoint x: 316, startPoint y: 99, endPoint x: 419, endPoint y: 113, distance: 103.9
click at [419, 113] on span "20261225663" at bounding box center [358, 102] width 138 height 25
click at [1314, 90] on div at bounding box center [657, 304] width 1315 height 609
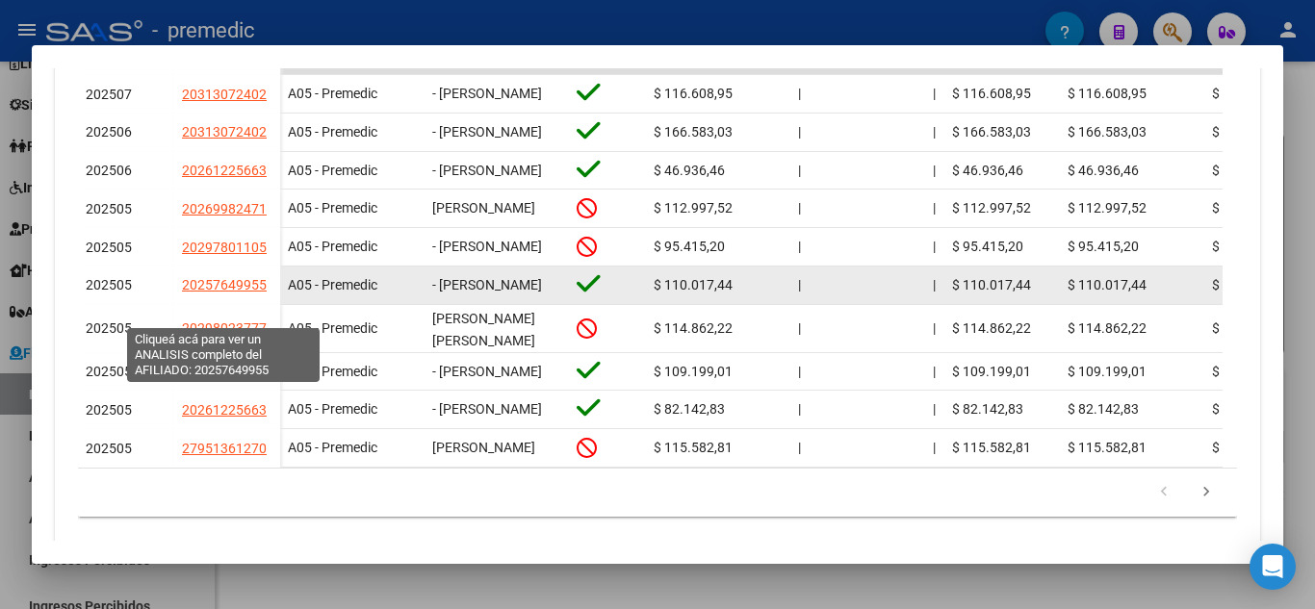
click at [227, 293] on span "20257649955" at bounding box center [224, 284] width 85 height 15
type textarea "20257649955"
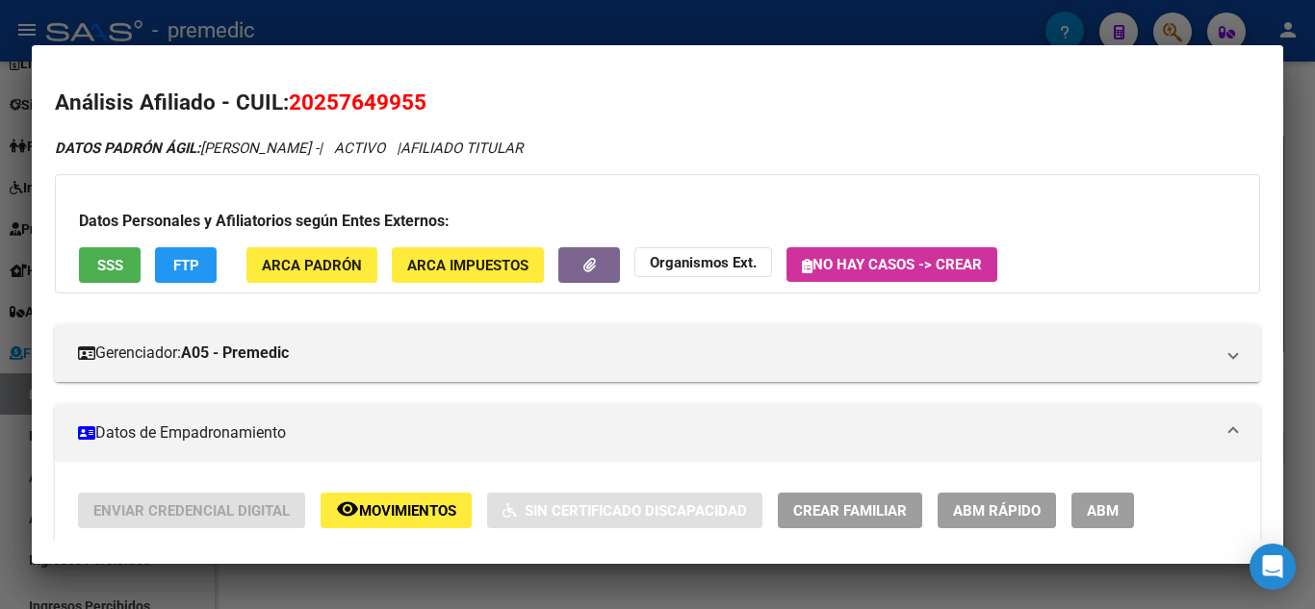
drag, startPoint x: 318, startPoint y: 93, endPoint x: 413, endPoint y: 99, distance: 95.5
click at [413, 99] on span "20257649955" at bounding box center [358, 102] width 138 height 25
click at [1301, 94] on div at bounding box center [657, 304] width 1315 height 609
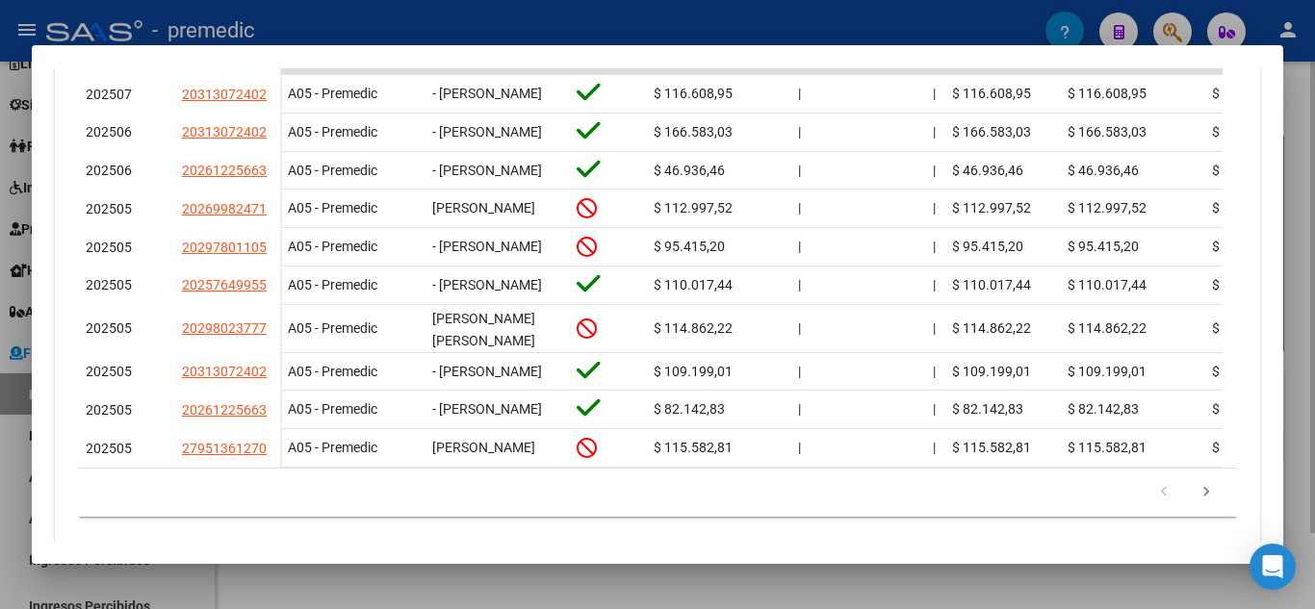
click at [1314, 234] on div at bounding box center [657, 304] width 1315 height 609
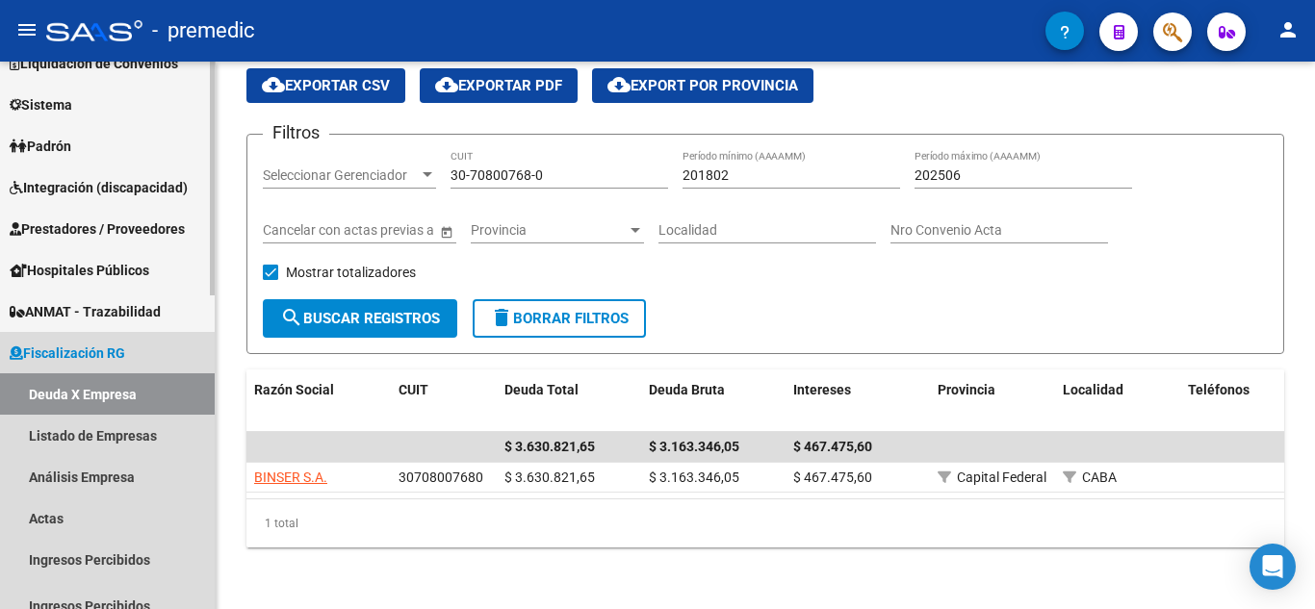
click at [142, 383] on link "Deuda X Empresa" at bounding box center [107, 394] width 215 height 41
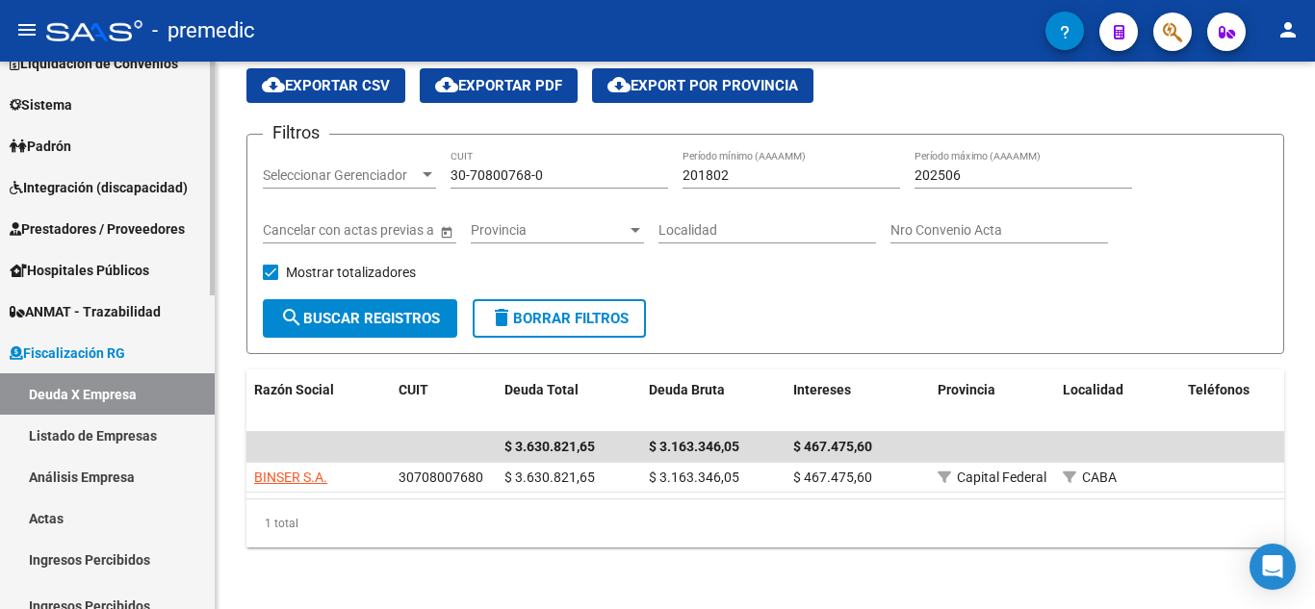
drag, startPoint x: 565, startPoint y: 157, endPoint x: 0, endPoint y: 139, distance: 565.4
click at [0, 140] on mat-sidenav-container "Firma Express Inicio Instructivos Contacto OS Reportes Tablero de Control Ingre…" at bounding box center [657, 336] width 1315 height 548
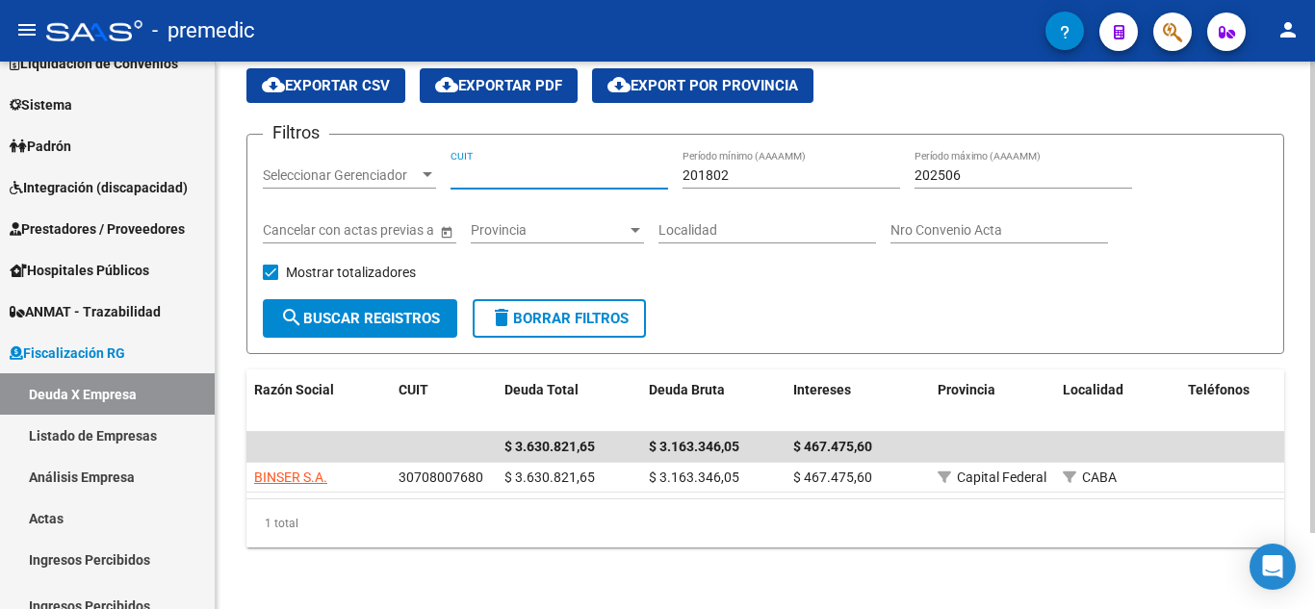
click at [299, 306] on mat-icon "search" at bounding box center [291, 317] width 23 height 23
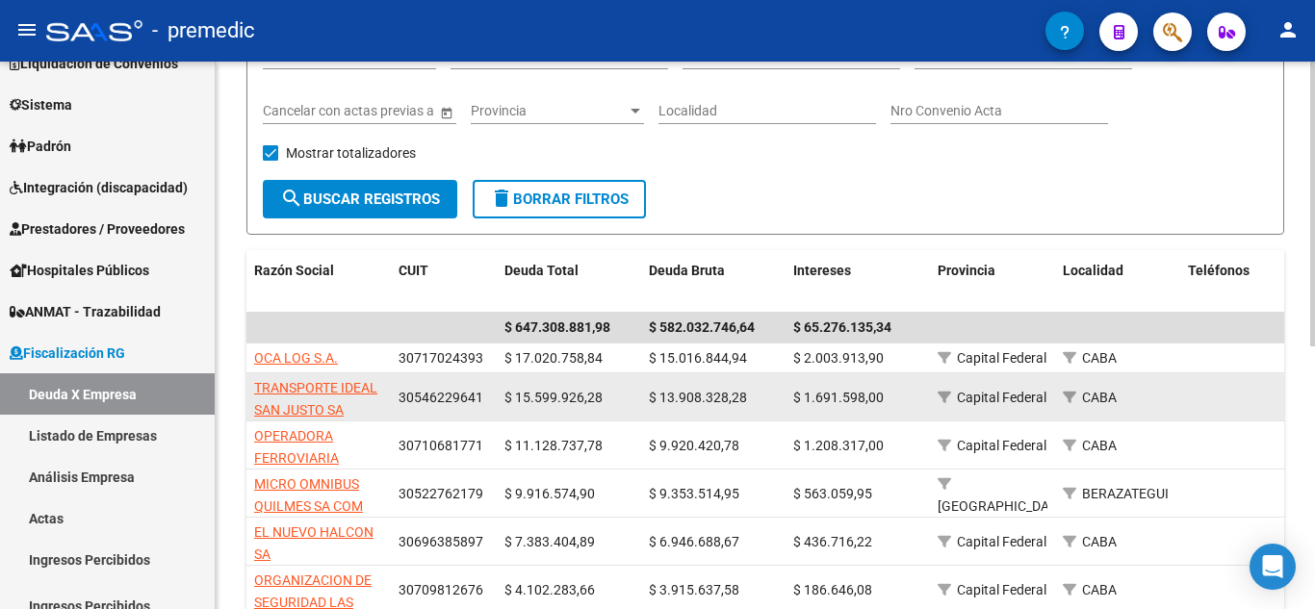
scroll to position [289, 0]
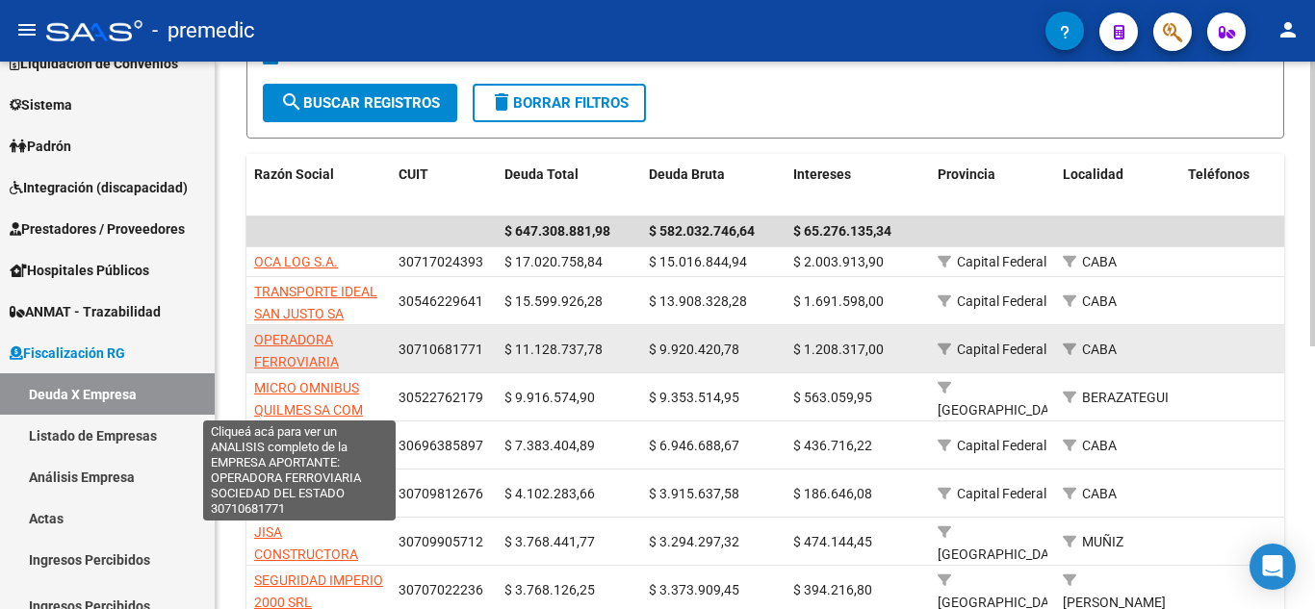
click at [299, 335] on span "OPERADORA FERROVIARIA SOCIEDAD DEL ESTADO" at bounding box center [299, 372] width 90 height 81
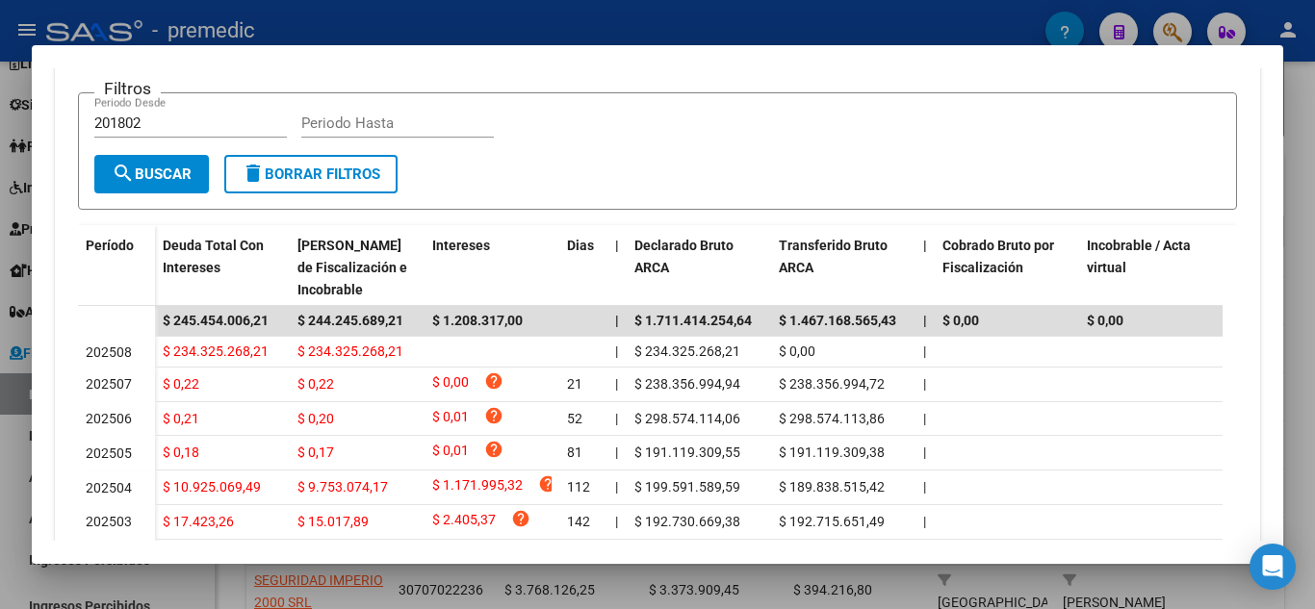
scroll to position [442, 0]
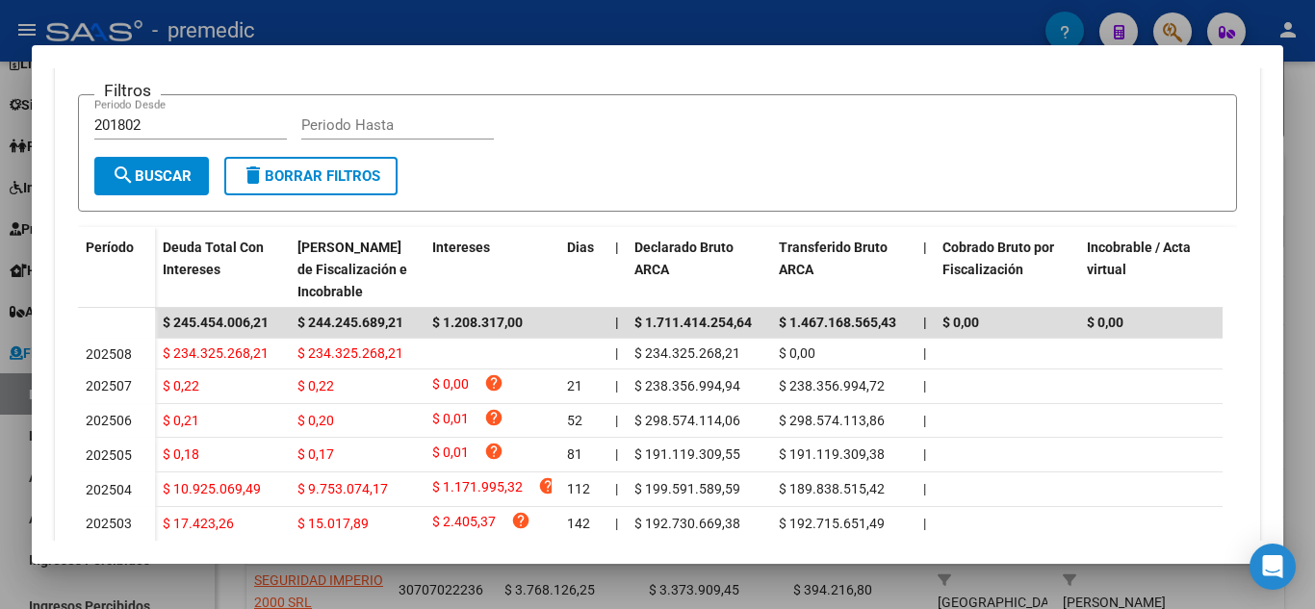
click at [1297, 163] on div at bounding box center [657, 304] width 1315 height 609
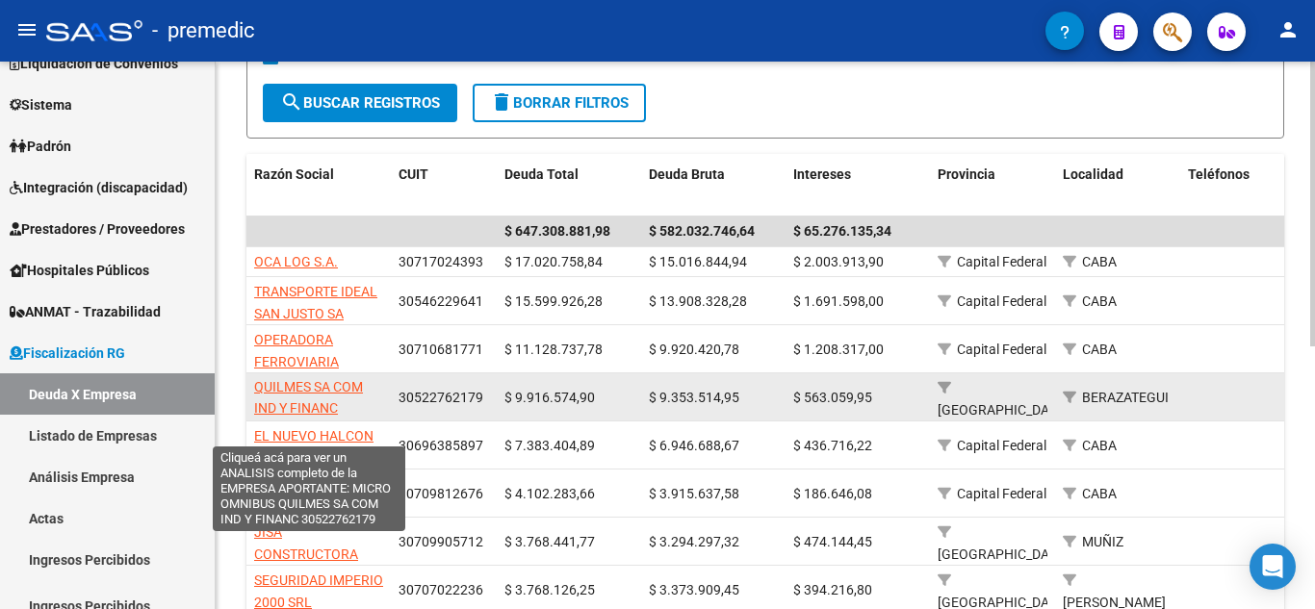
scroll to position [25, 0]
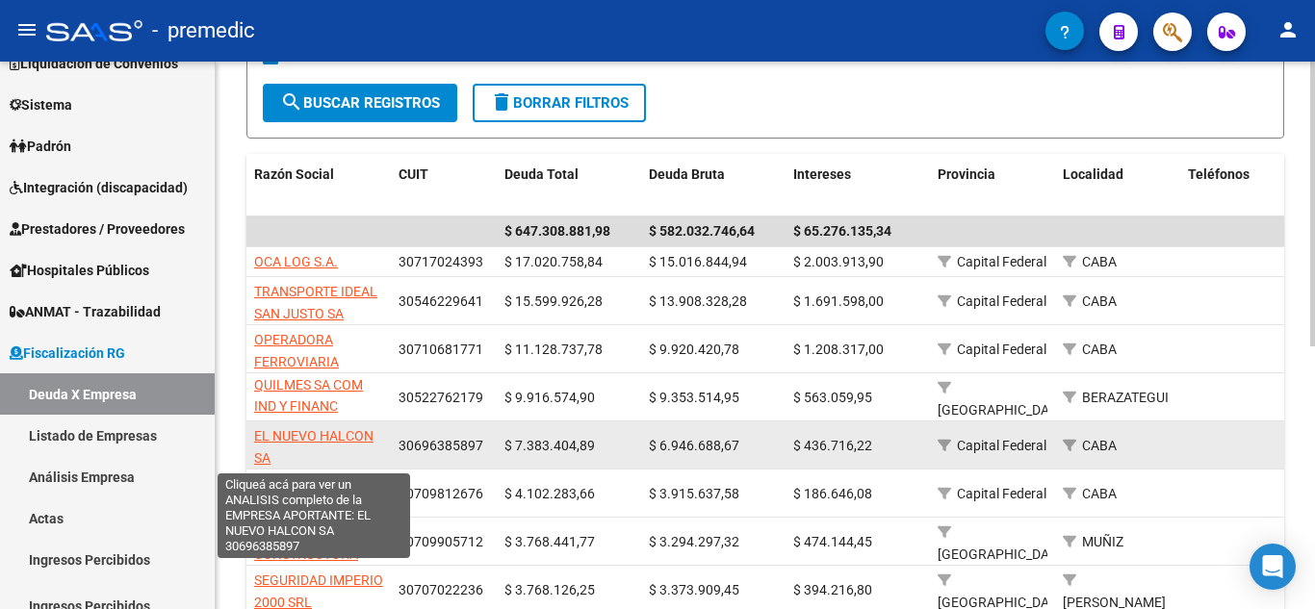
click at [344, 435] on span "EL NUEVO HALCON SA" at bounding box center [313, 447] width 119 height 38
type textarea "30696385897"
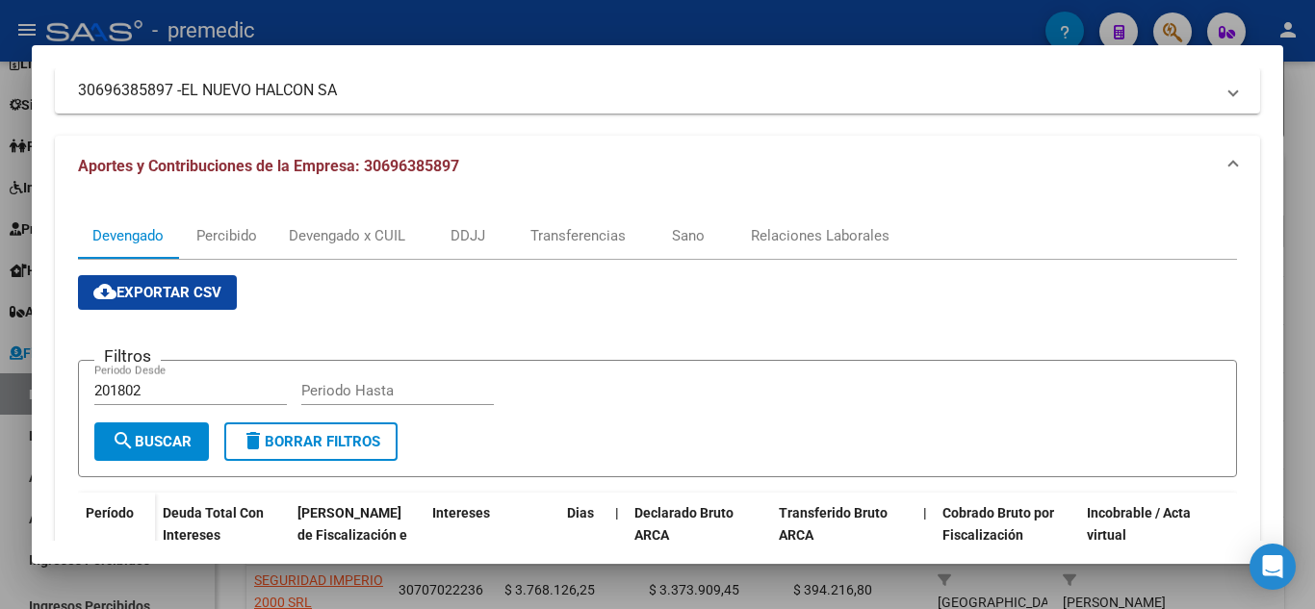
scroll to position [0, 0]
